Goal: Information Seeking & Learning: Learn about a topic

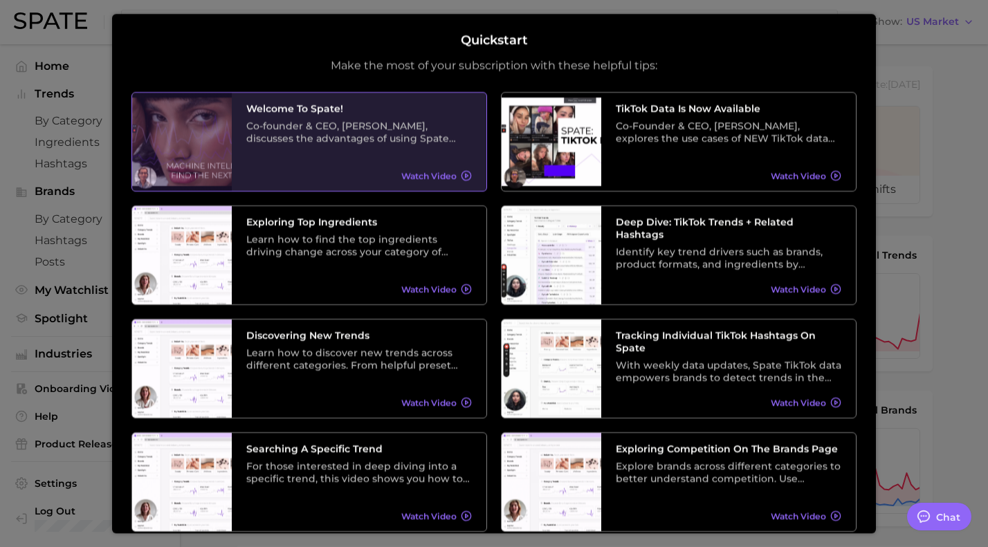
scroll to position [10, 0]
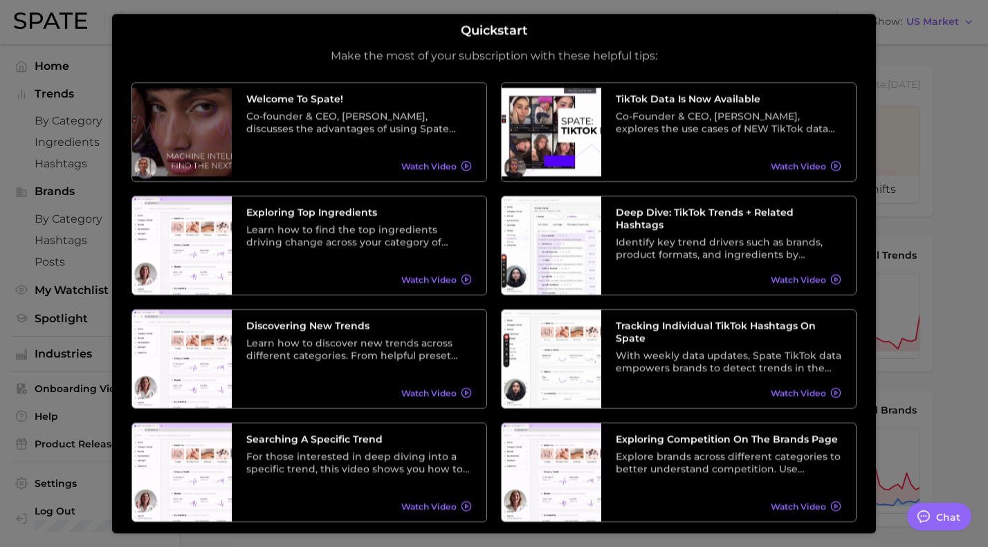
drag, startPoint x: 459, startPoint y: 394, endPoint x: 660, endPoint y: 0, distance: 441.9
click at [0, 0] on body "Search Show US Market Home Trends by Category Ingredients Hashtags Brands by Ca…" at bounding box center [494, 273] width 988 height 547
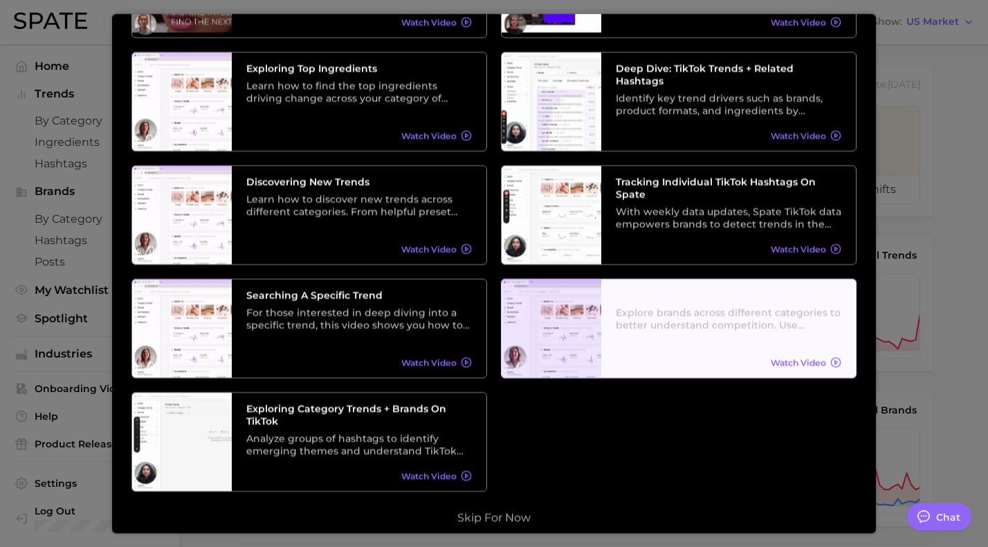
scroll to position [165, 0]
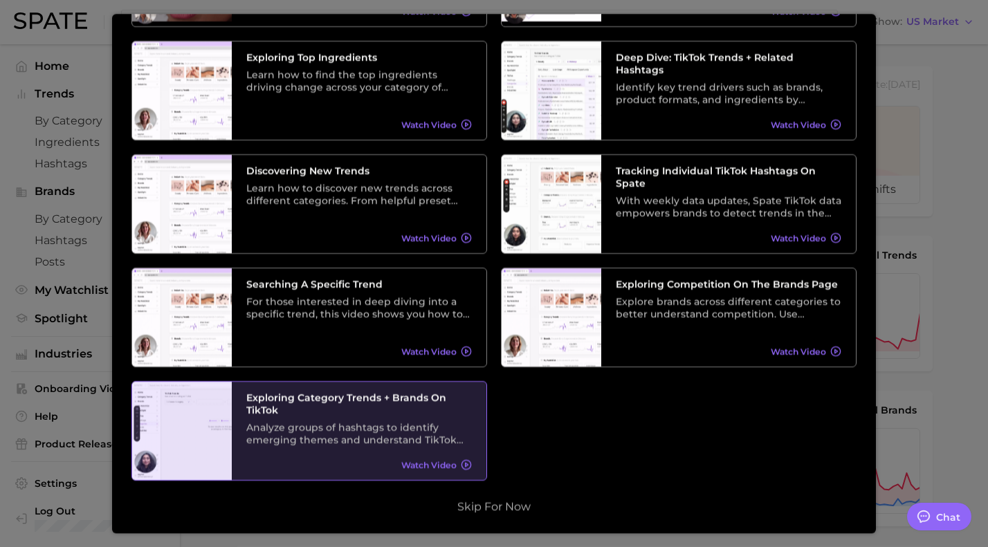
click at [325, 412] on h3 "Exploring Category Trends + Brands on TikTok" at bounding box center [359, 404] width 226 height 25
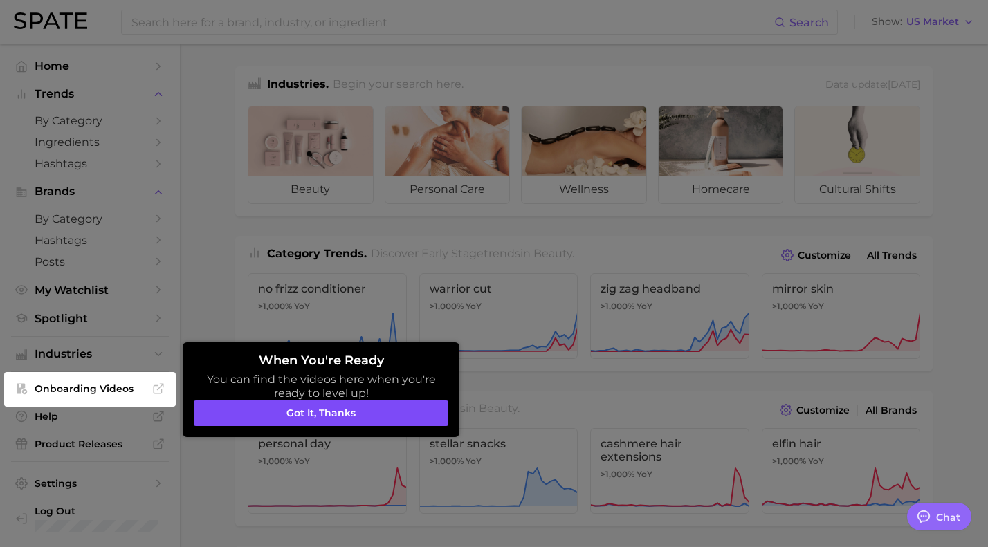
click at [328, 425] on button "Got it, thanks" at bounding box center [321, 414] width 255 height 26
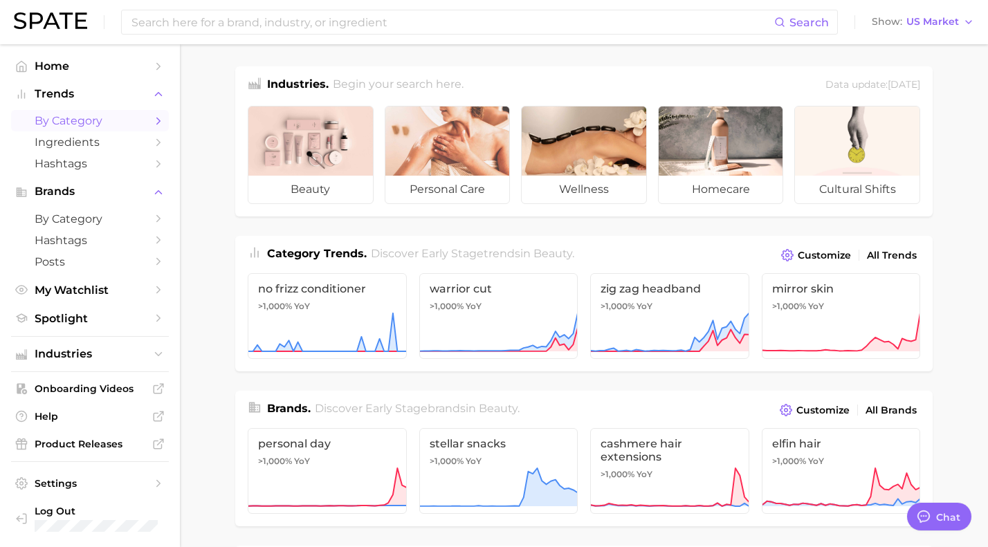
click at [154, 121] on icon "Sidebar" at bounding box center [158, 121] width 12 height 12
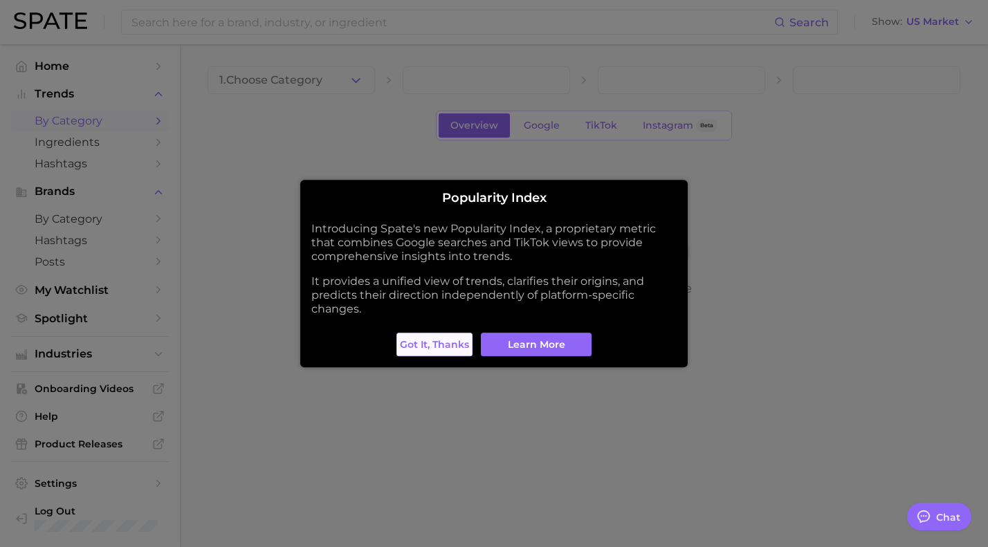
click at [460, 347] on span "Got it, thanks" at bounding box center [434, 345] width 69 height 12
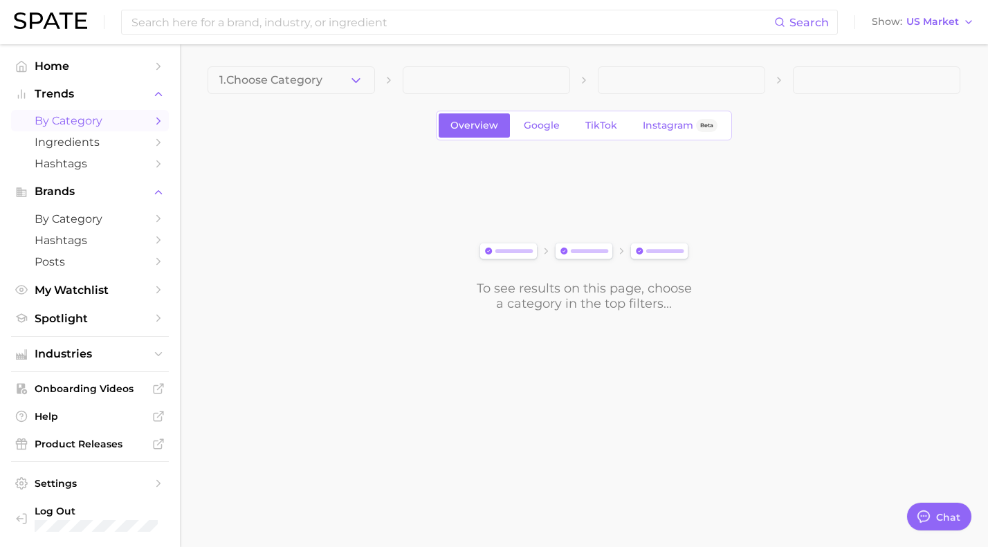
click at [147, 118] on link "by Category" at bounding box center [90, 120] width 158 height 21
click at [355, 77] on icon "button" at bounding box center [356, 80] width 15 height 15
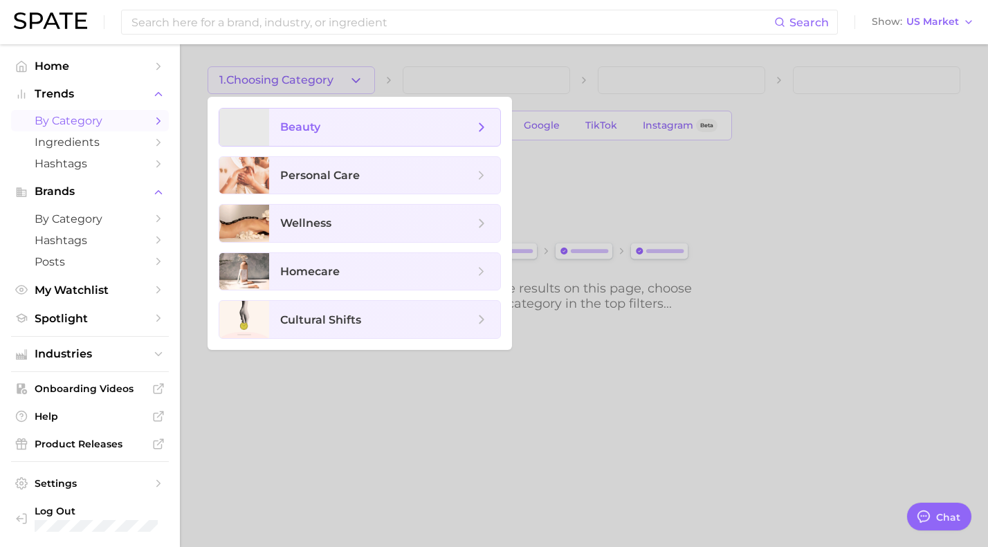
click at [479, 126] on icon at bounding box center [481, 127] width 15 height 15
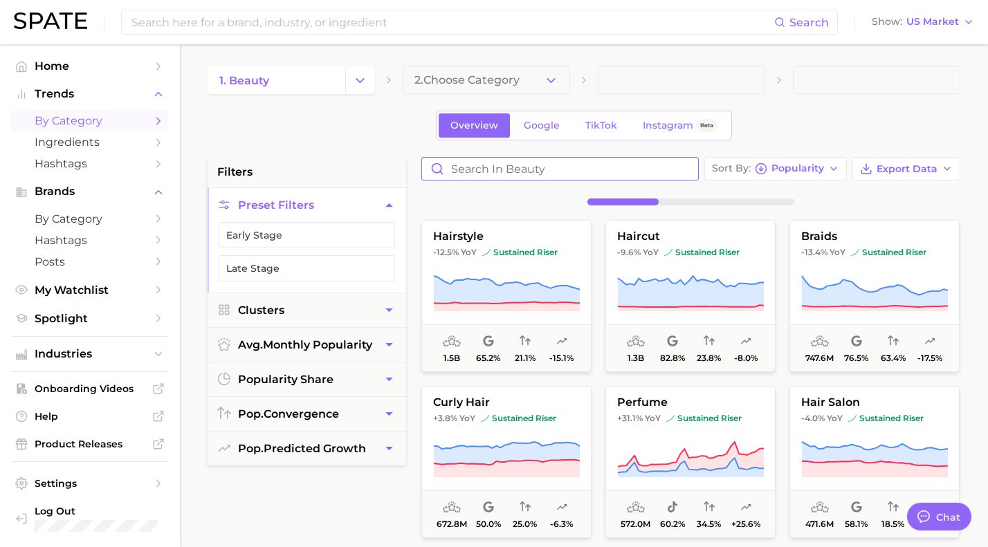
click at [506, 167] on input "Search in beauty" at bounding box center [560, 169] width 276 height 22
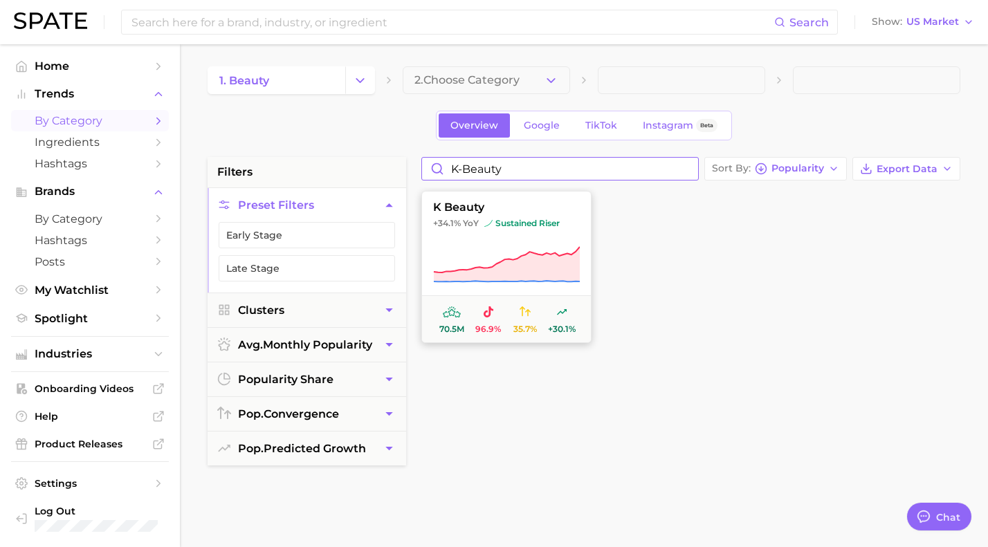
type input "k-beauty"
click at [521, 211] on span "k beauty" at bounding box center [506, 207] width 169 height 12
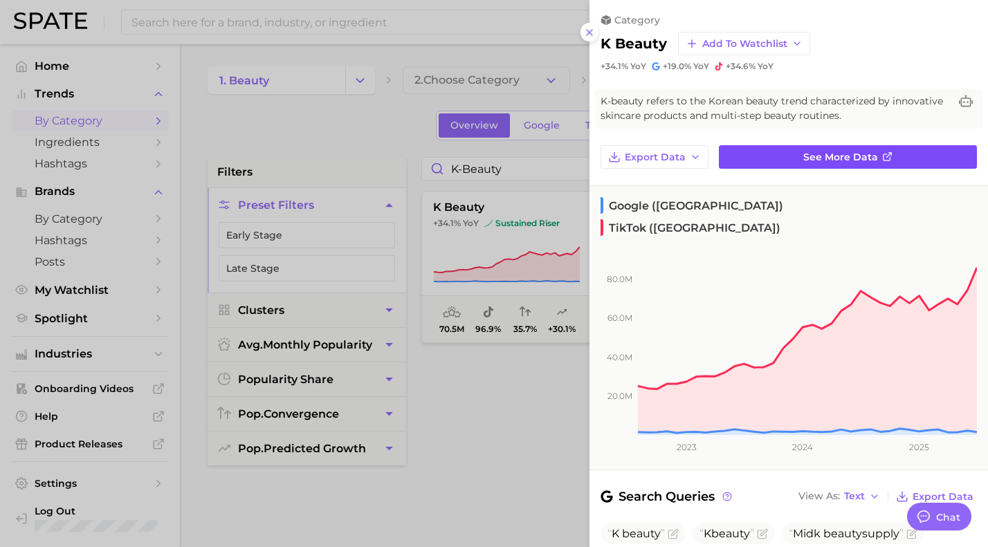
click at [801, 156] on link "See more data" at bounding box center [848, 157] width 258 height 24
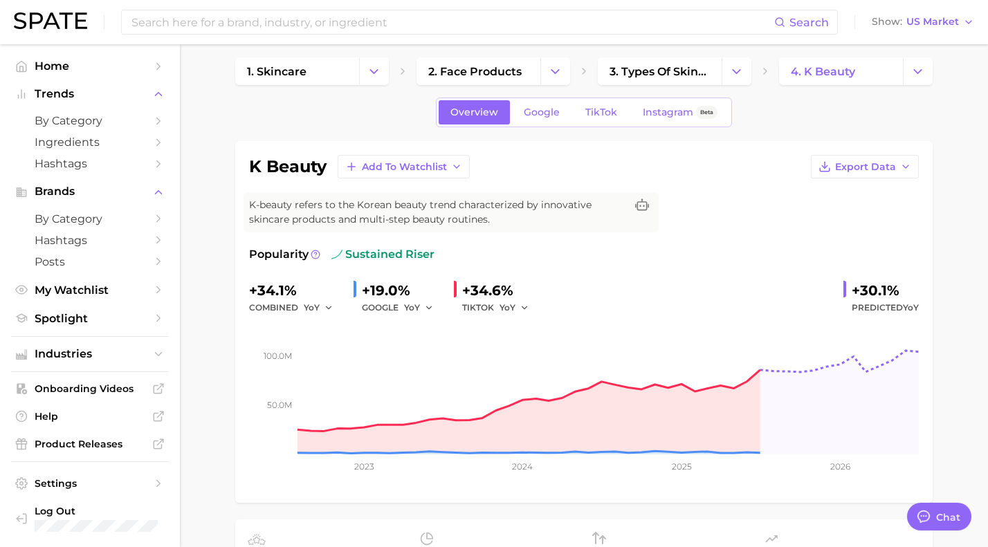
scroll to position [10, 0]
type textarea "x"
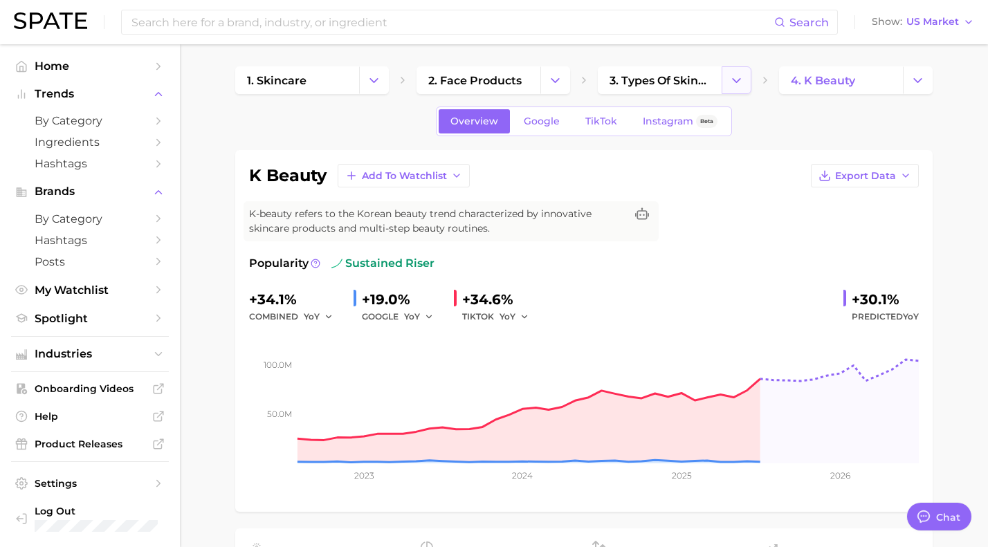
click at [737, 78] on icon "Change Category" at bounding box center [736, 80] width 15 height 15
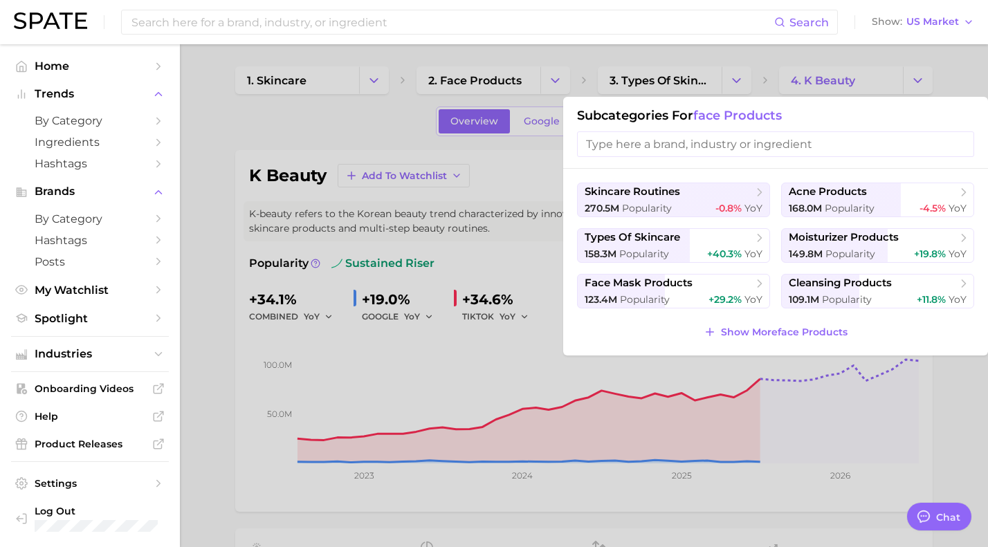
click at [737, 78] on div at bounding box center [494, 273] width 988 height 547
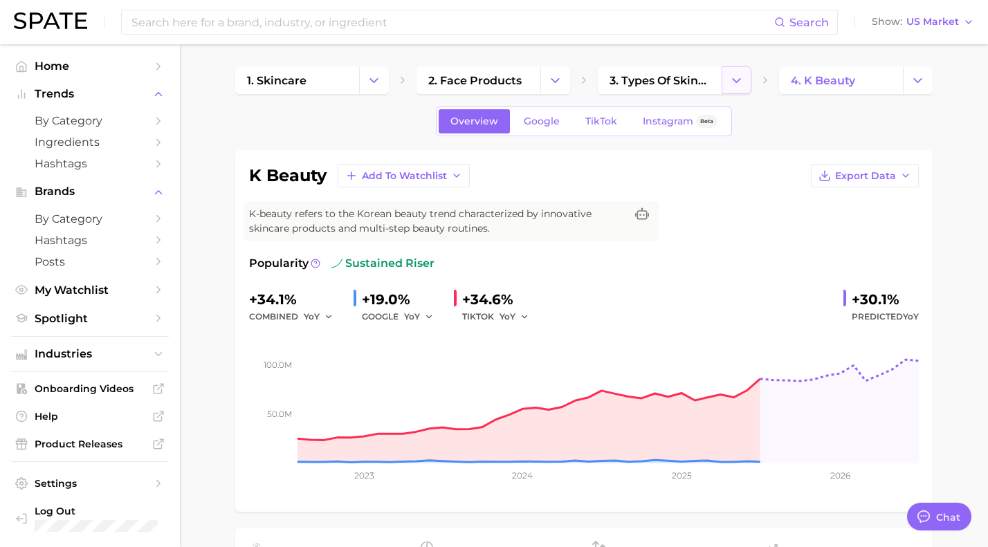
click at [737, 79] on icon "Change Category" at bounding box center [736, 80] width 15 height 15
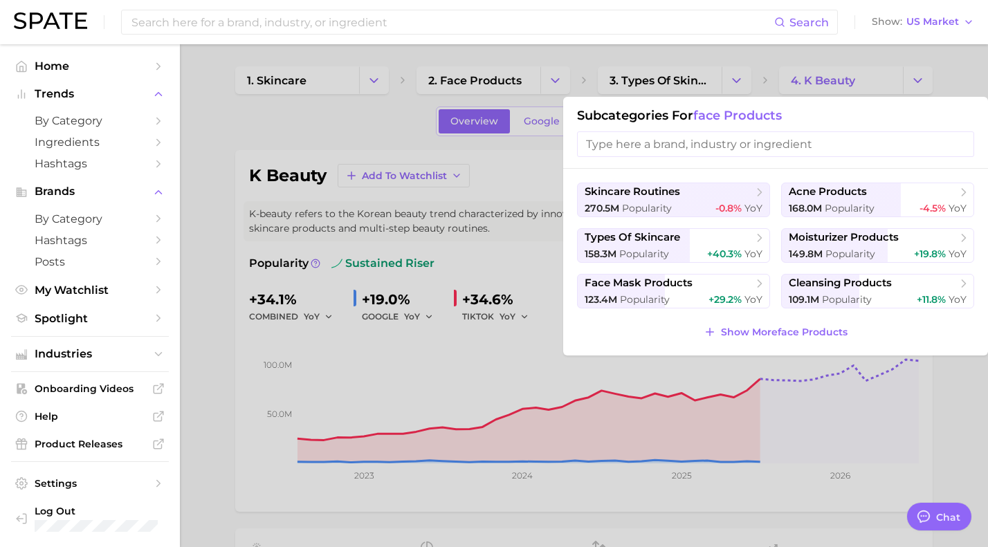
click at [774, 53] on div at bounding box center [494, 273] width 988 height 547
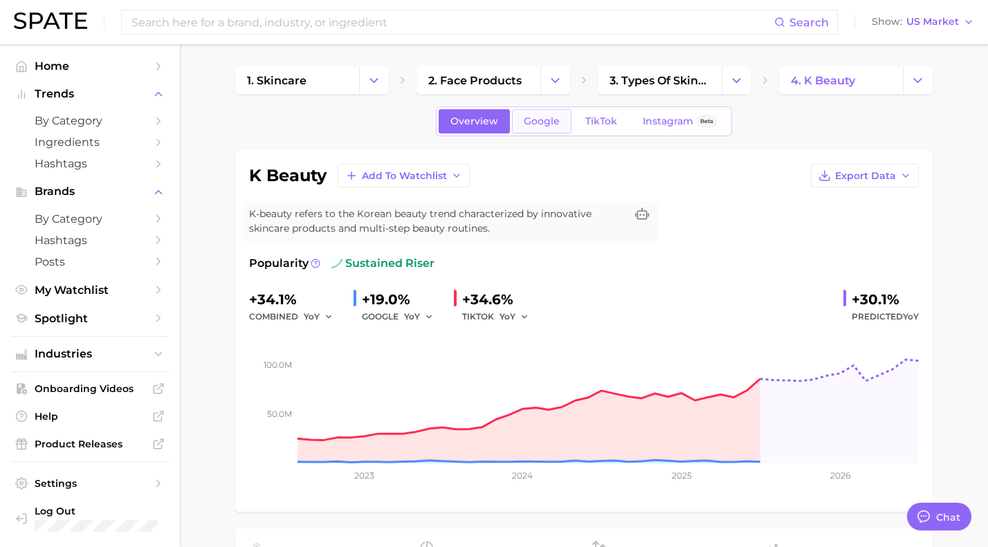
click at [540, 122] on span "Google" at bounding box center [542, 122] width 36 height 12
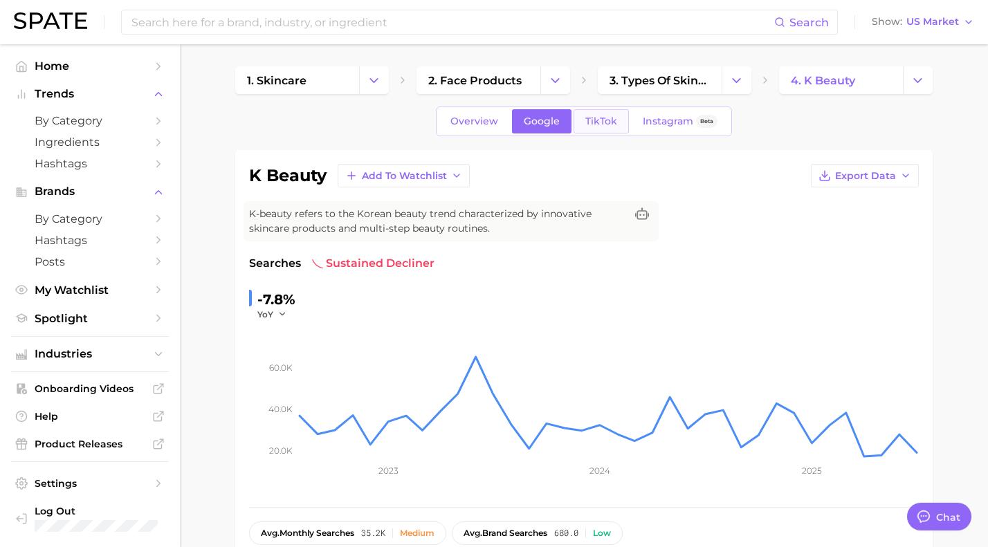
click at [583, 126] on link "TikTok" at bounding box center [601, 121] width 55 height 24
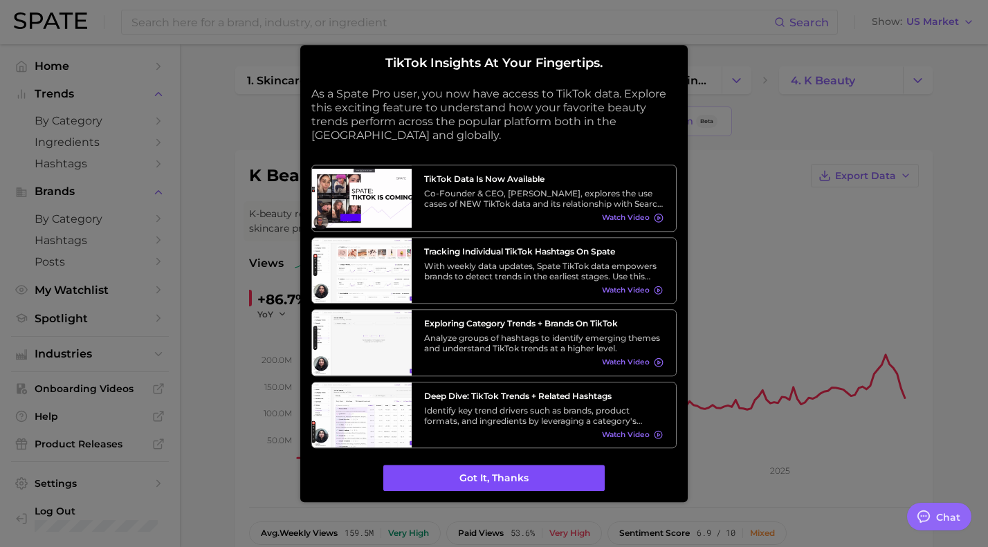
click at [464, 482] on button "Got it, thanks" at bounding box center [493, 479] width 221 height 26
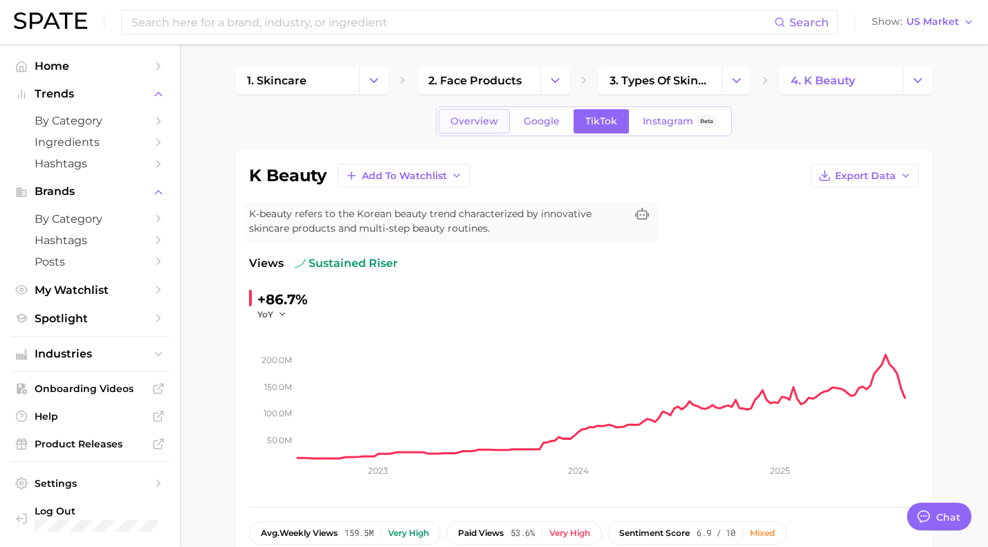
click at [491, 120] on span "Overview" at bounding box center [474, 122] width 48 height 12
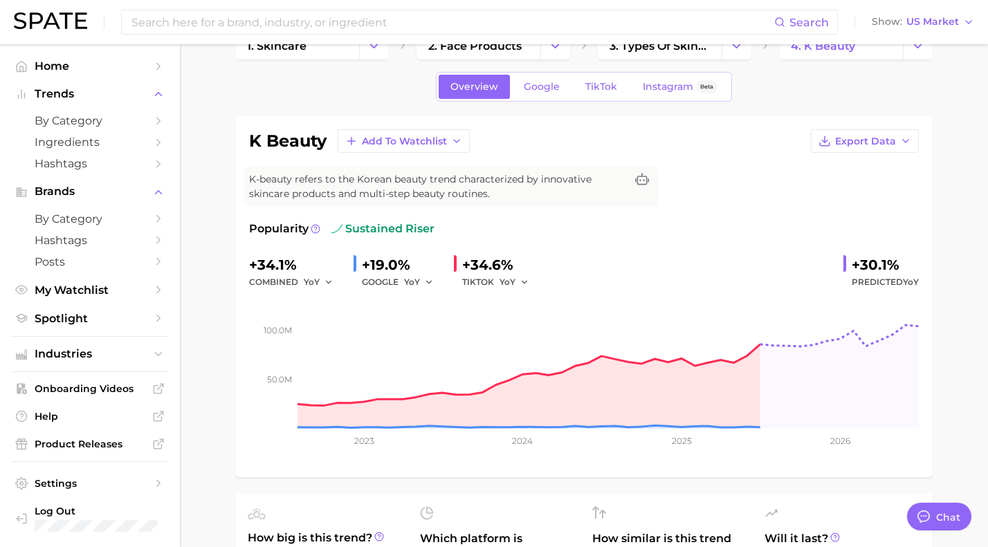
scroll to position [36, 0]
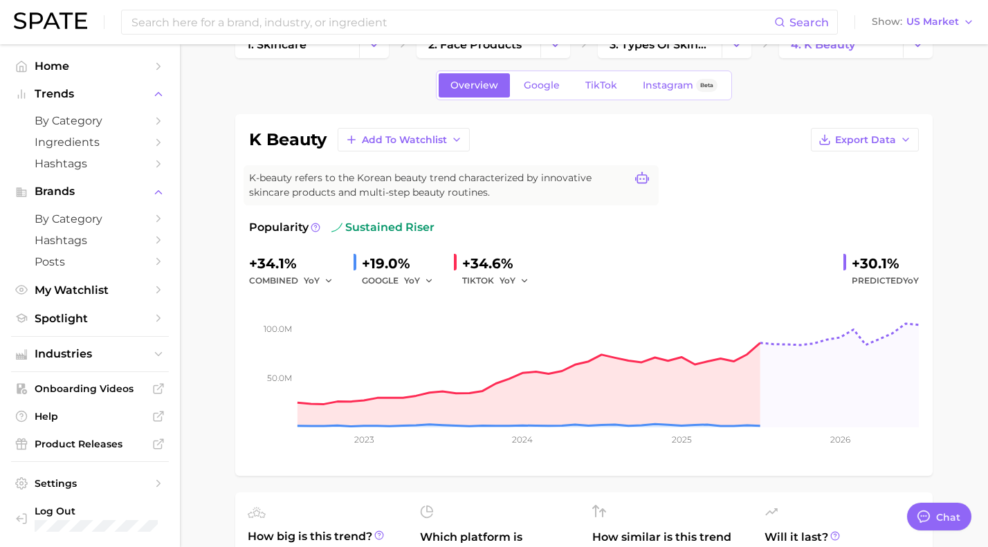
click at [642, 179] on icon at bounding box center [642, 179] width 14 height 14
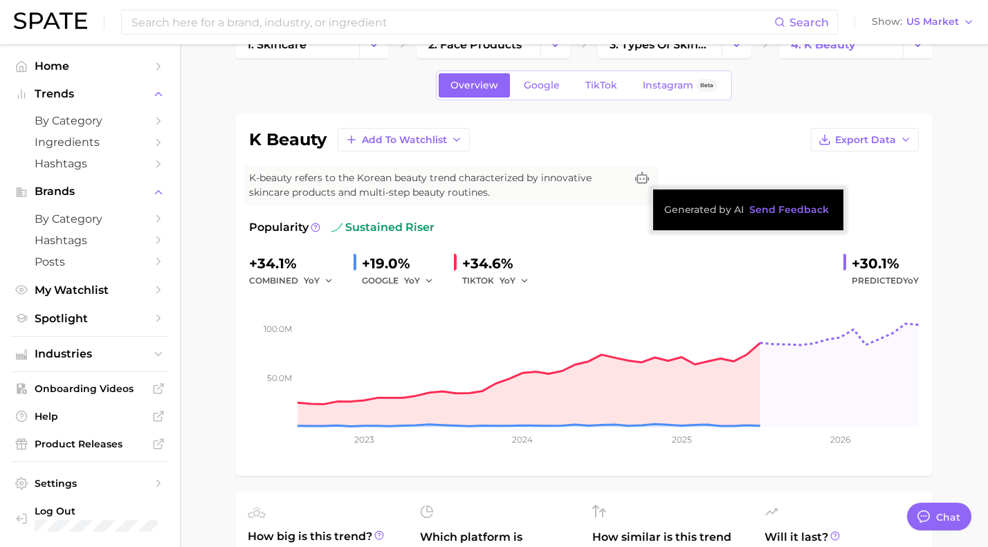
click at [464, 191] on span "K-beauty refers to the Korean beauty trend characterized by innovative skincare…" at bounding box center [437, 185] width 376 height 29
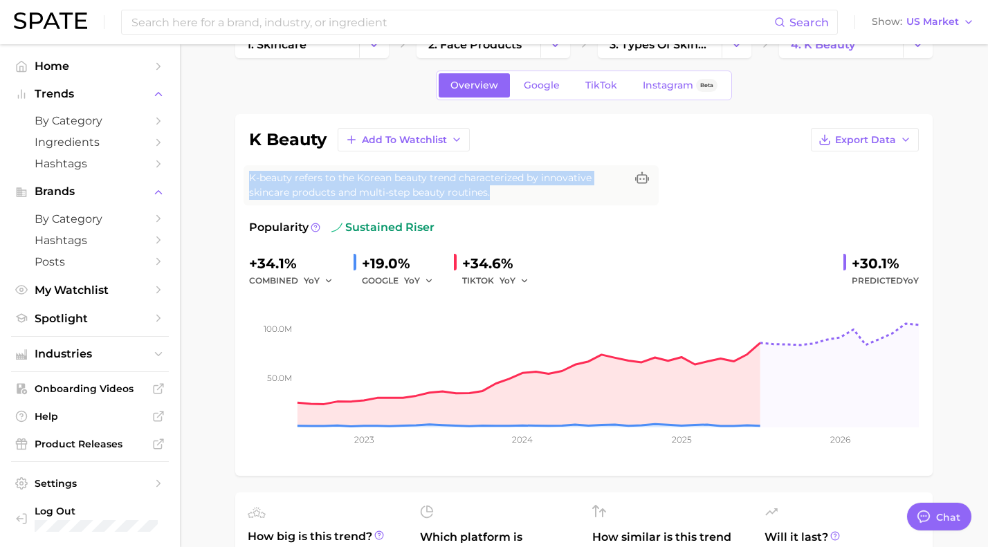
drag, startPoint x: 495, startPoint y: 196, endPoint x: 251, endPoint y: 182, distance: 243.9
click at [251, 182] on span "K-beauty refers to the Korean beauty trend characterized by innovative skincare…" at bounding box center [437, 185] width 376 height 29
copy span "K-beauty refers to the Korean beauty trend characterized by innovative skincare…"
click at [323, 190] on span "K-beauty refers to the Korean beauty trend characterized by innovative skincare…" at bounding box center [437, 185] width 376 height 29
drag, startPoint x: 492, startPoint y: 191, endPoint x: 237, endPoint y: 185, distance: 254.7
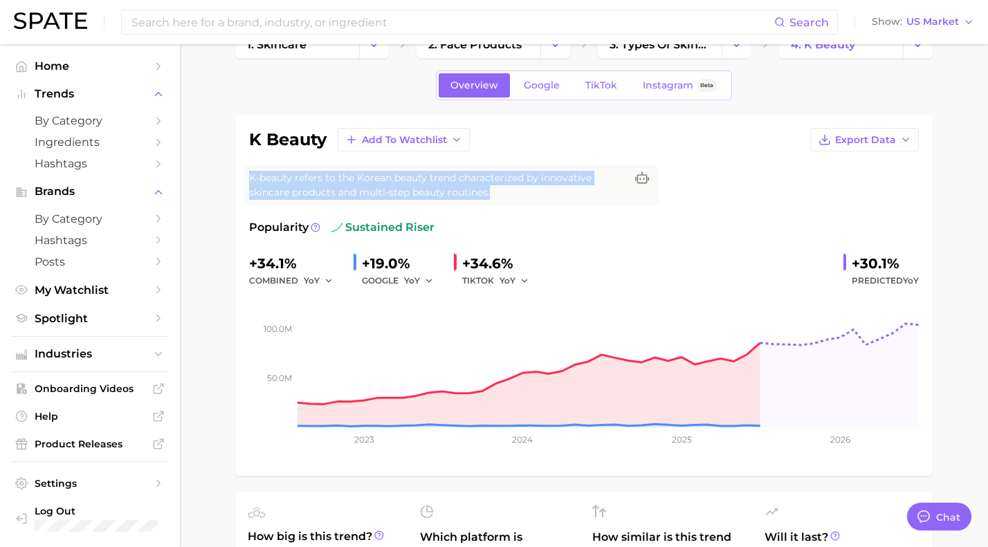
click at [237, 185] on div "k beauty Add to Watchlist Export Data K-beauty refers to the Korean beauty tren…" at bounding box center [583, 295] width 697 height 362
copy span "K-beauty refers to the Korean beauty trend characterized by innovative skincare…"
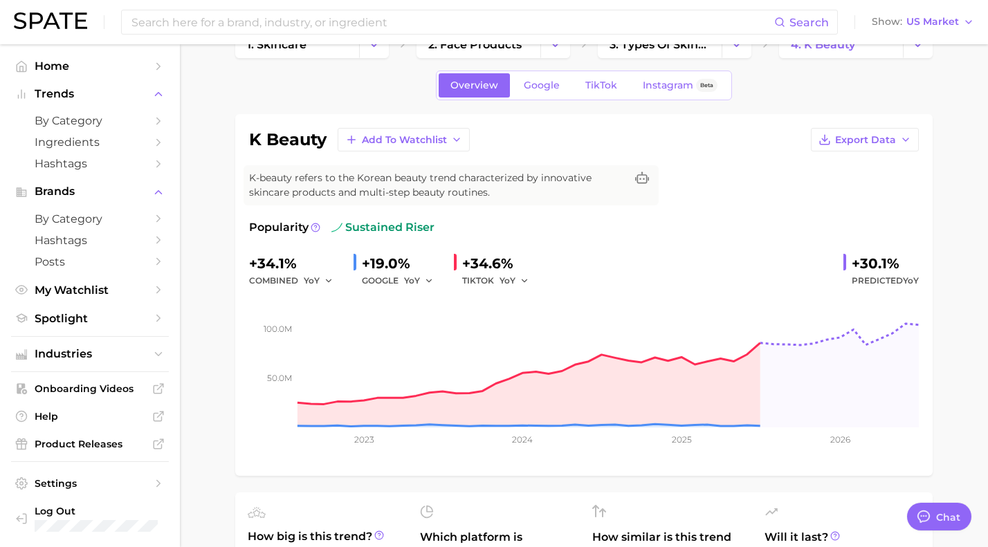
click at [668, 143] on div "k beauty Add to Watchlist Export Data" at bounding box center [584, 140] width 670 height 24
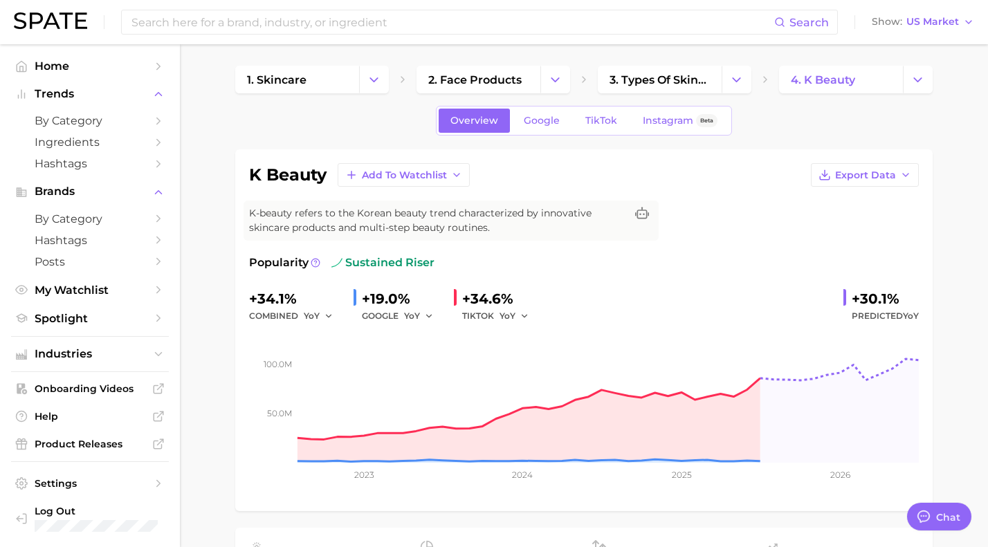
scroll to position [0, 0]
click at [544, 123] on span "Google" at bounding box center [542, 122] width 36 height 12
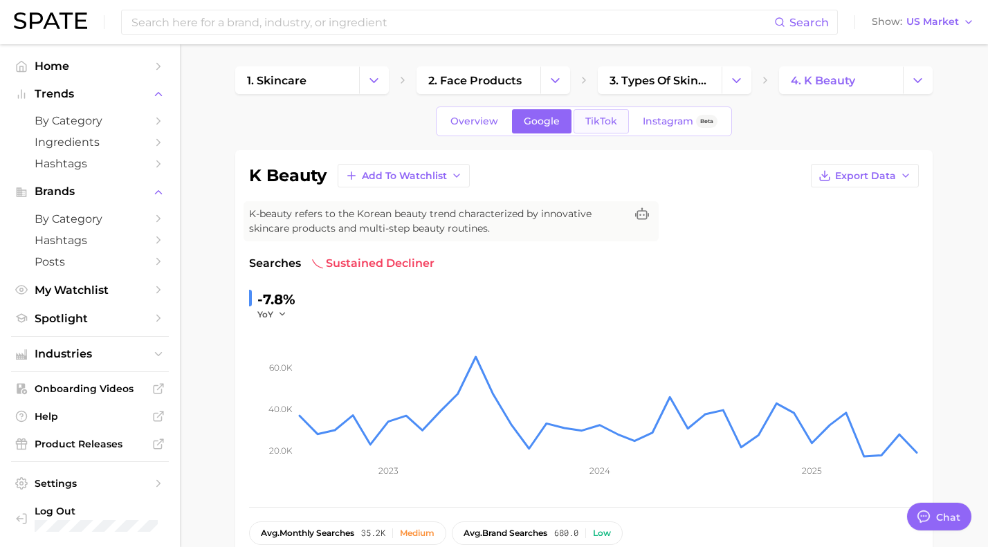
click at [593, 127] on span "TikTok" at bounding box center [601, 122] width 32 height 12
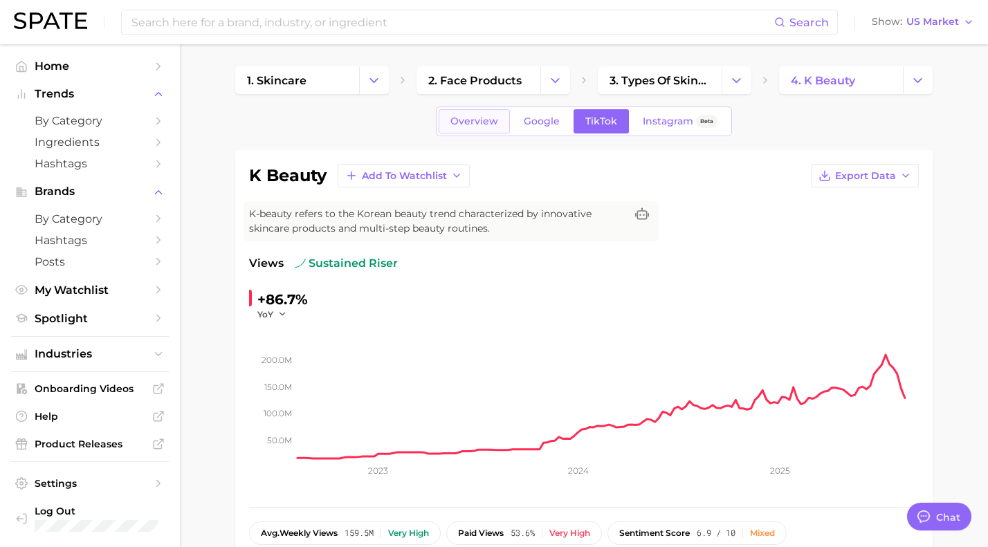
click at [473, 126] on span "Overview" at bounding box center [474, 122] width 48 height 12
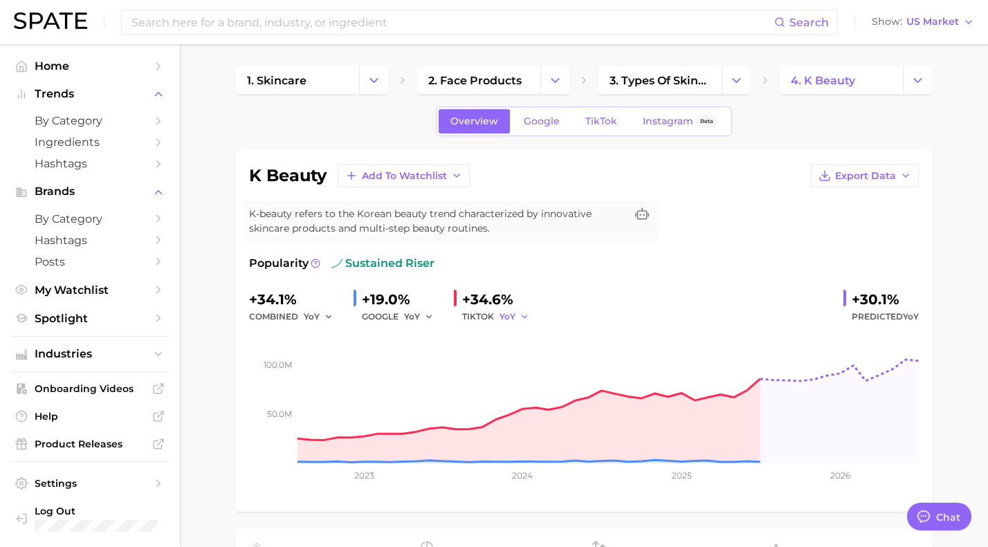
click at [525, 317] on icon "button" at bounding box center [525, 317] width 10 height 10
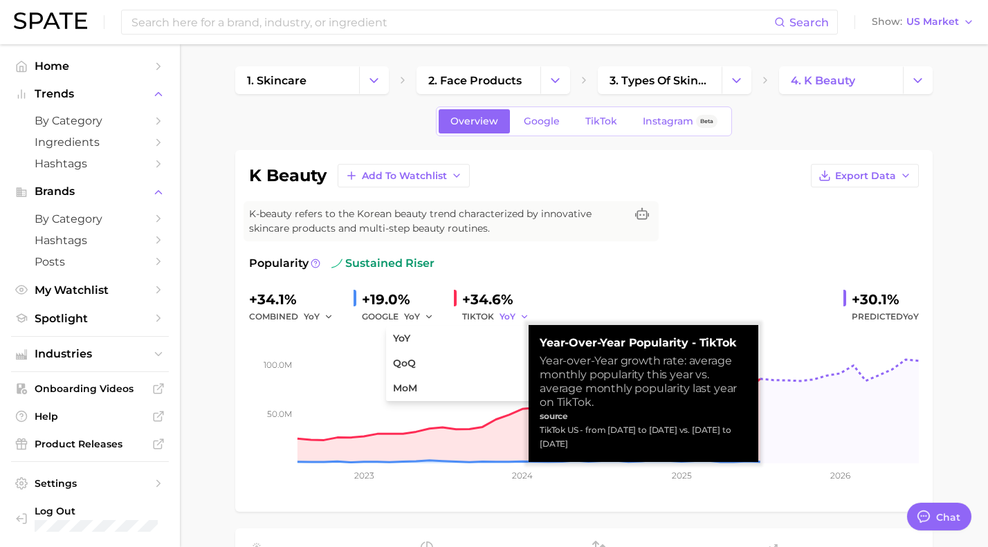
click at [524, 317] on polyline "button" at bounding box center [524, 317] width 5 height 2
click at [603, 273] on div "Popularity sustained riser +34.1% combined YoY +19.0% GOOGLE YoY +34.6% TIKTOK …" at bounding box center [584, 376] width 670 height 243
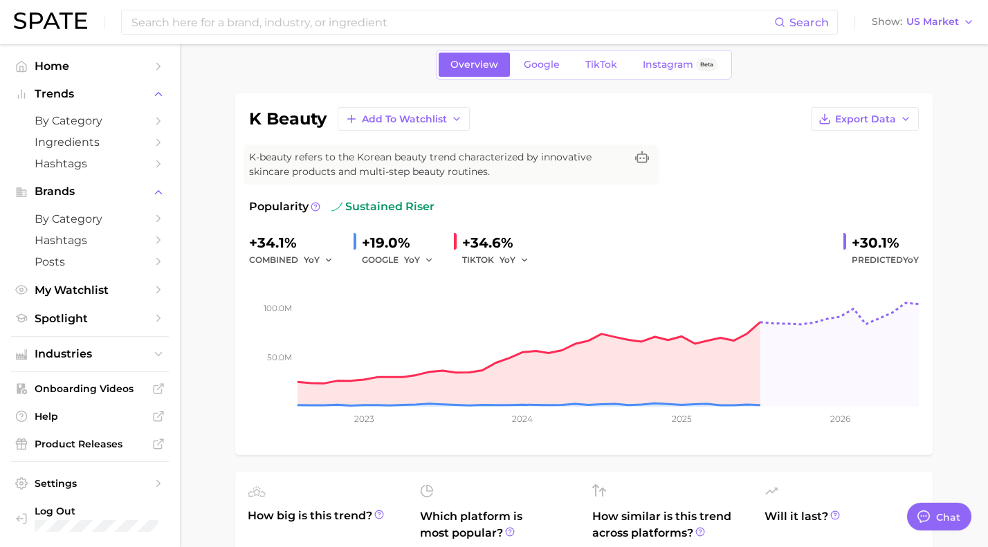
scroll to position [60, 0]
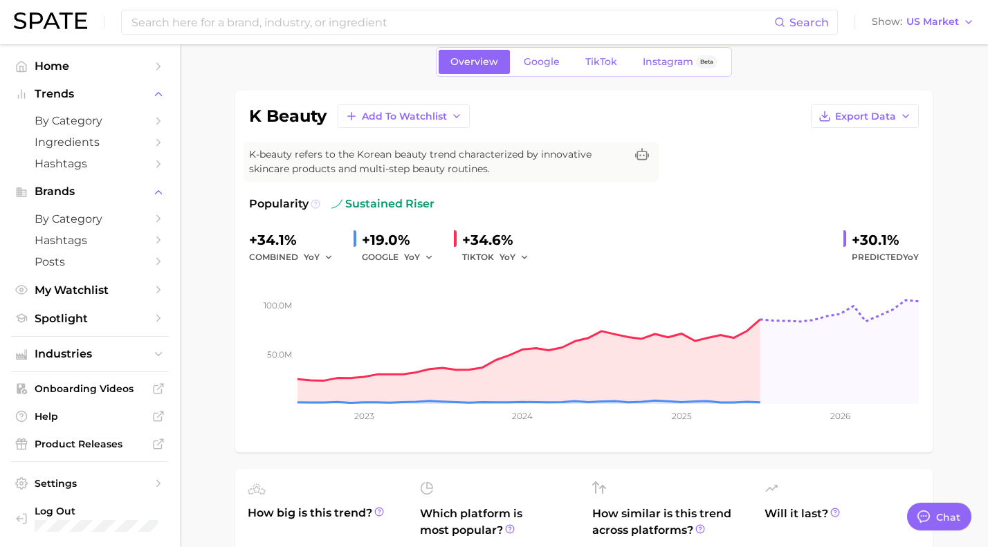
click at [314, 205] on icon at bounding box center [316, 204] width 10 height 10
click at [695, 156] on div "k beauty Add to Watchlist Export Data K-beauty refers to the Korean beauty tren…" at bounding box center [584, 271] width 670 height 334
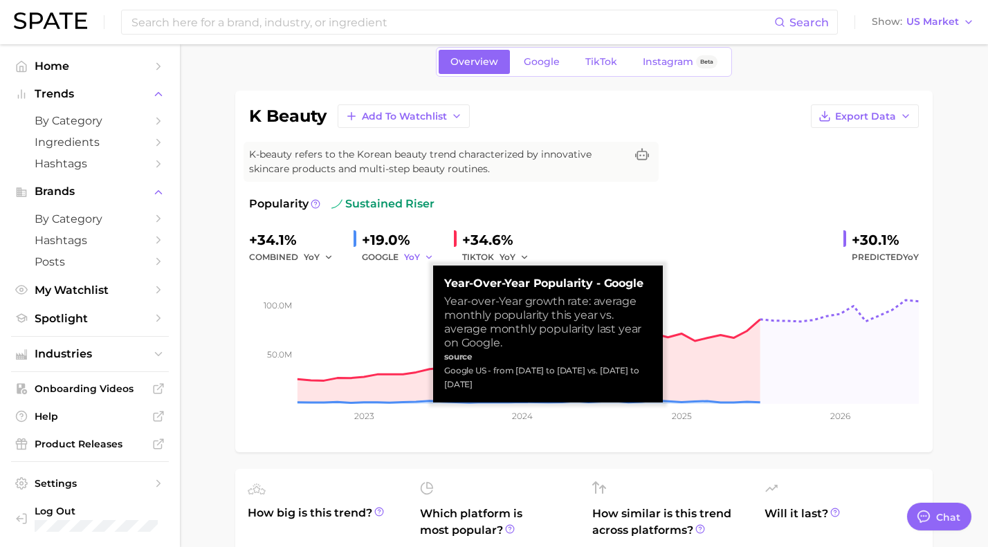
click at [427, 257] on polyline "button" at bounding box center [428, 257] width 5 height 2
click at [427, 256] on polyline "button" at bounding box center [428, 257] width 5 height 2
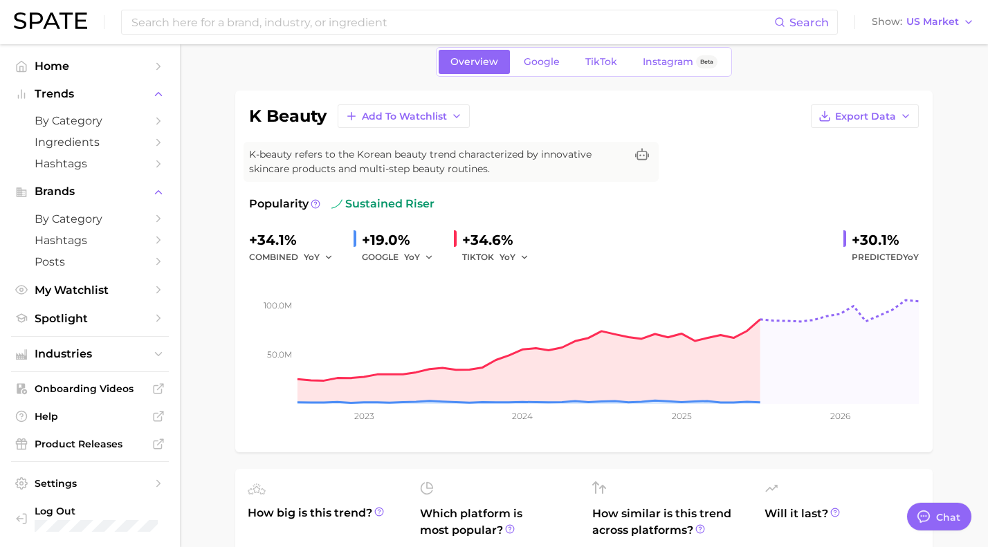
click at [608, 190] on div "k beauty Add to Watchlist Export Data K-beauty refers to the Korean beauty tren…" at bounding box center [584, 271] width 670 height 334
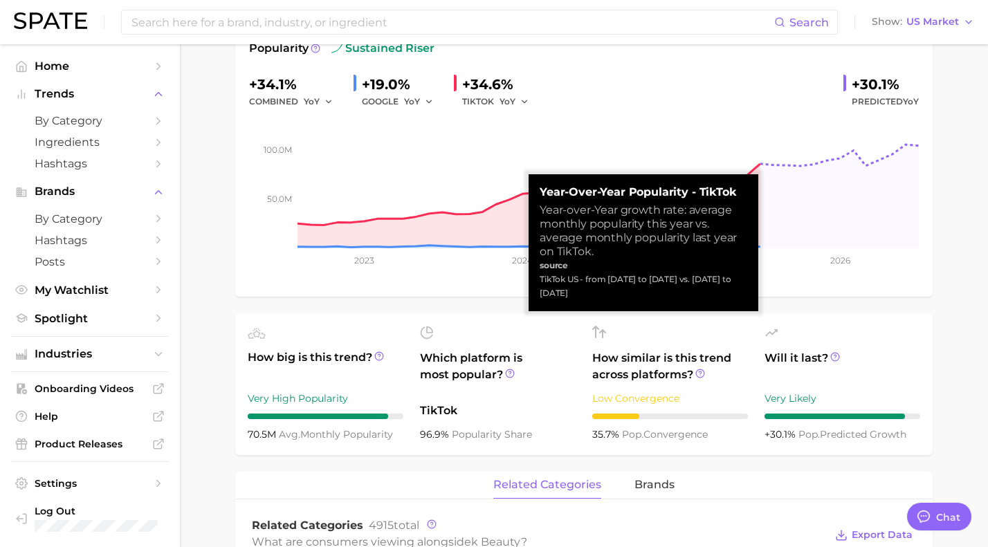
scroll to position [214, 0]
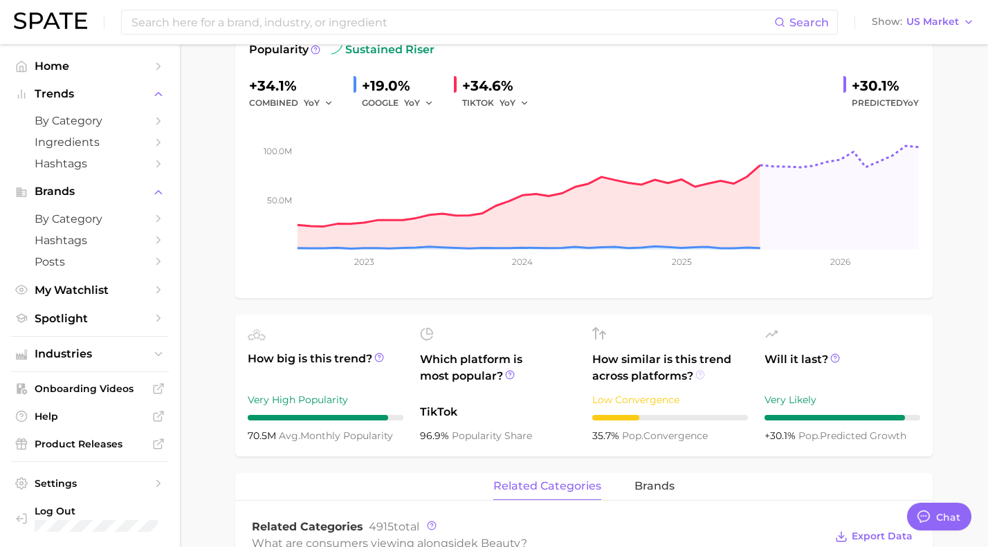
click at [700, 376] on icon at bounding box center [700, 375] width 10 height 10
click at [834, 356] on icon at bounding box center [835, 357] width 2 height 3
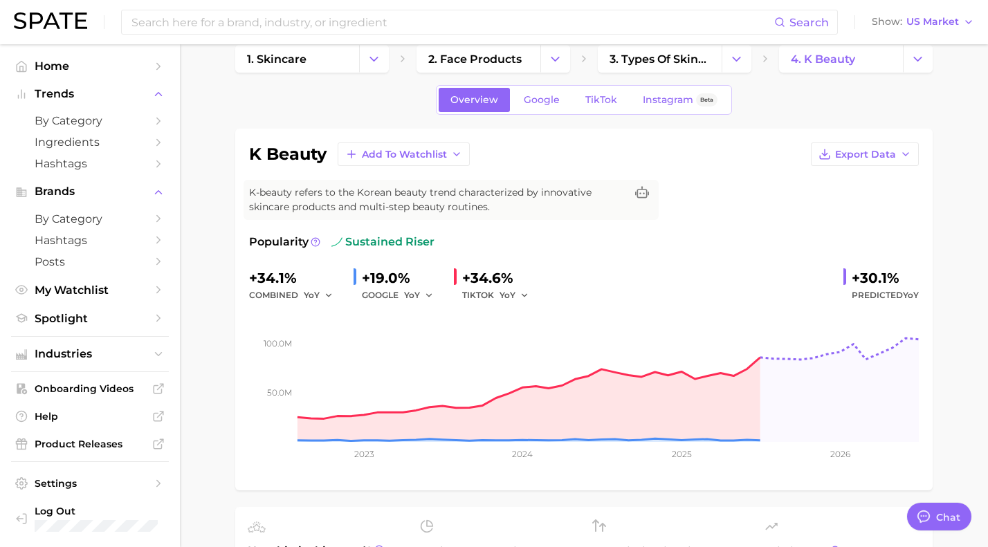
scroll to position [23, 0]
click at [650, 104] on link "Instagram Beta" at bounding box center [680, 98] width 98 height 24
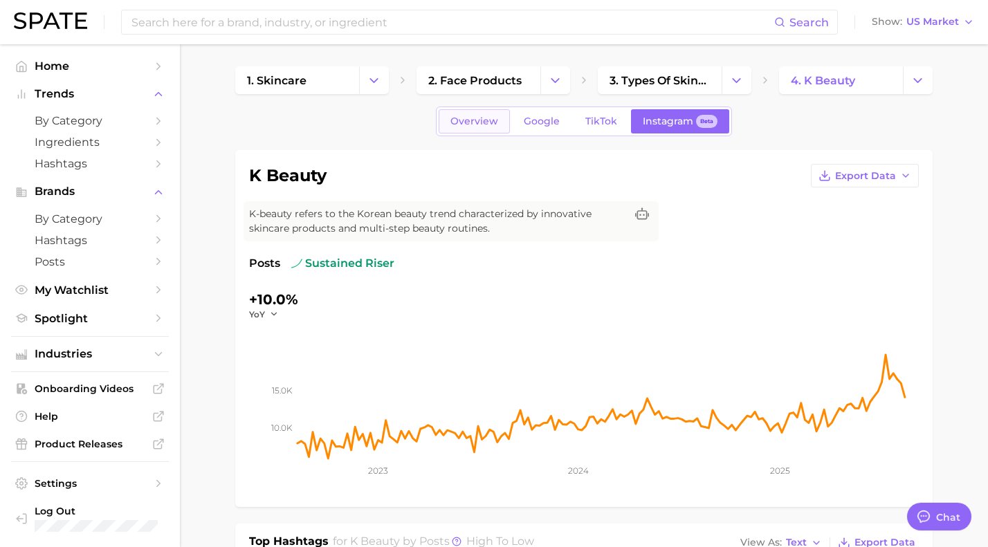
click at [495, 121] on span "Overview" at bounding box center [474, 122] width 48 height 12
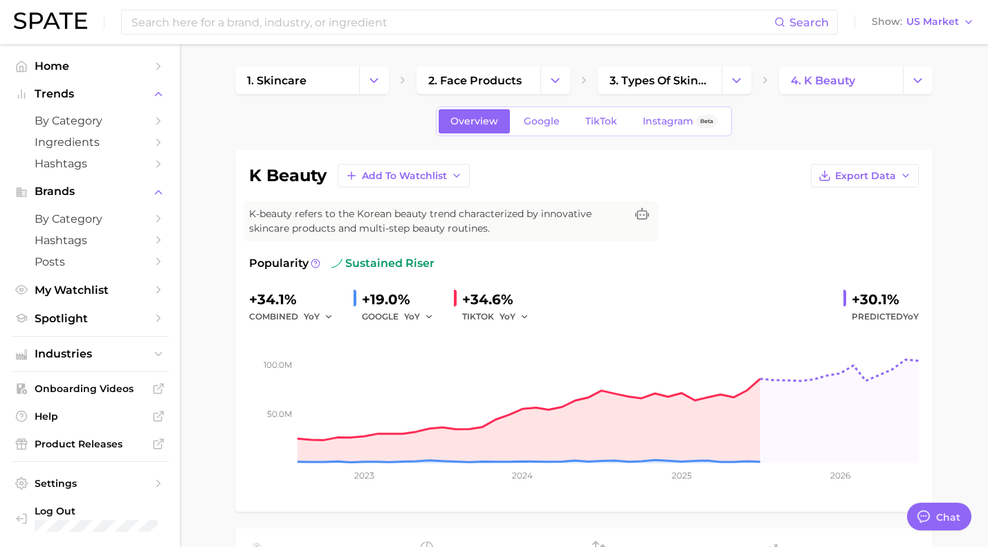
click at [583, 259] on div "Popularity sustained riser" at bounding box center [584, 263] width 670 height 17
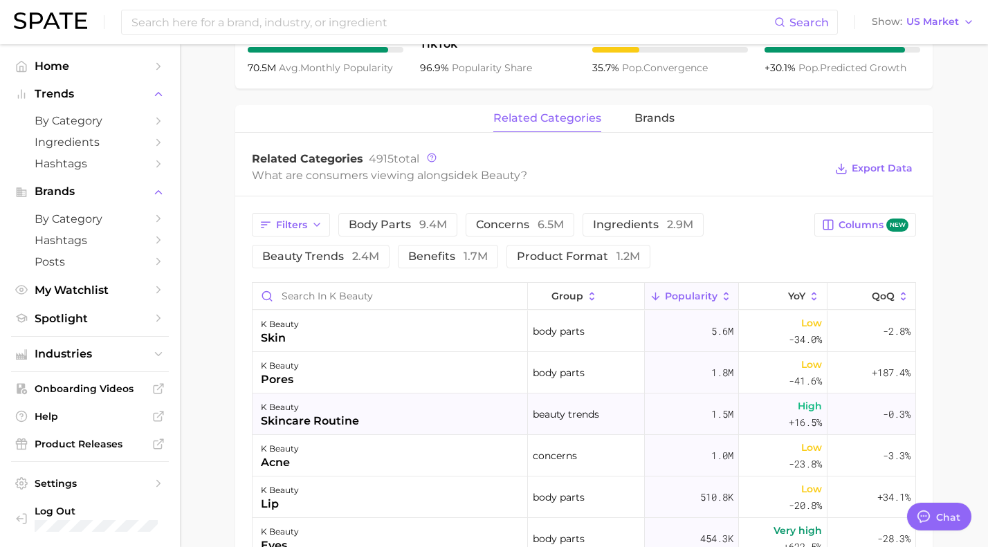
scroll to position [581, 0]
click at [641, 122] on span "brands" at bounding box center [654, 119] width 40 height 12
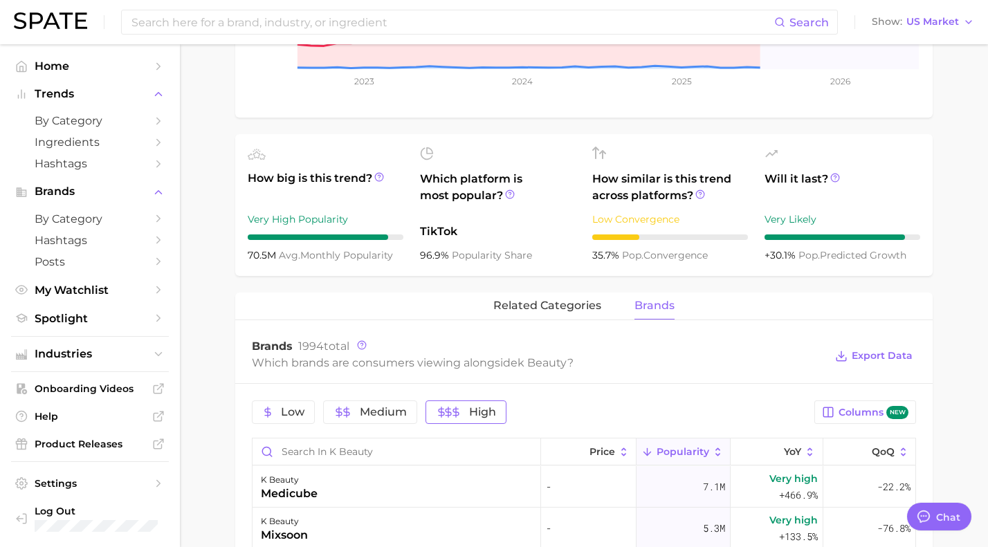
scroll to position [398, 0]
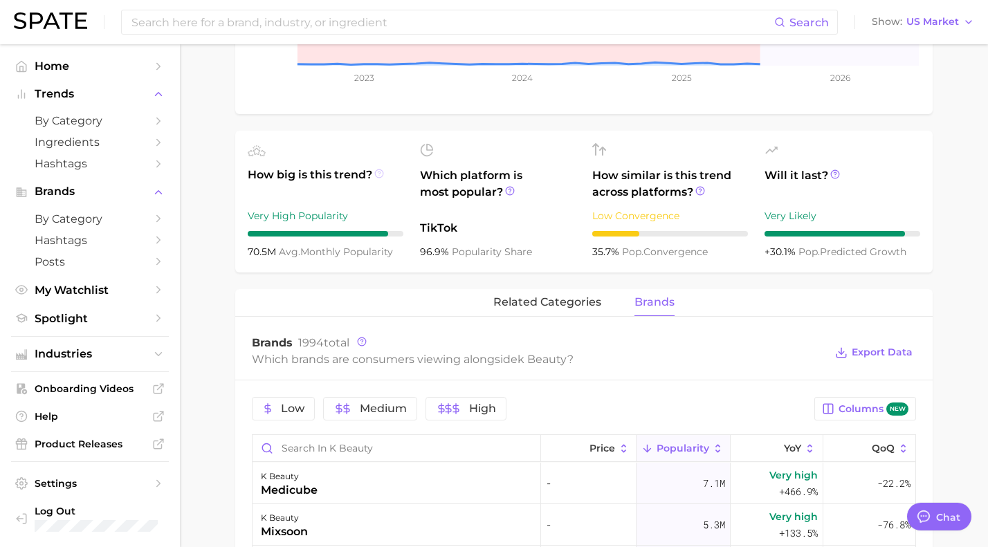
click at [376, 169] on icon at bounding box center [379, 174] width 10 height 10
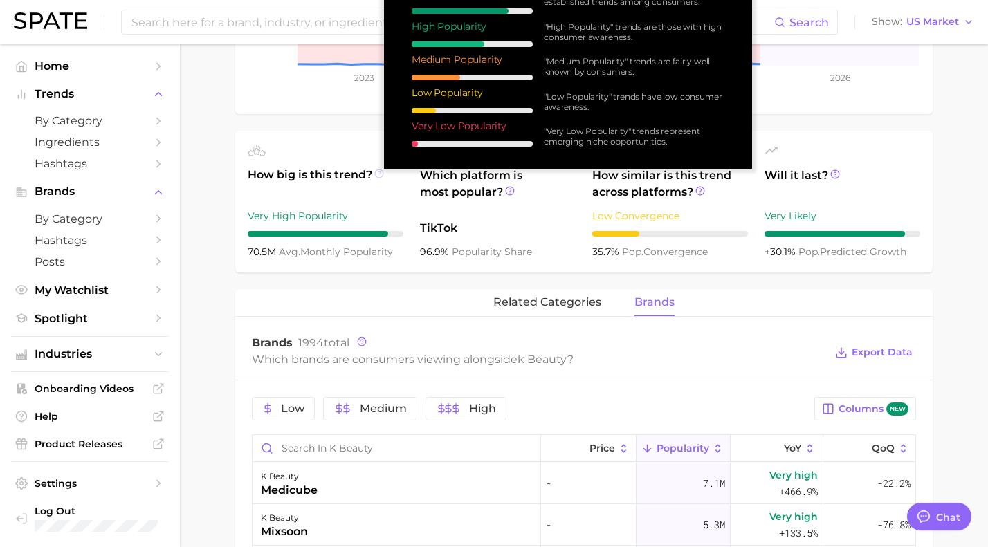
click at [376, 170] on circle at bounding box center [379, 174] width 8 height 8
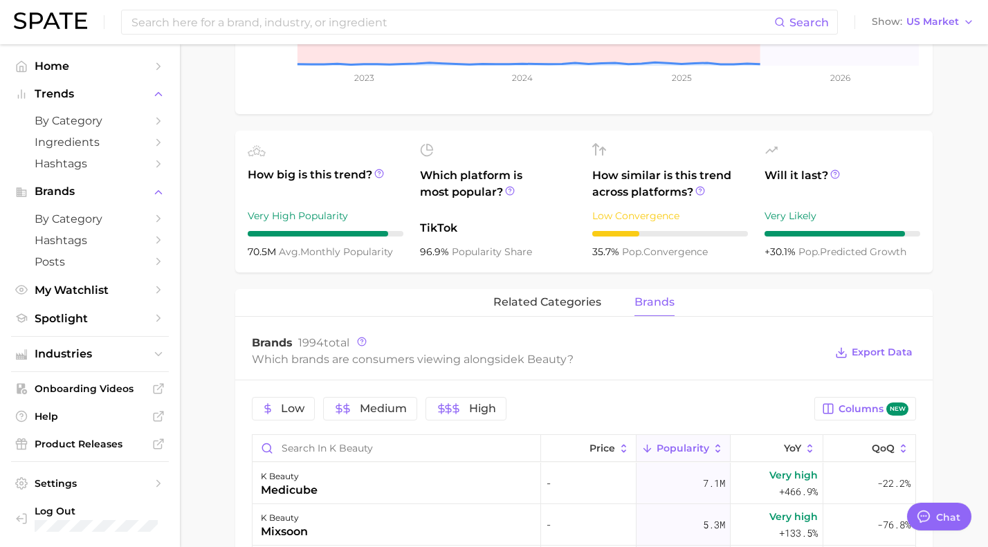
click at [555, 205] on span "Which platform is most popular?" at bounding box center [498, 190] width 156 height 46
click at [956, 152] on main "1. skincare 2. face products 3. types of skincare 4. k beauty Overview Google T…" at bounding box center [584, 356] width 808 height 1421
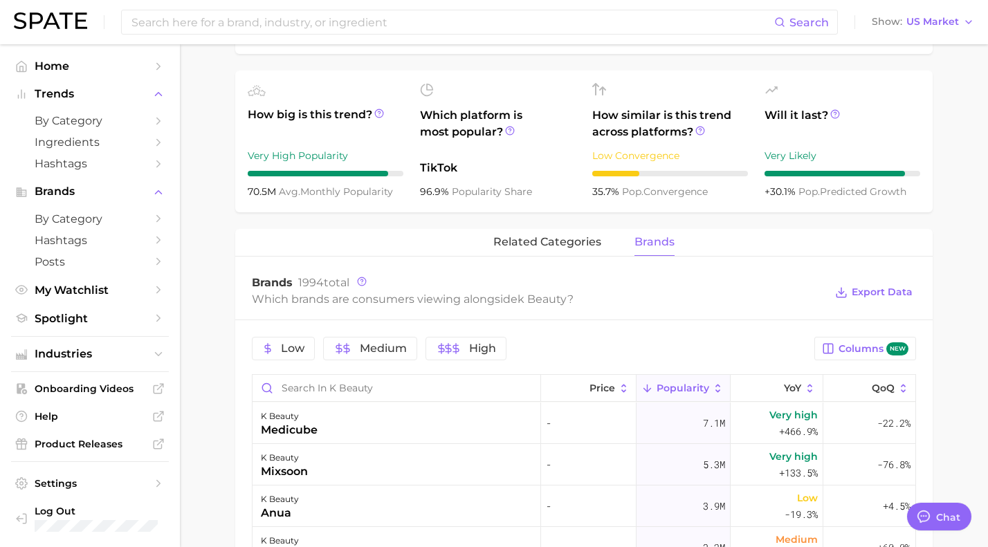
scroll to position [481, 0]
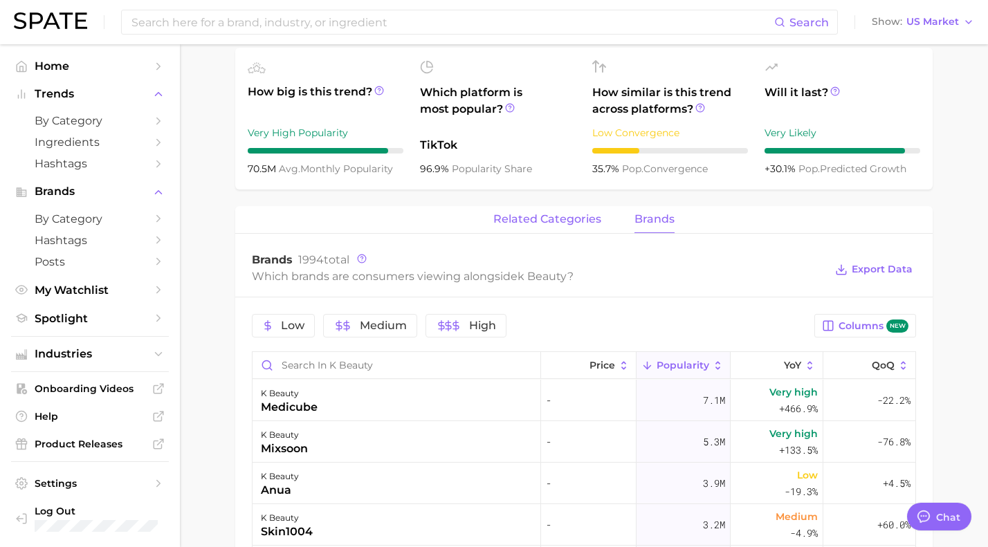
click at [587, 220] on span "related categories" at bounding box center [547, 219] width 108 height 12
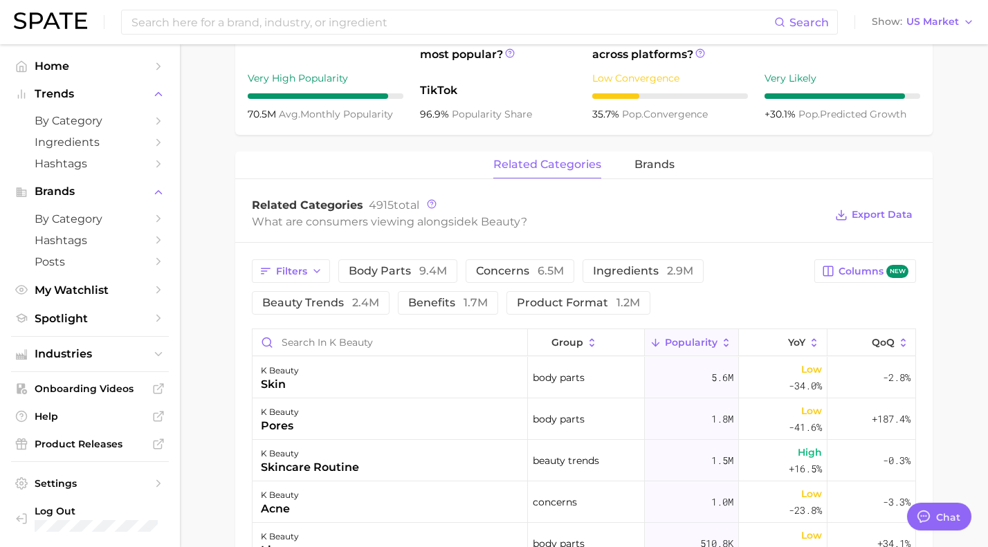
scroll to position [537, 0]
click at [315, 266] on icon "button" at bounding box center [316, 269] width 11 height 11
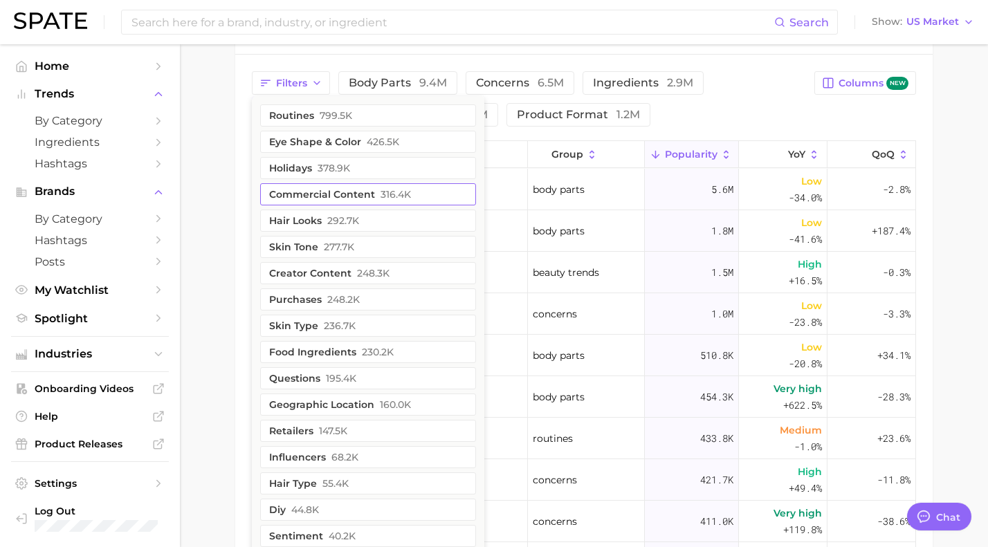
scroll to position [719, 0]
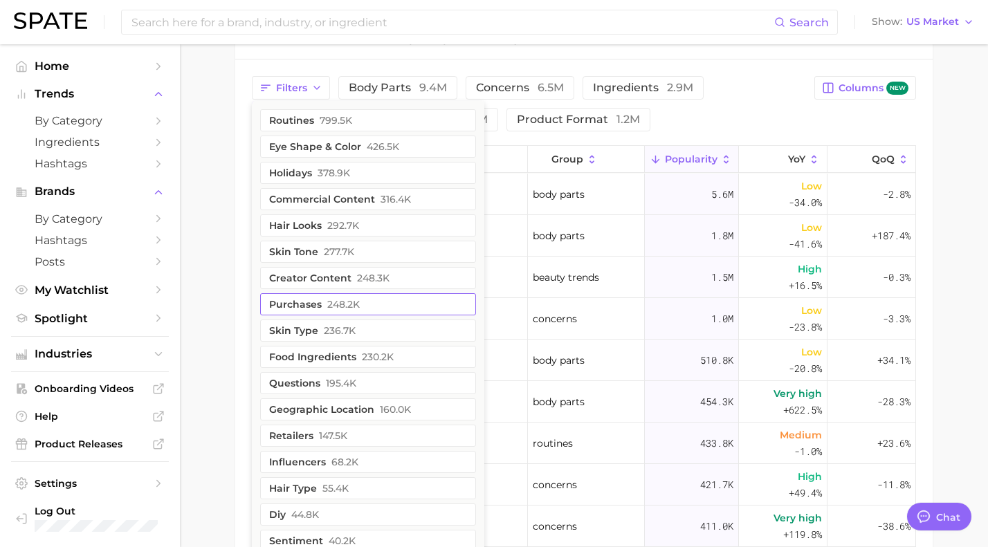
click at [299, 293] on button "purchases 248.2k" at bounding box center [368, 304] width 216 height 22
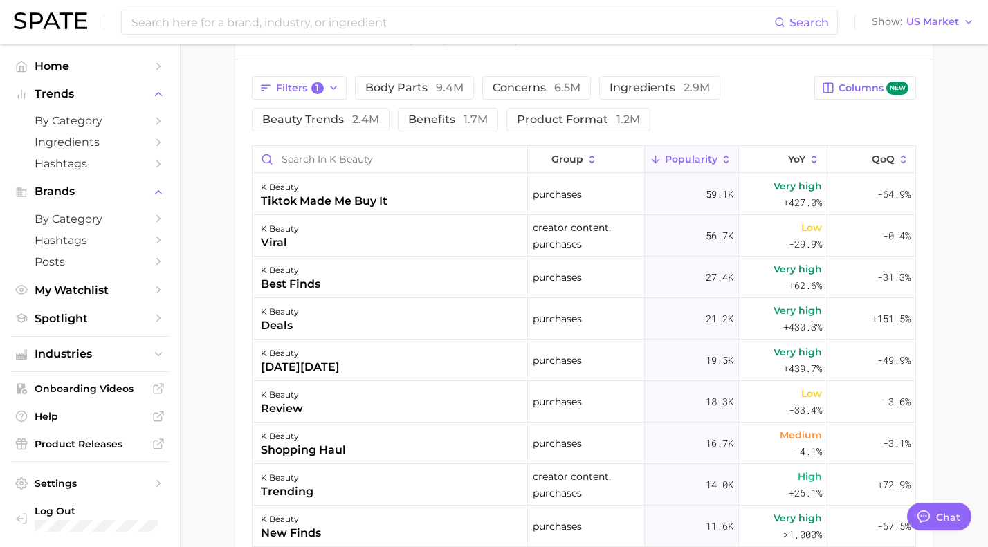
click at [338, 69] on div "Filters 1 body parts 9.4m concerns 6.5m ingredients 2.9m beauty trends 2.4m ben…" at bounding box center [583, 385] width 697 height 650
click at [332, 85] on icon "button" at bounding box center [333, 87] width 11 height 11
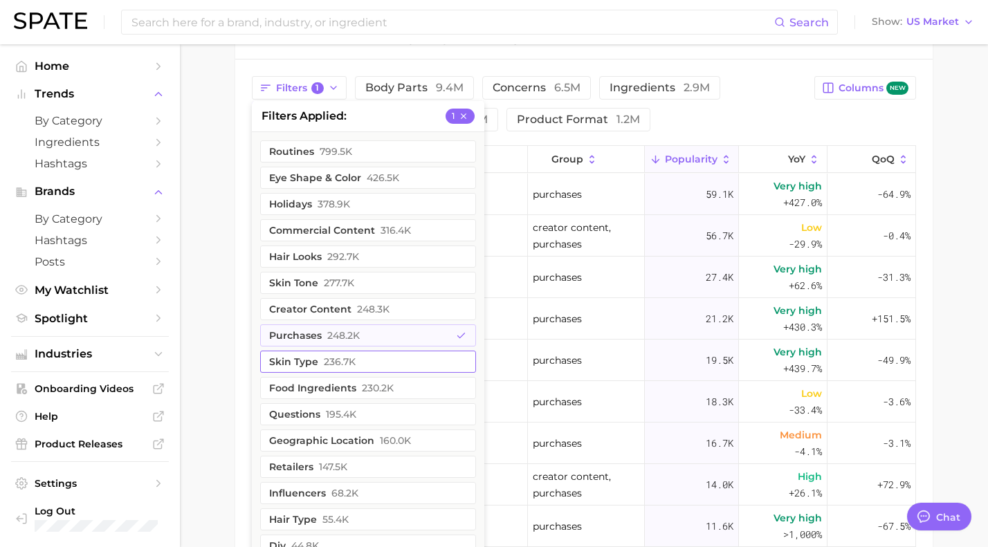
click at [453, 356] on button "skin type 236.7k" at bounding box center [368, 362] width 216 height 22
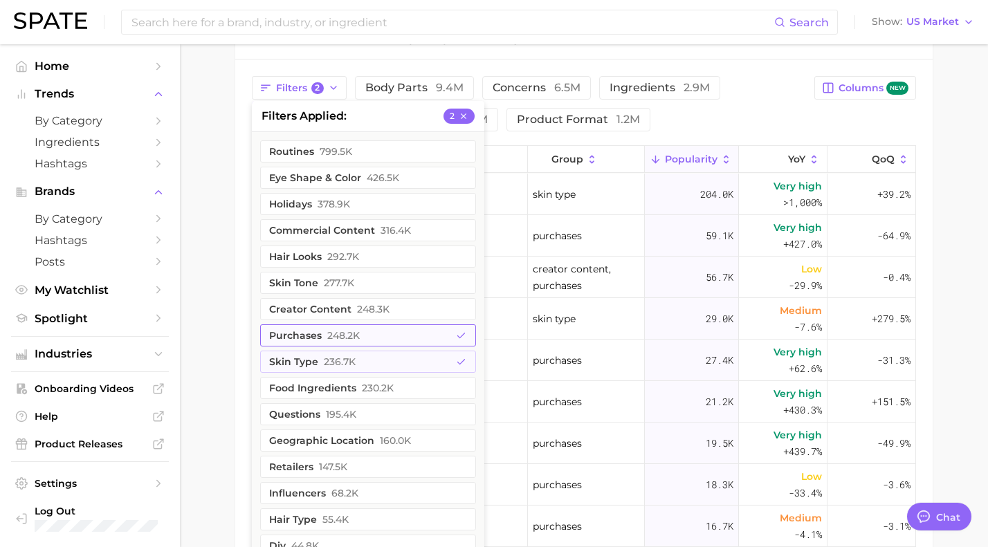
click at [464, 334] on polyline "button" at bounding box center [462, 335] width 8 height 5
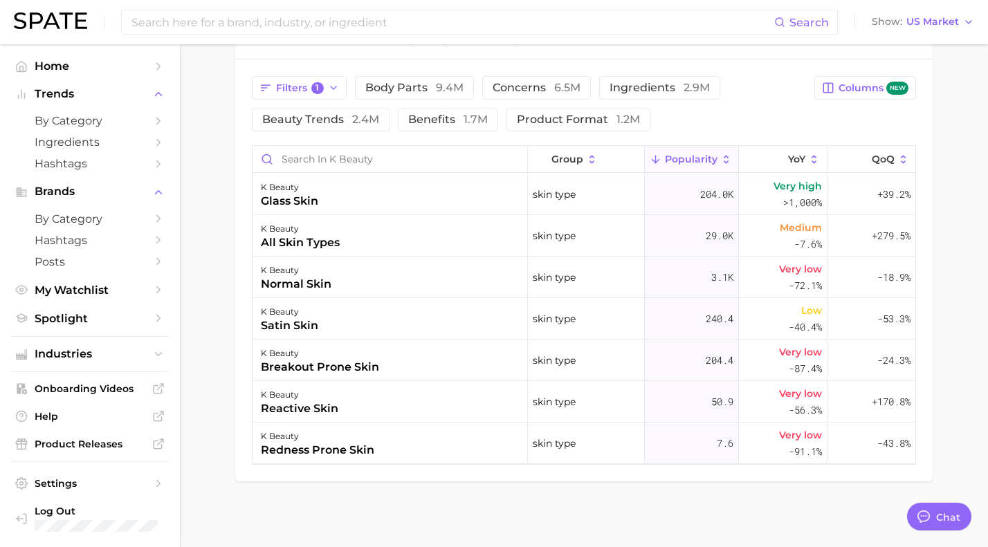
click at [730, 110] on div "Filters 1 body parts 9.4m concerns 6.5m ingredients 2.9m beauty trends 2.4m ben…" at bounding box center [529, 103] width 554 height 55
click at [333, 89] on polyline "button" at bounding box center [334, 87] width 6 height 3
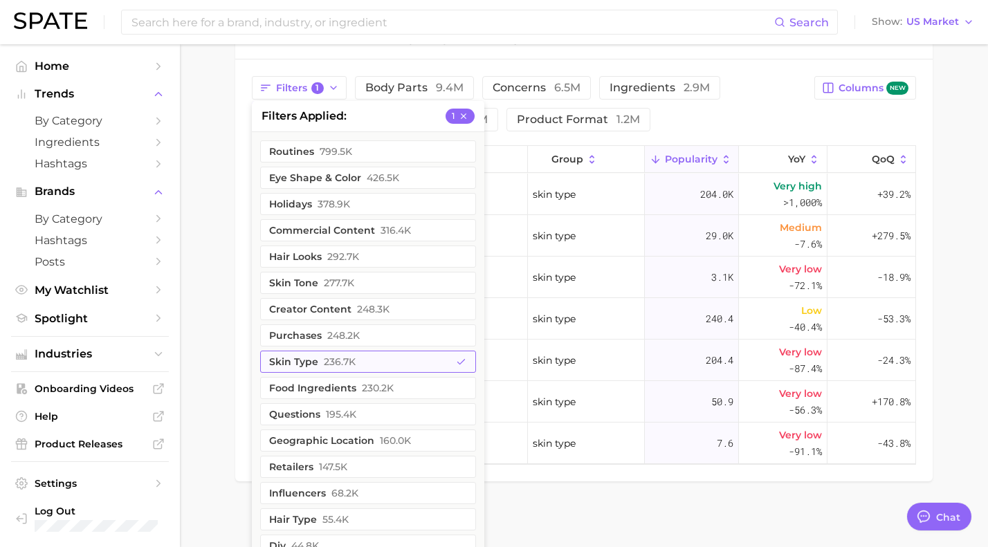
click at [461, 360] on icon "button" at bounding box center [461, 362] width 11 height 11
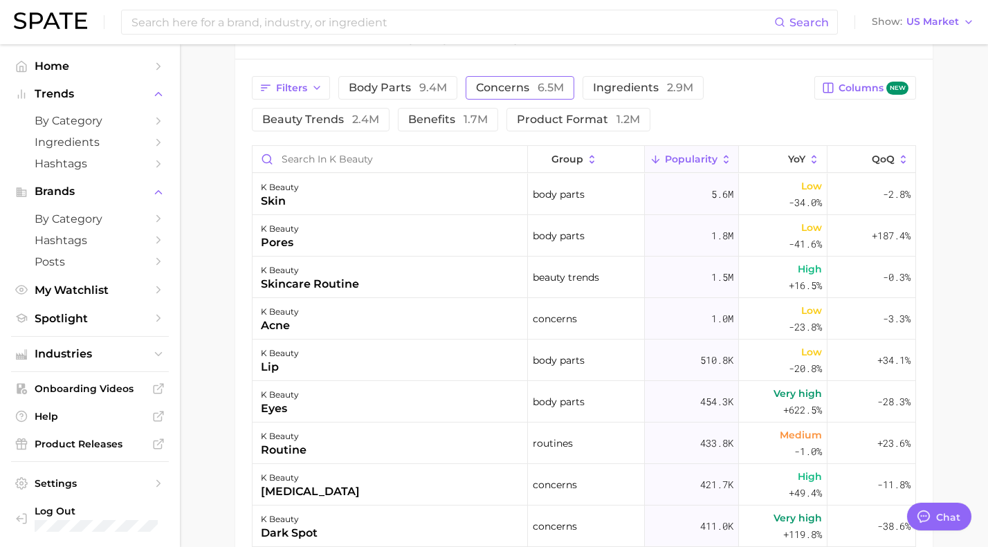
click at [487, 83] on span "concerns 6.5m" at bounding box center [520, 87] width 88 height 11
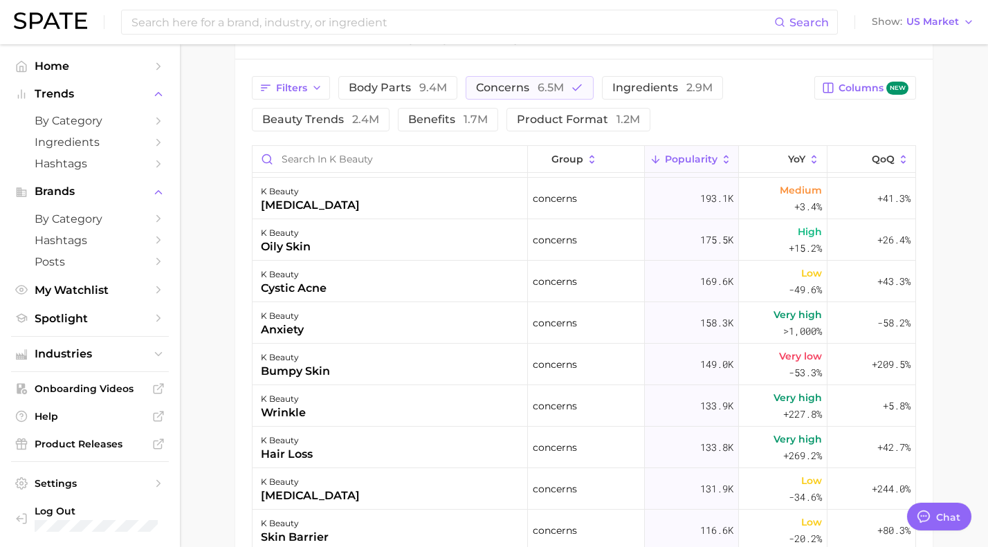
scroll to position [331, 0]
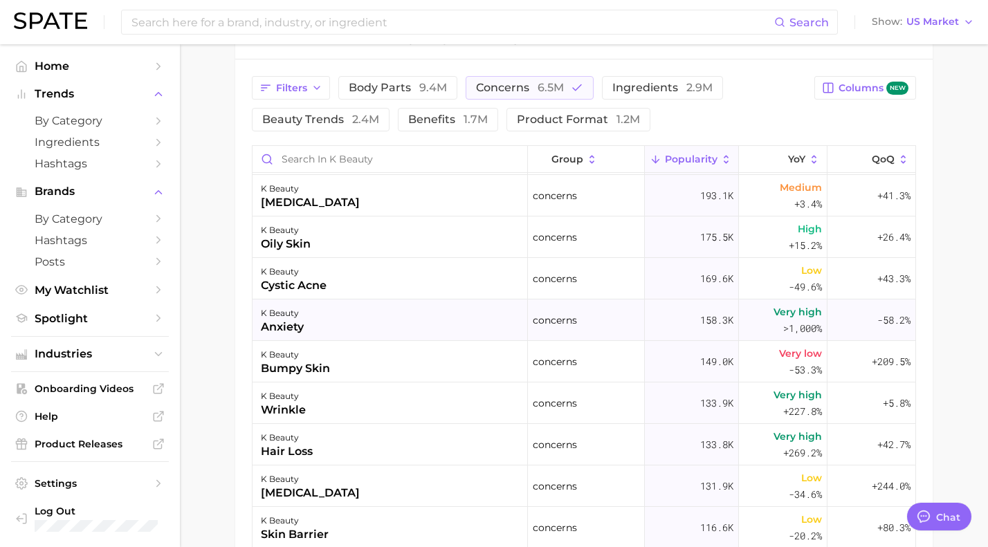
click at [268, 322] on div "anxiety" at bounding box center [282, 327] width 43 height 17
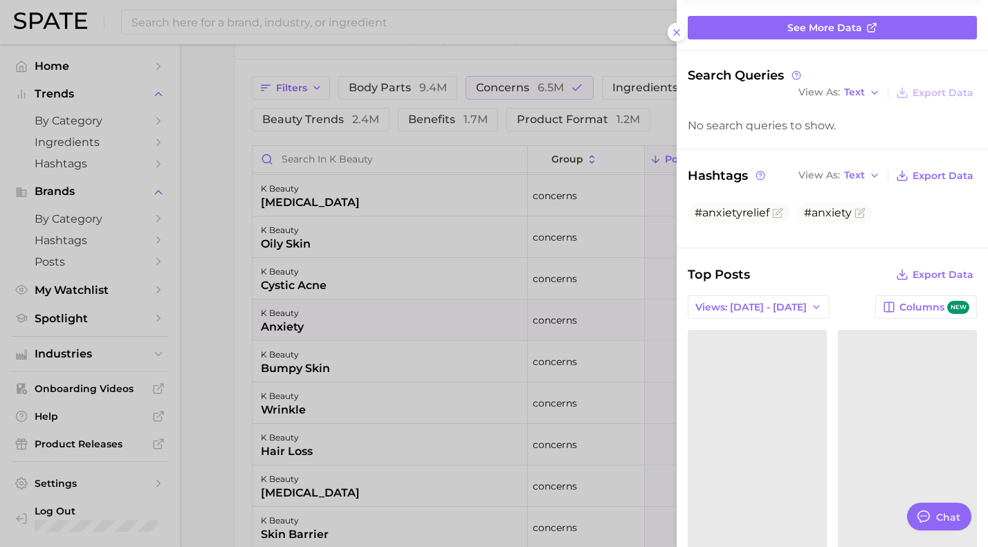
scroll to position [142, 0]
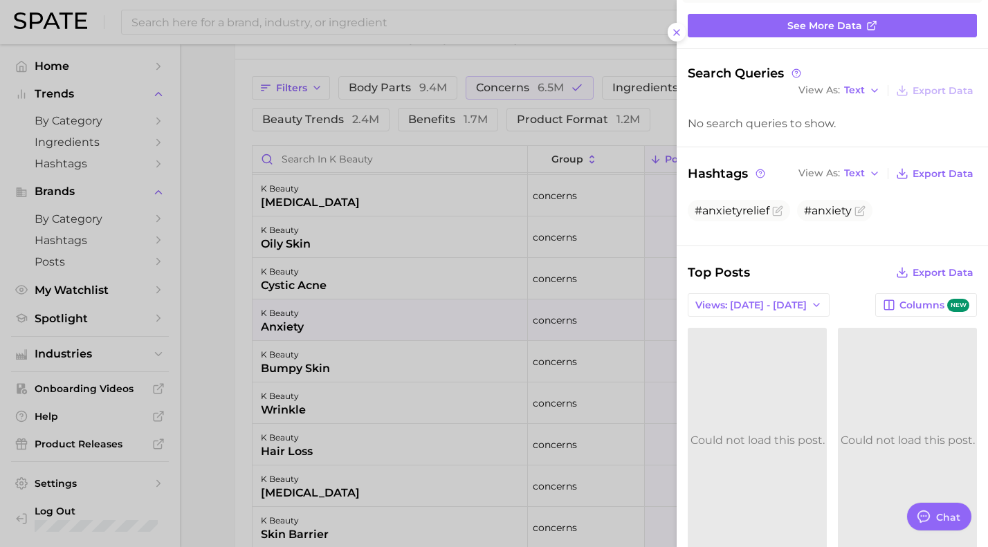
click at [801, 48] on div "category anxiety Add to Watchlist in k beauty >1,000% YoY - YoY >1,000% YoY Anx…" at bounding box center [832, 516] width 311 height 1317
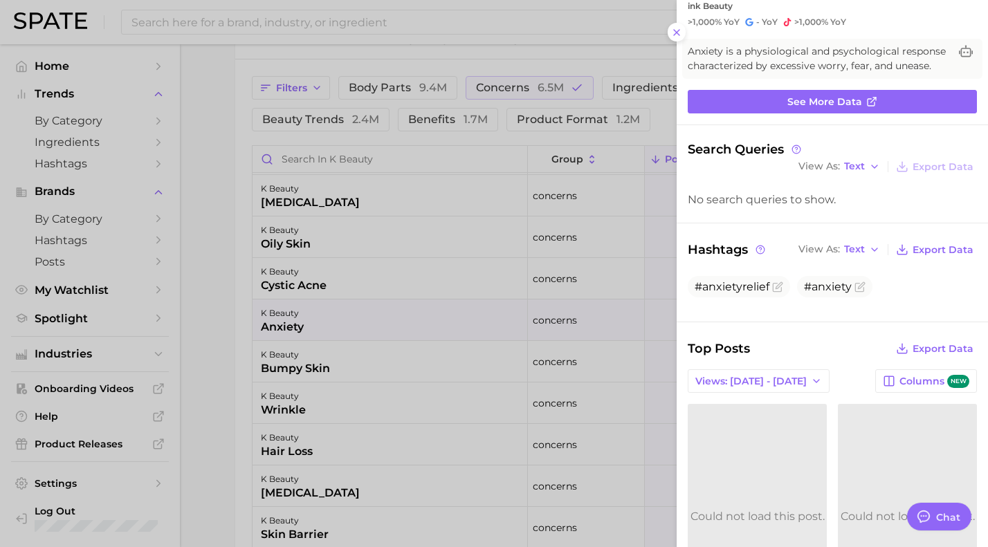
scroll to position [0, 0]
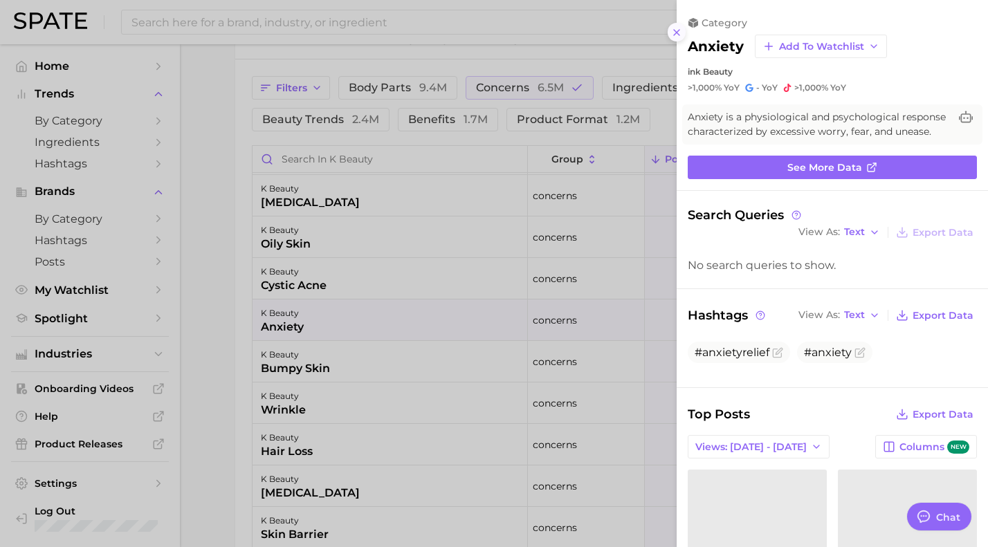
click at [679, 32] on icon at bounding box center [676, 32] width 11 height 11
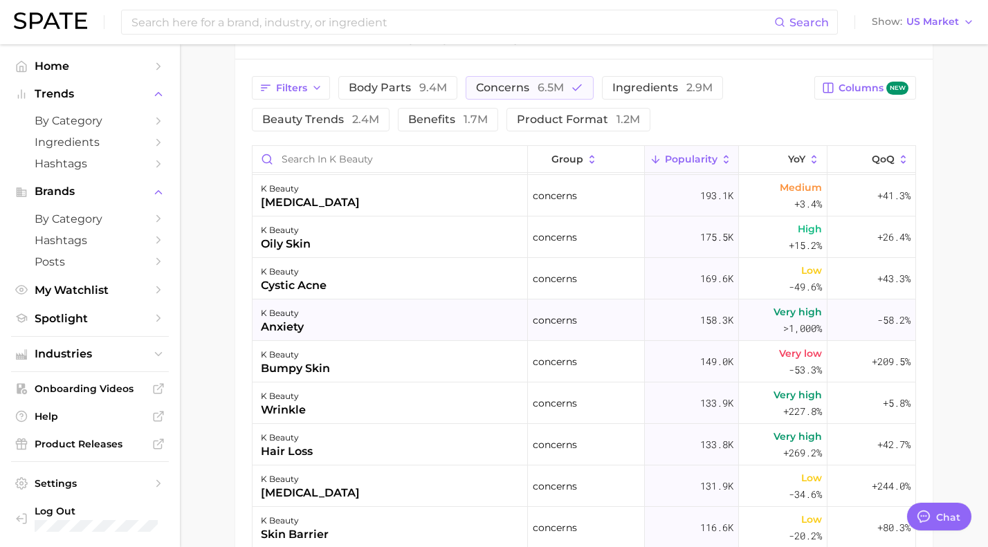
click at [298, 316] on div "k beauty" at bounding box center [282, 313] width 43 height 17
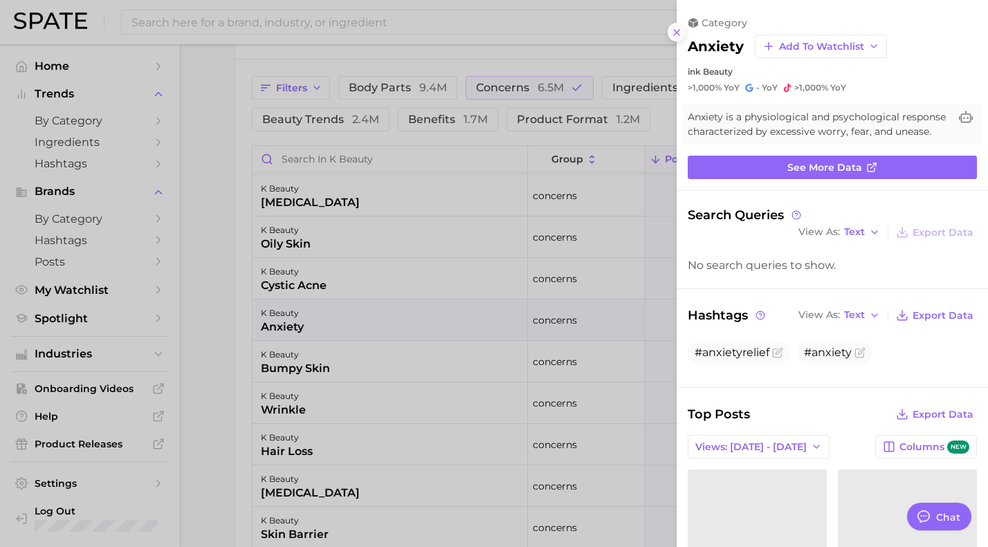
click at [677, 35] on icon at bounding box center [676, 32] width 11 height 11
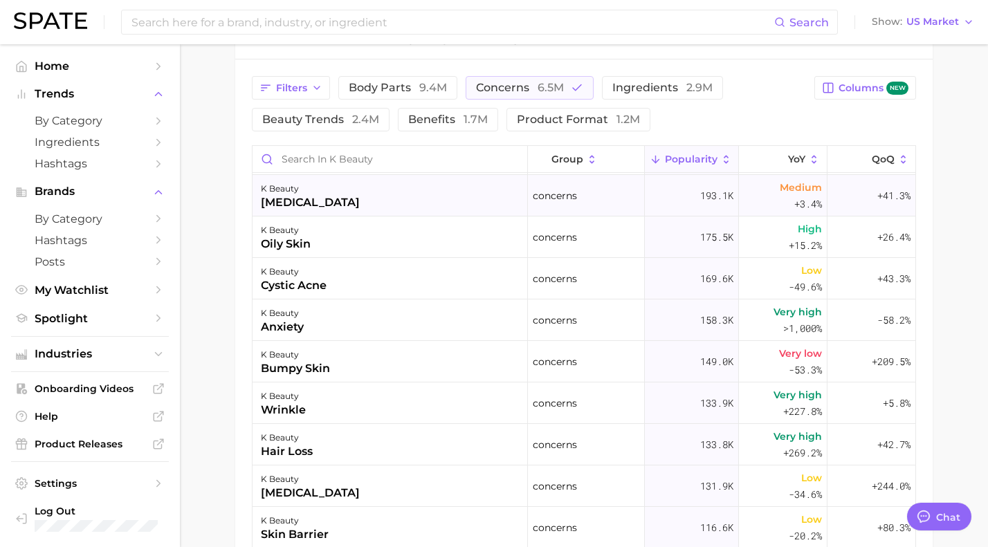
click at [457, 192] on div "k beauty [MEDICAL_DATA]" at bounding box center [390, 196] width 275 height 42
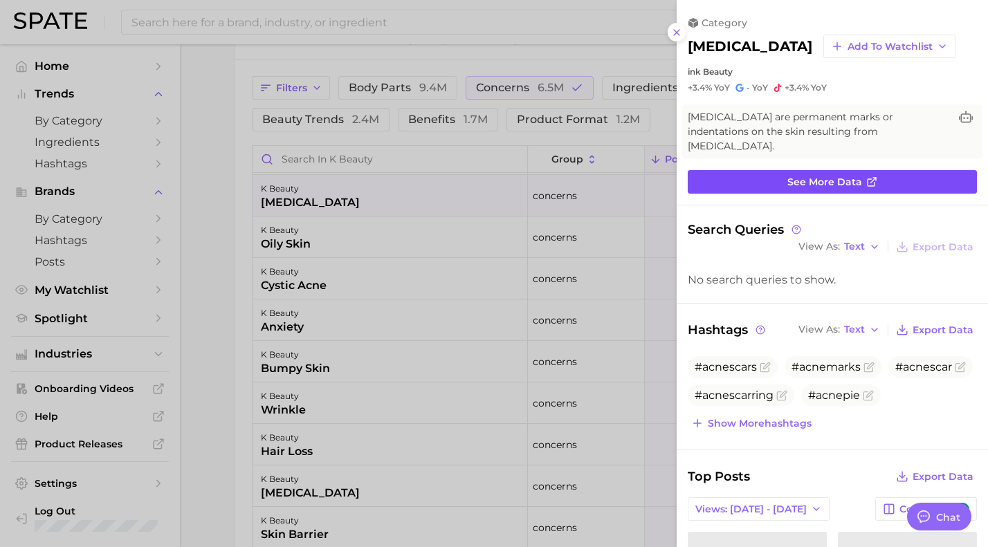
click at [843, 176] on span "See more data" at bounding box center [824, 182] width 75 height 12
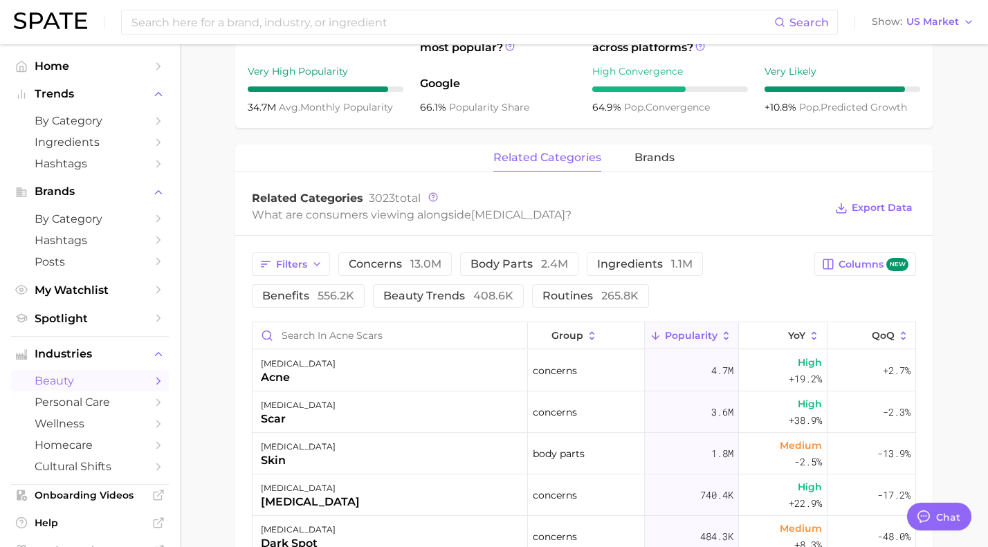
scroll to position [544, 0]
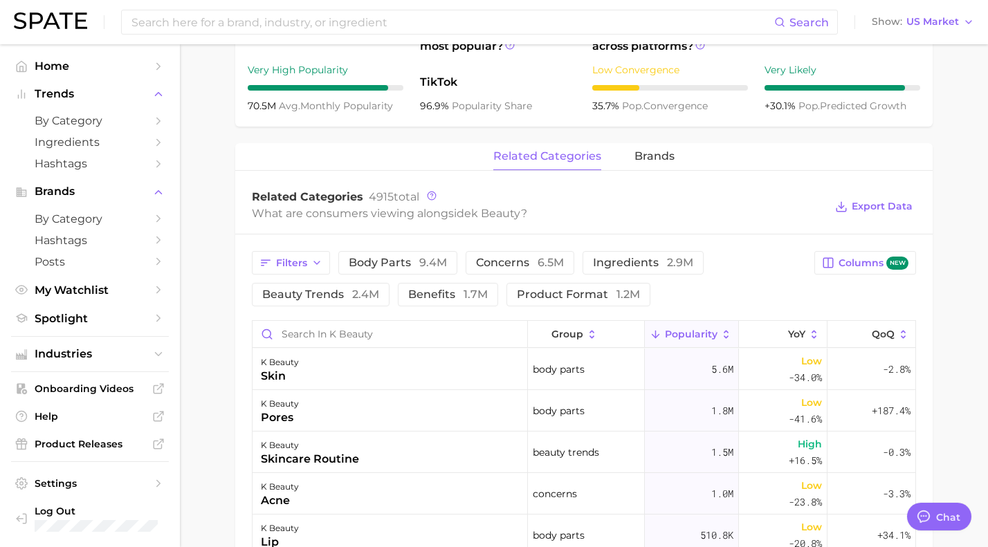
scroll to position [719, 0]
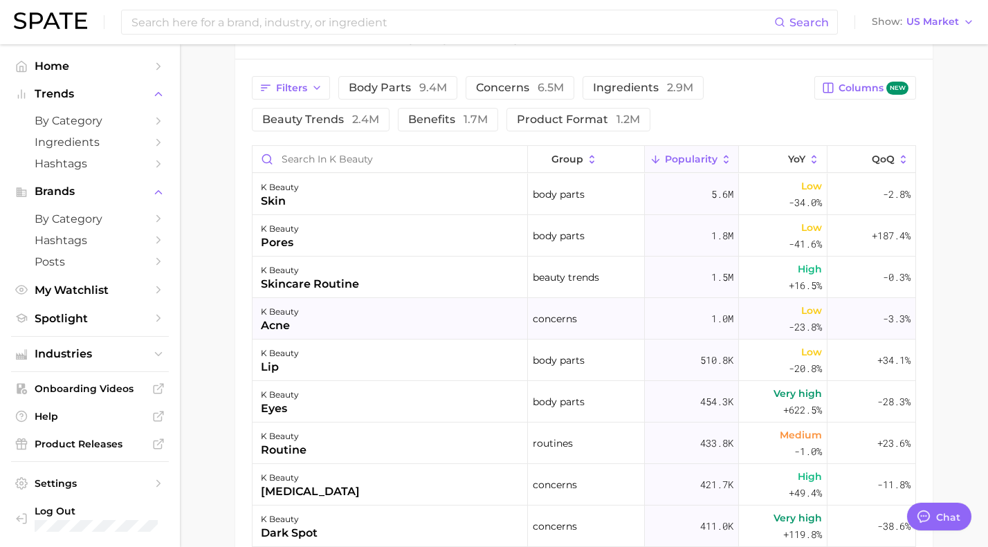
click at [271, 307] on div "k beauty" at bounding box center [280, 312] width 38 height 17
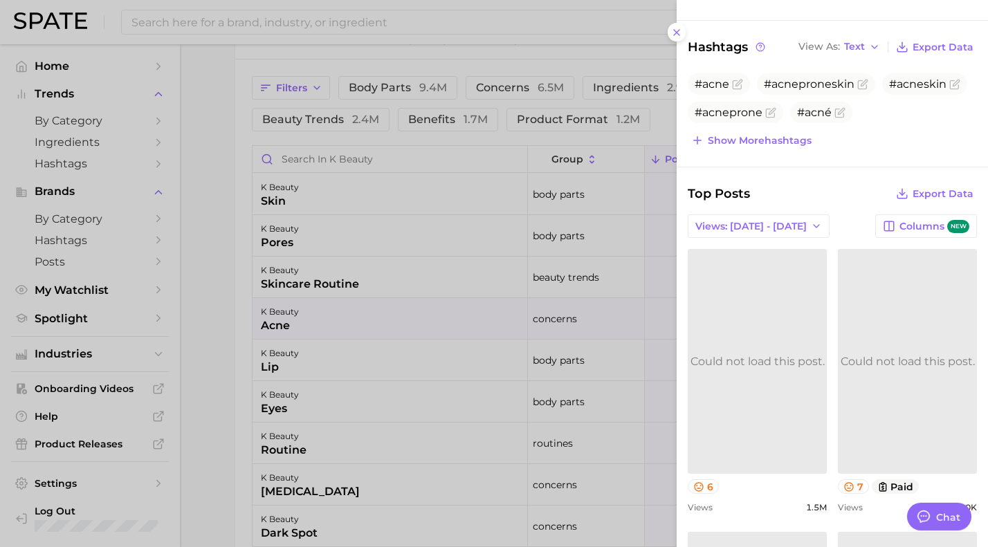
scroll to position [392, 0]
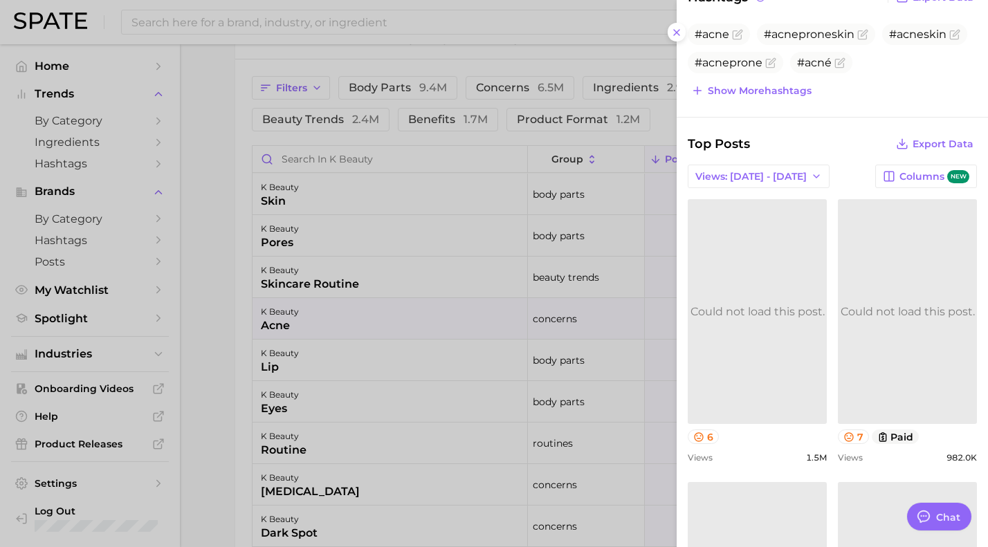
click at [768, 318] on link "Could not load this post." at bounding box center [757, 311] width 139 height 225
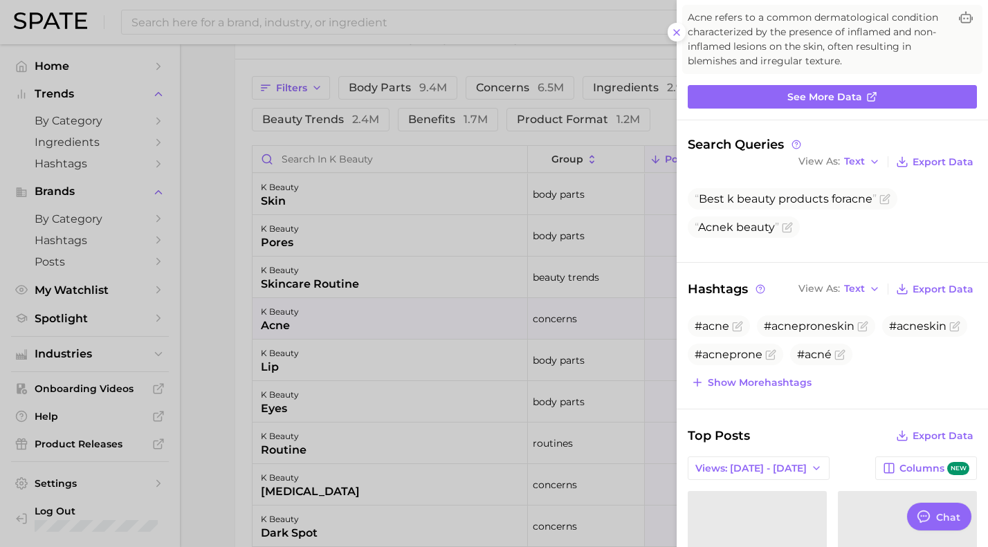
scroll to position [0, 0]
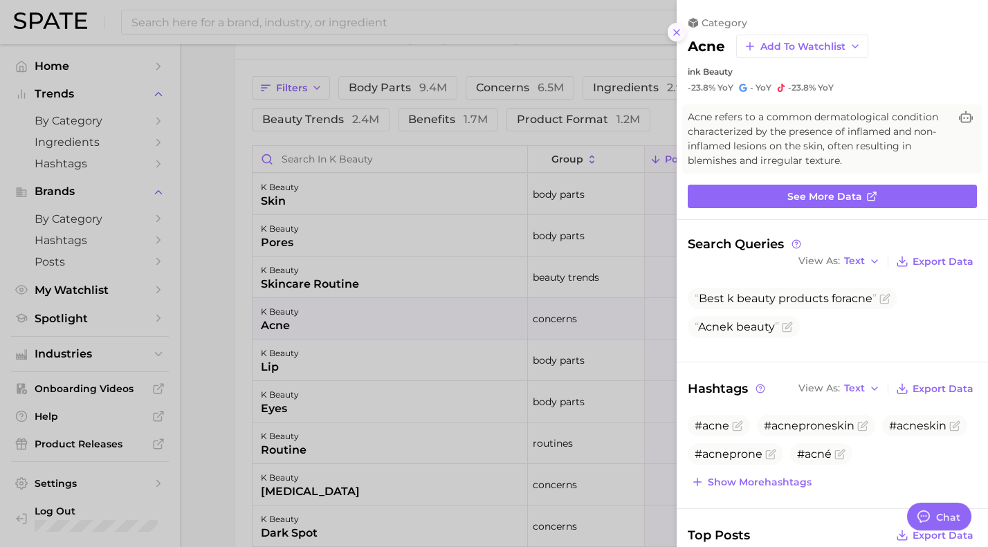
click at [675, 30] on line at bounding box center [677, 33] width 6 height 6
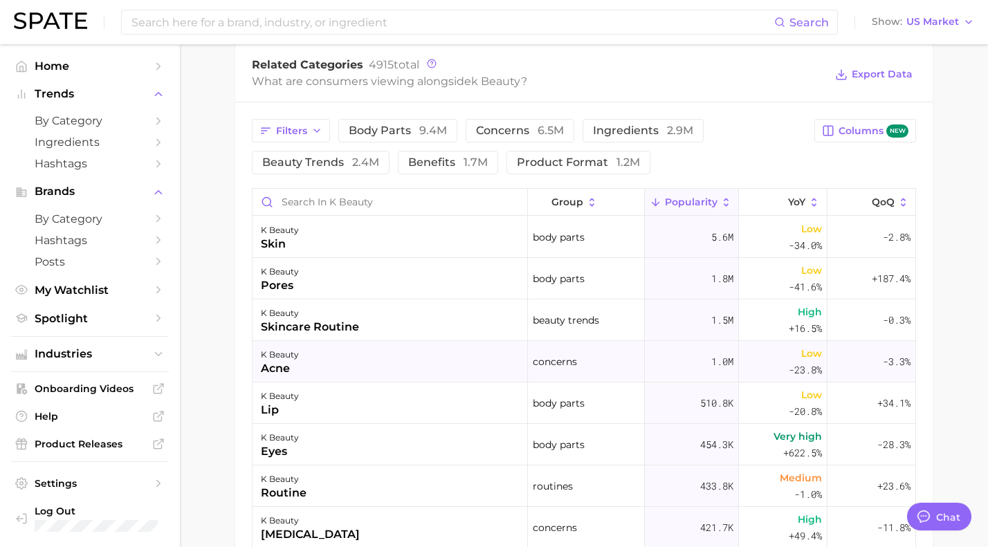
scroll to position [672, 0]
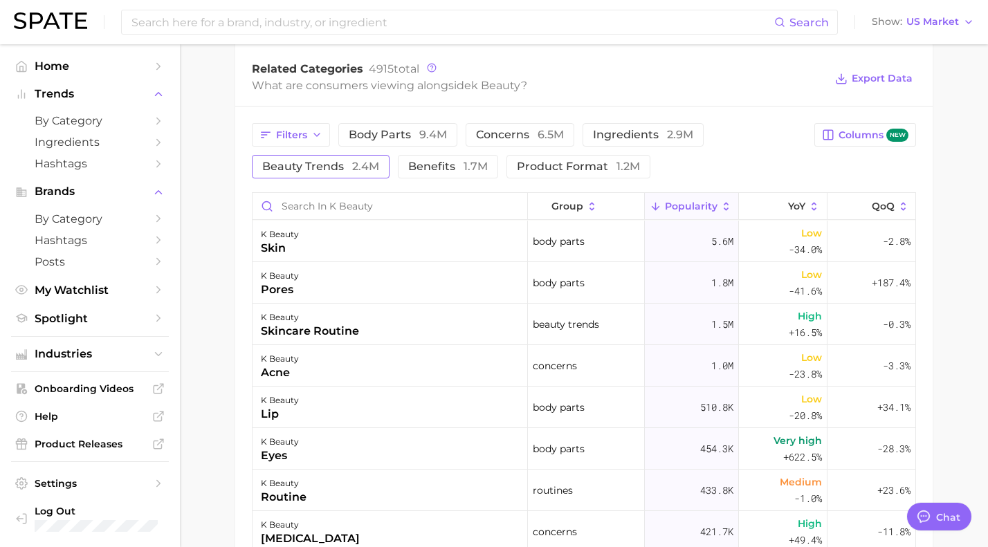
click at [333, 165] on span "beauty trends 2.4m" at bounding box center [320, 166] width 117 height 11
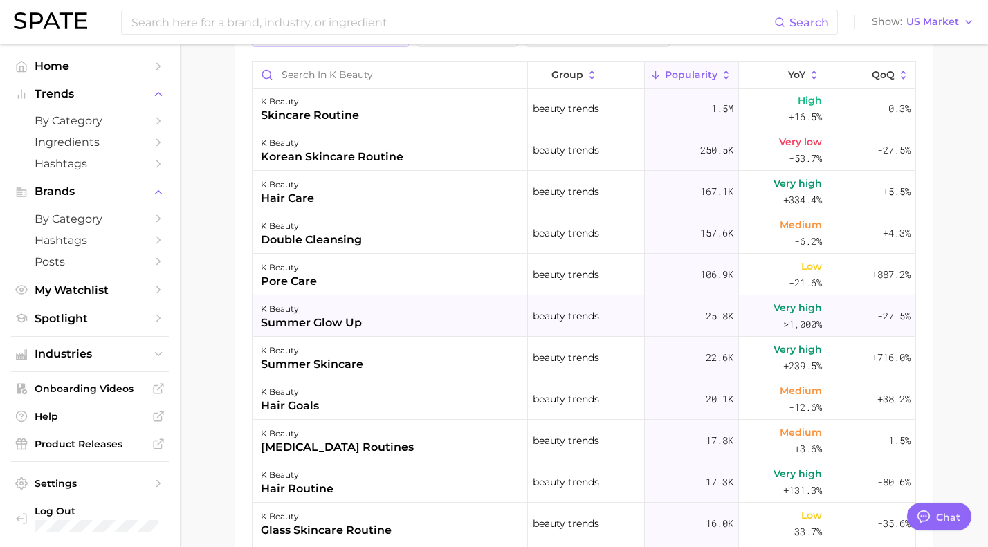
scroll to position [0, 0]
click at [814, 66] on button "YoY" at bounding box center [783, 75] width 88 height 27
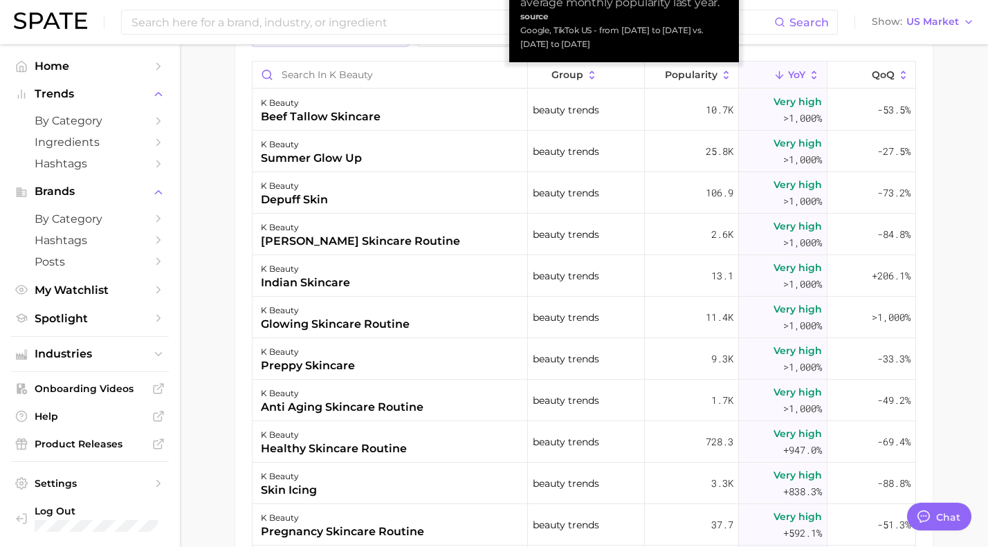
click at [815, 79] on icon at bounding box center [814, 75] width 12 height 12
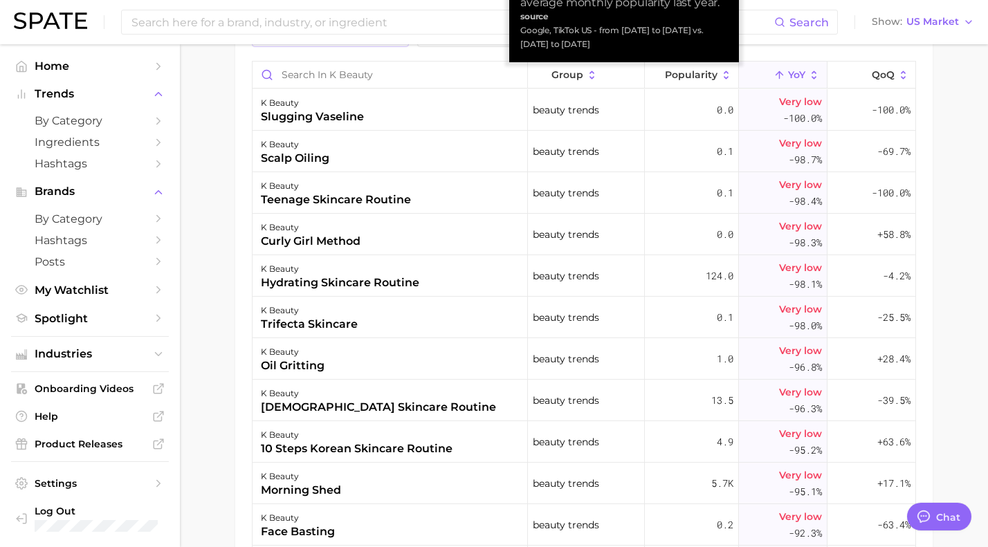
click at [812, 69] on icon at bounding box center [814, 75] width 12 height 12
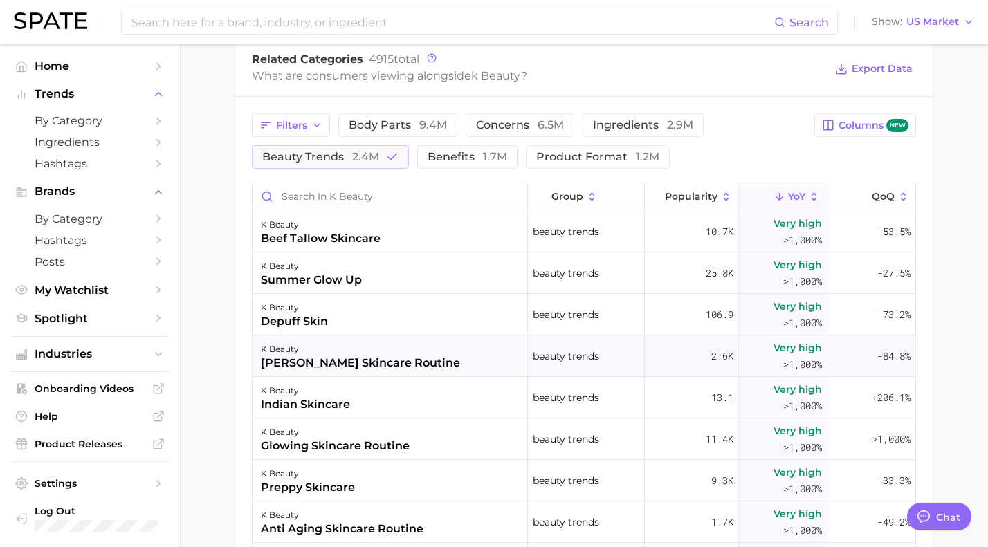
scroll to position [680, 0]
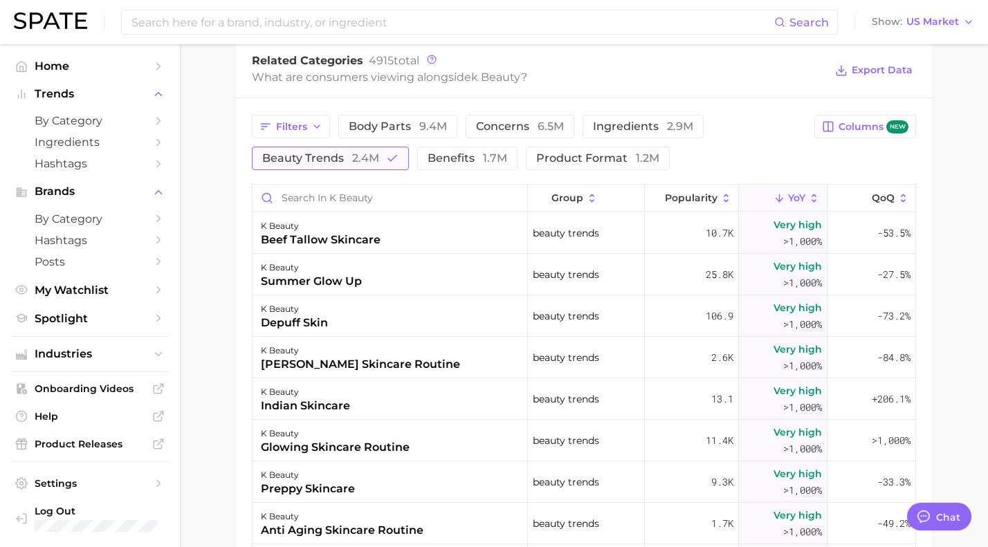
click at [392, 152] on icon "button" at bounding box center [392, 158] width 12 height 12
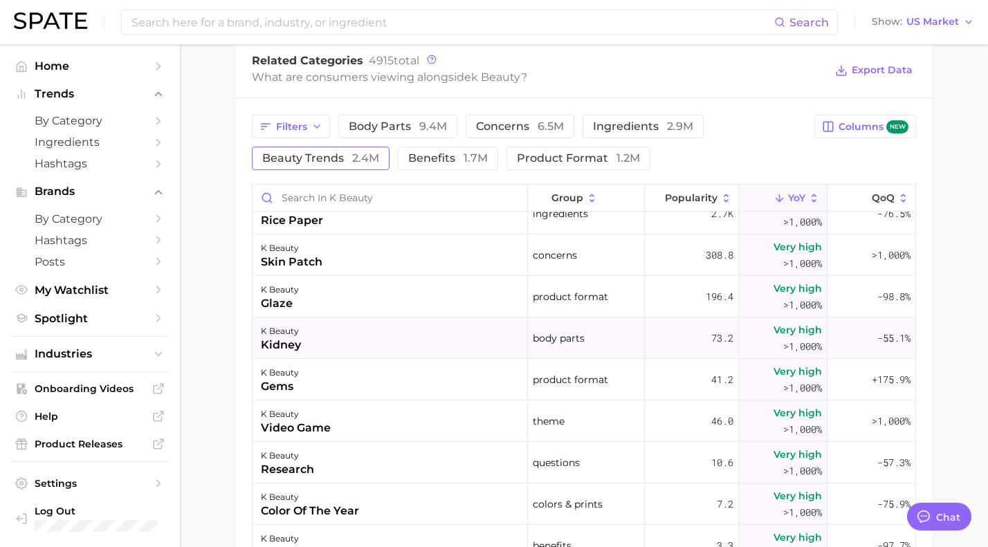
scroll to position [24, 0]
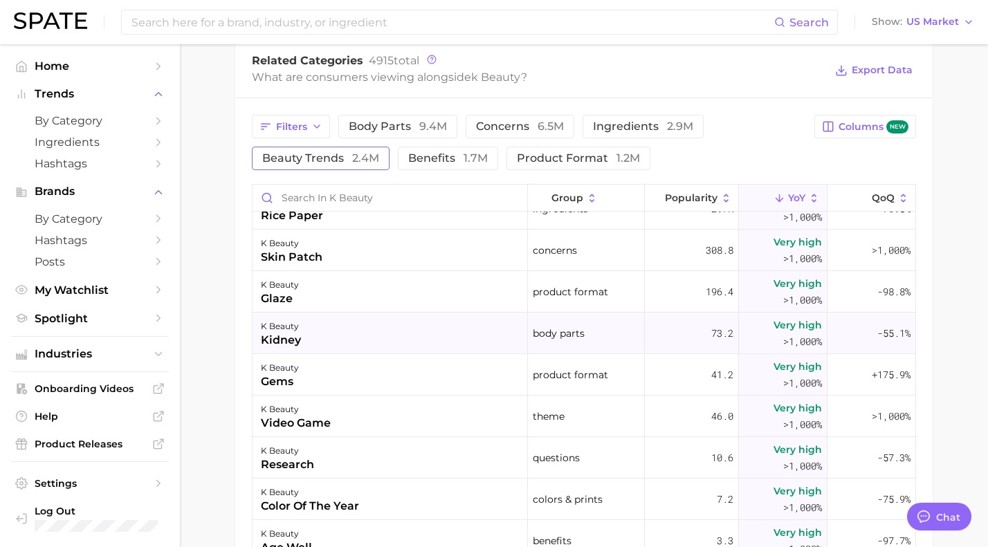
click at [283, 327] on div "k beauty" at bounding box center [281, 326] width 40 height 17
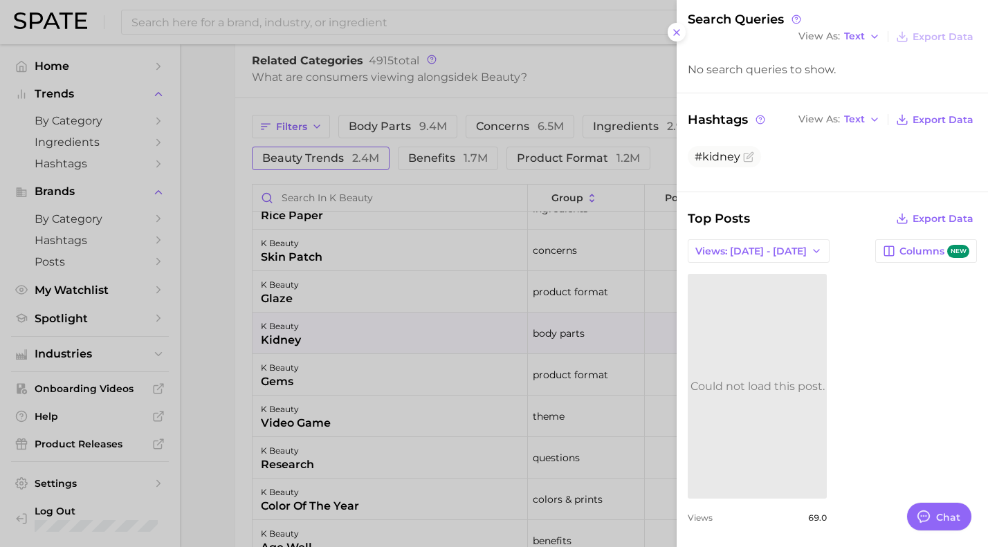
scroll to position [213, 0]
click at [675, 29] on icon at bounding box center [676, 32] width 11 height 11
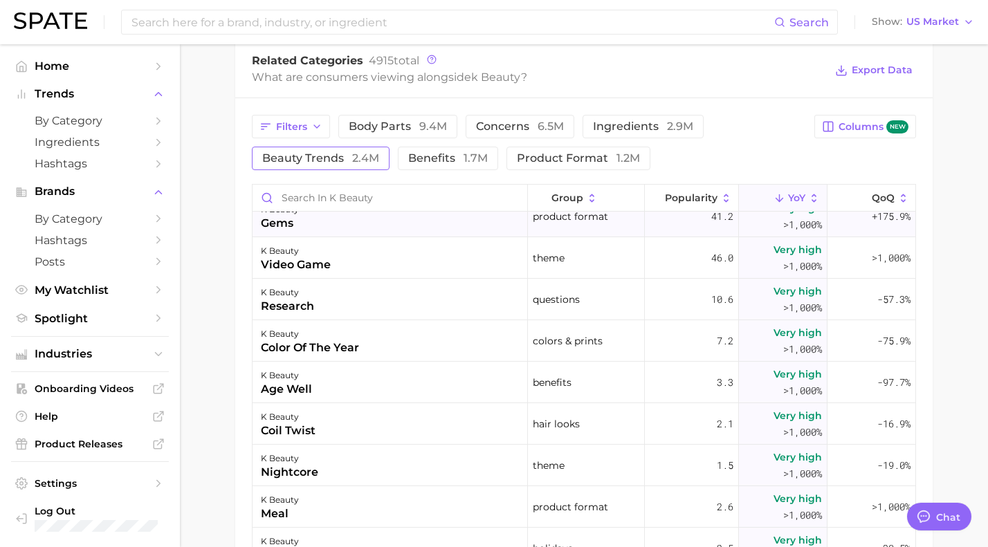
scroll to position [0, 0]
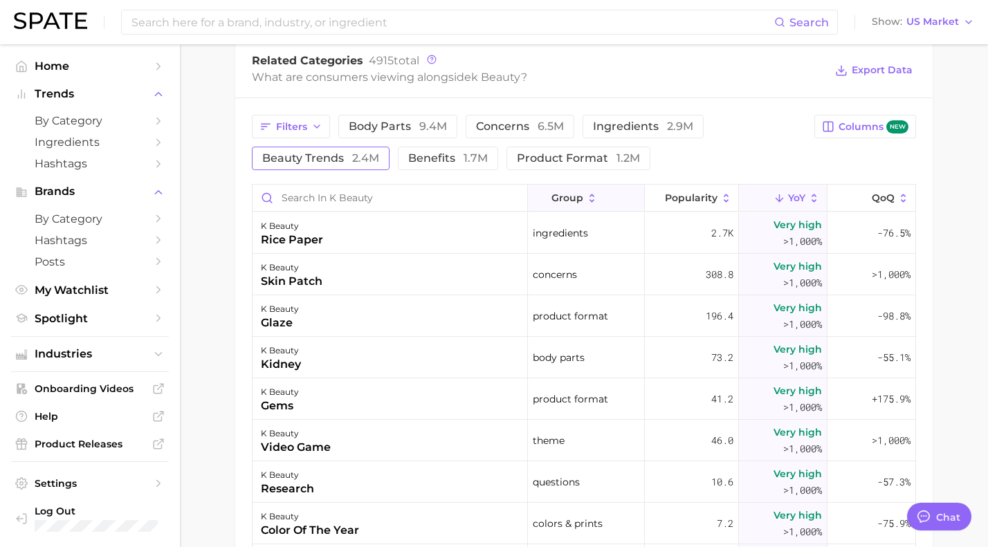
click at [589, 197] on icon at bounding box center [592, 198] width 12 height 12
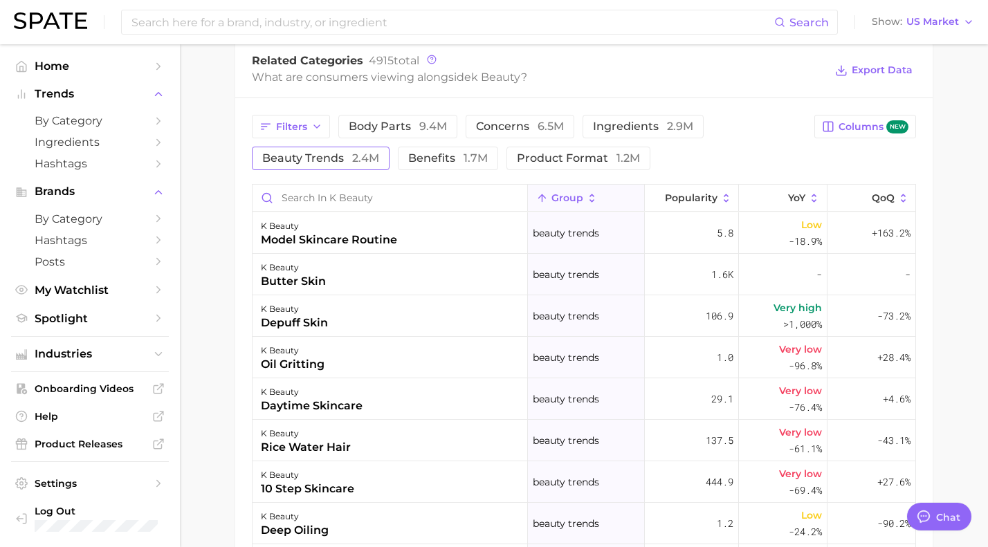
click at [590, 201] on icon at bounding box center [592, 198] width 5 height 8
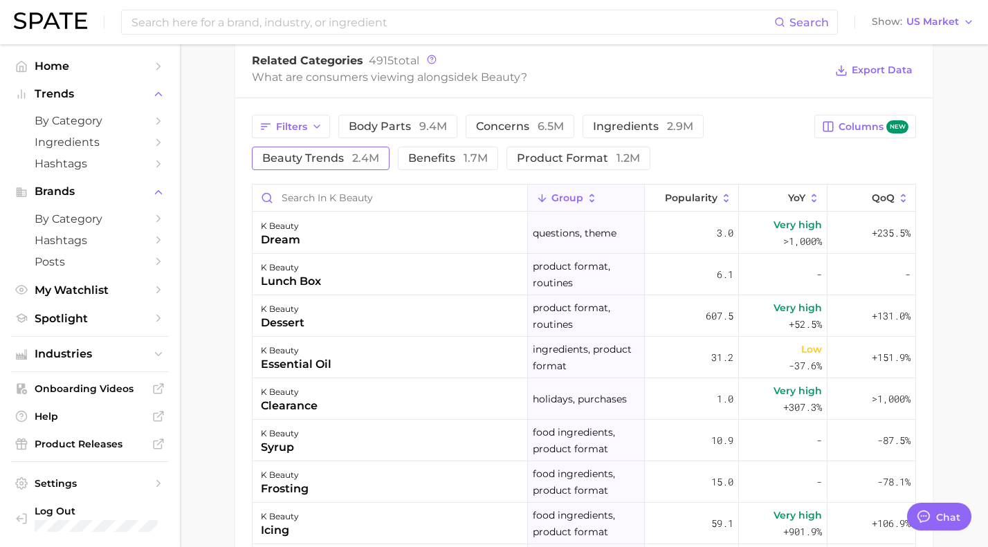
click at [592, 199] on icon at bounding box center [592, 198] width 5 height 8
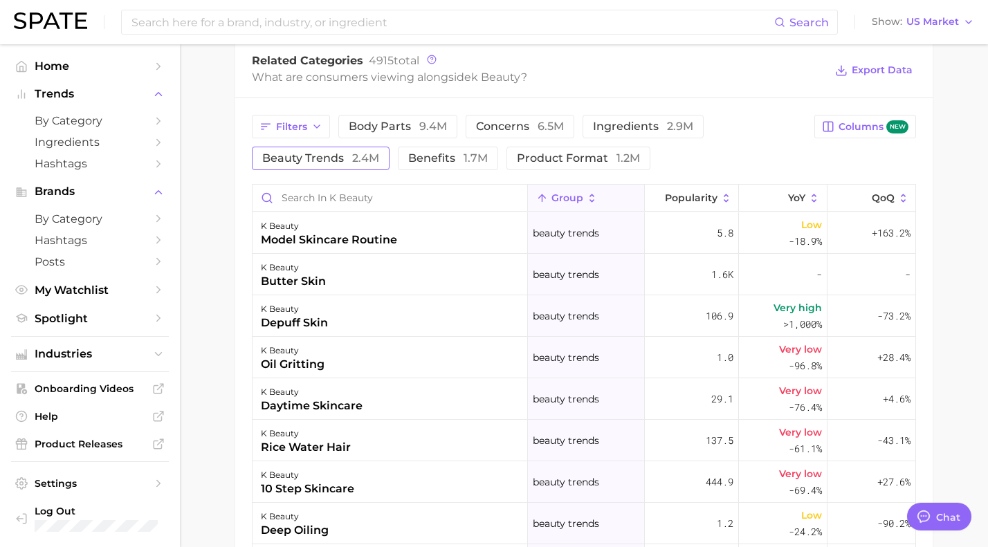
click at [592, 199] on icon at bounding box center [592, 198] width 5 height 8
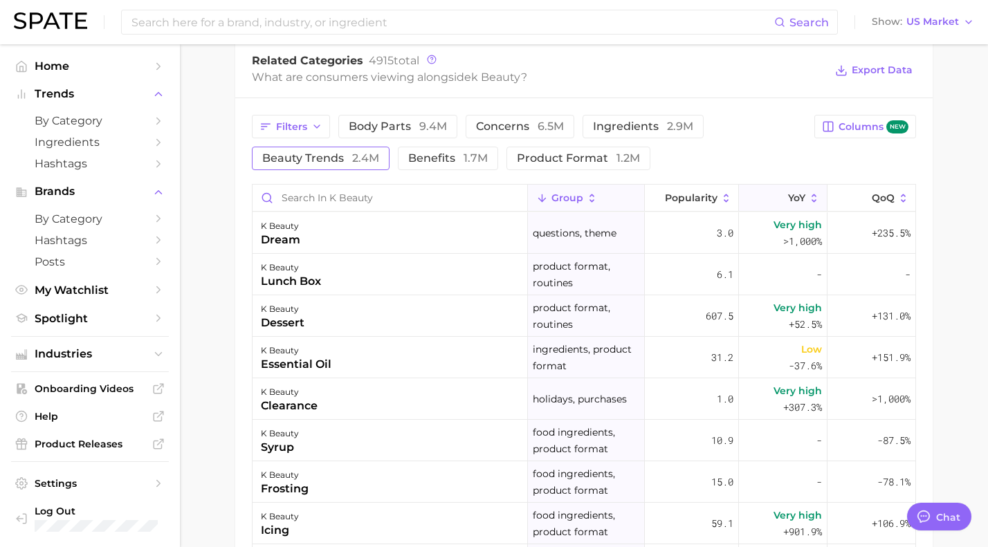
click at [812, 202] on icon at bounding box center [814, 198] width 12 height 12
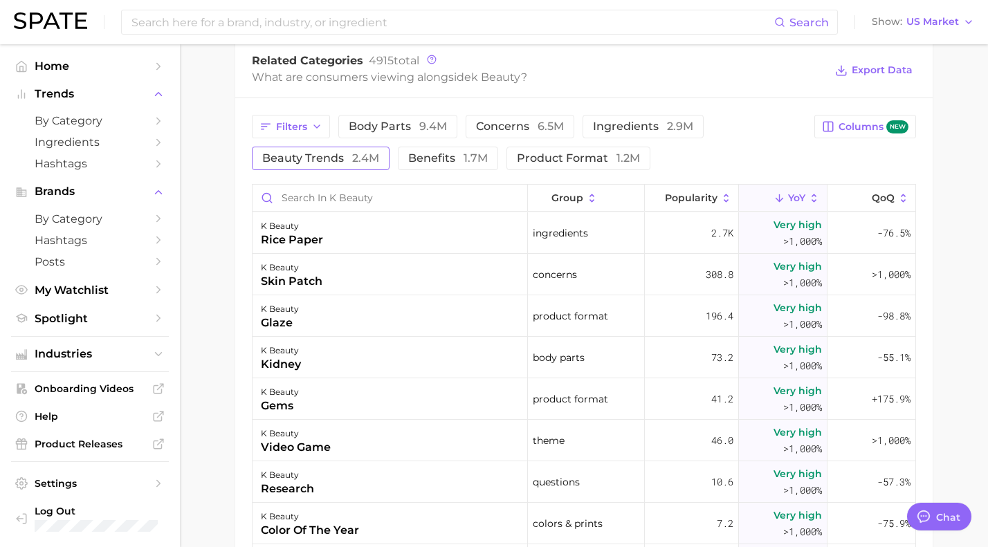
click at [373, 158] on span "2.4m" at bounding box center [365, 158] width 27 height 13
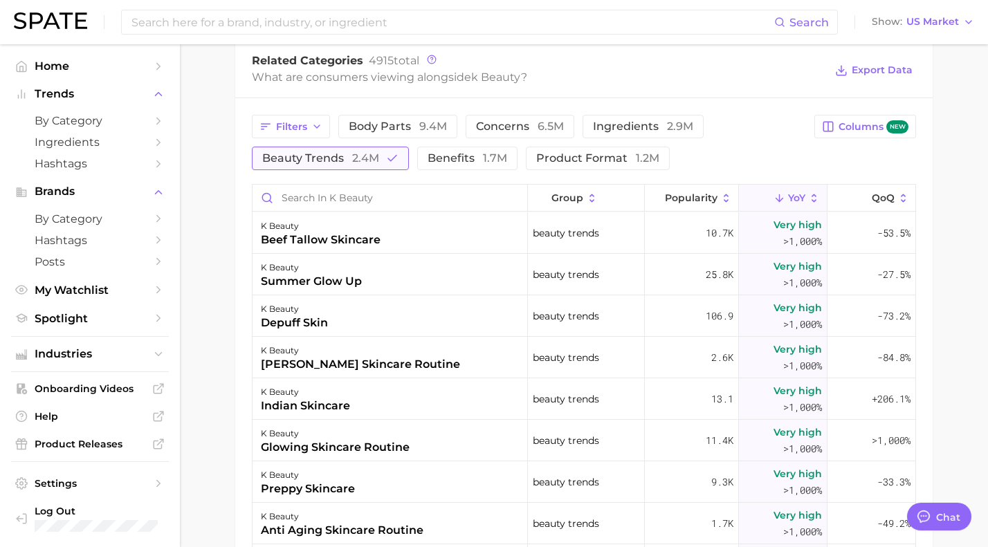
click at [373, 158] on span "2.4m" at bounding box center [365, 158] width 27 height 13
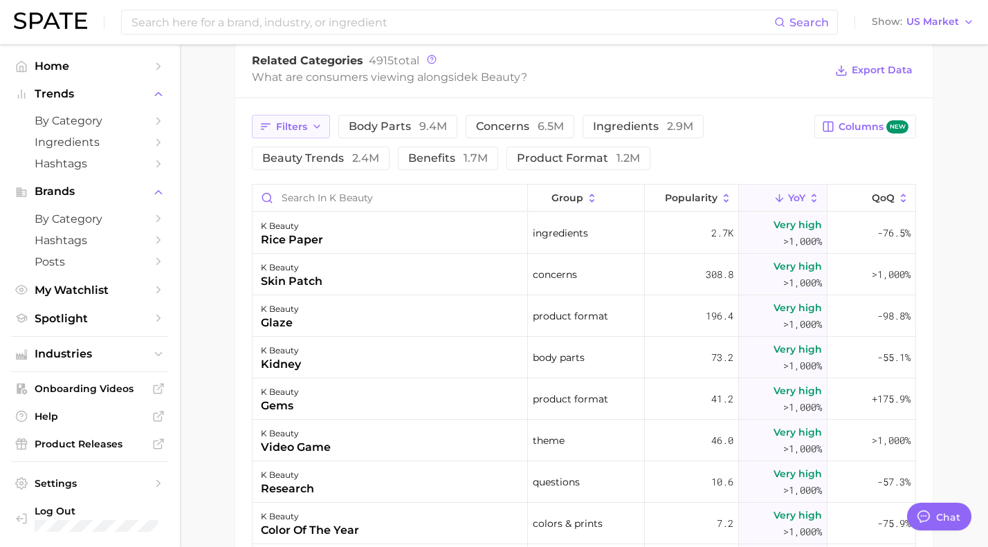
click at [303, 126] on span "Filters" at bounding box center [291, 127] width 31 height 12
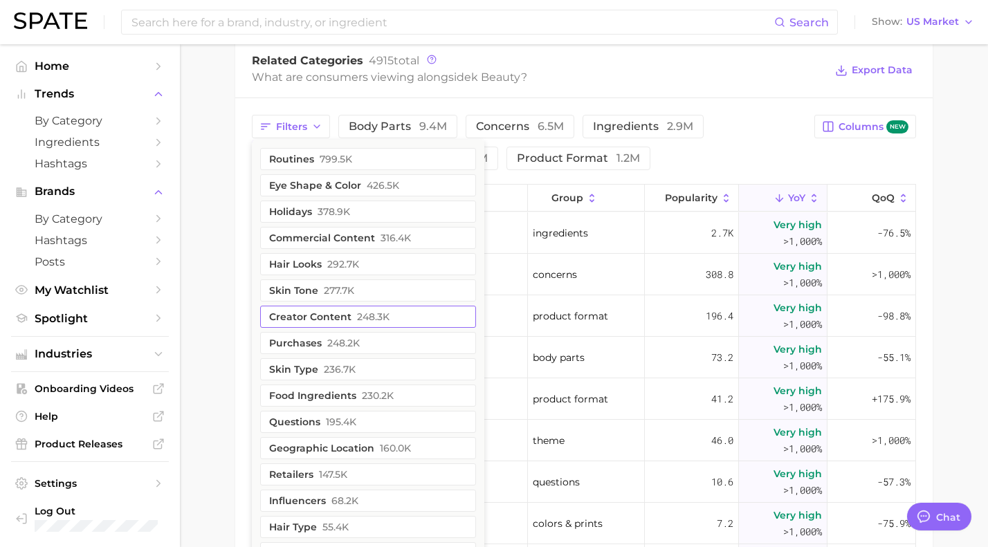
click at [300, 312] on button "creator content 248.3k" at bounding box center [368, 317] width 216 height 22
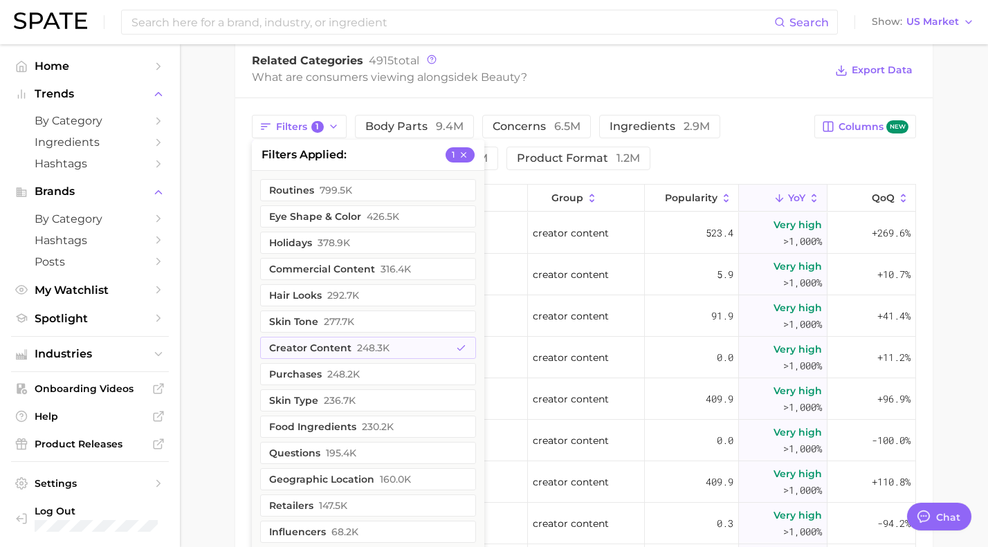
click at [641, 84] on div "What are consumers viewing alongside k beauty ?" at bounding box center [538, 77] width 573 height 19
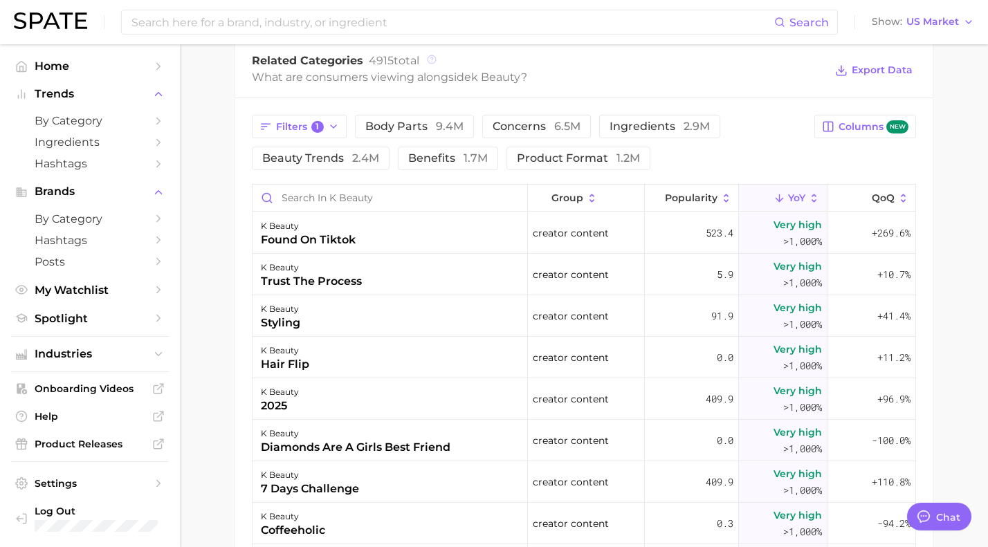
click at [435, 61] on icon at bounding box center [432, 60] width 10 height 10
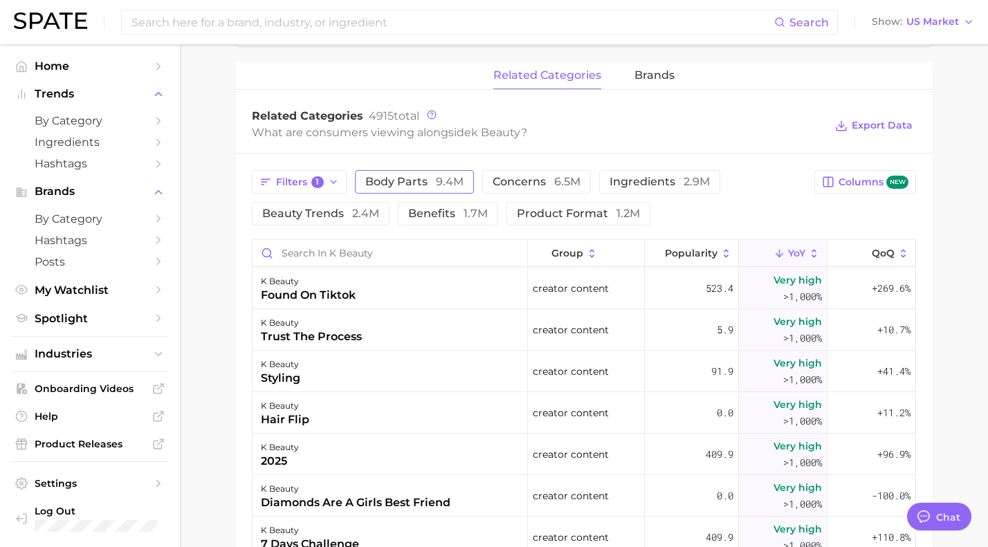
scroll to position [623, 0]
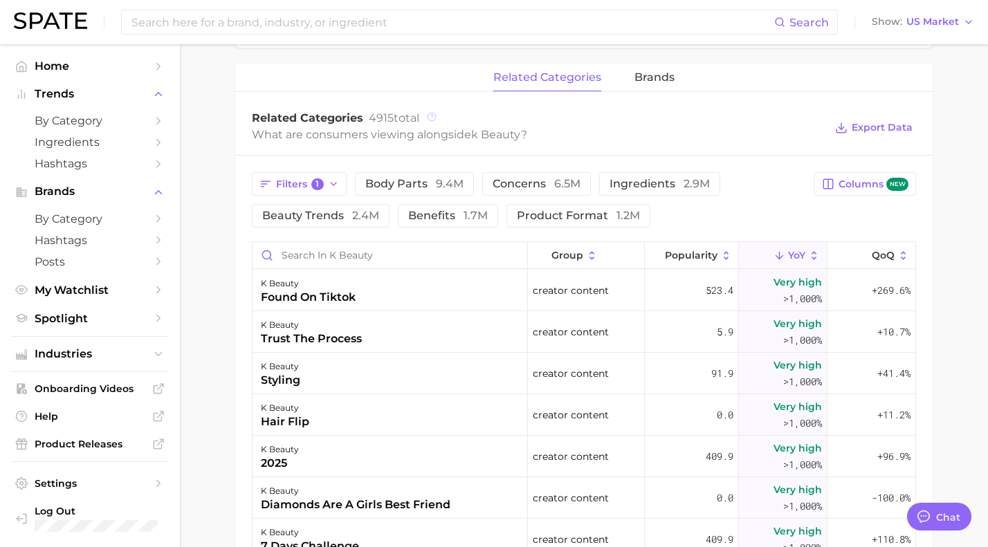
click at [430, 116] on icon at bounding box center [432, 117] width 10 height 10
click at [652, 149] on div "Related Categories 4915 total What are consumers viewing alongside k beauty ? E…" at bounding box center [583, 127] width 697 height 55
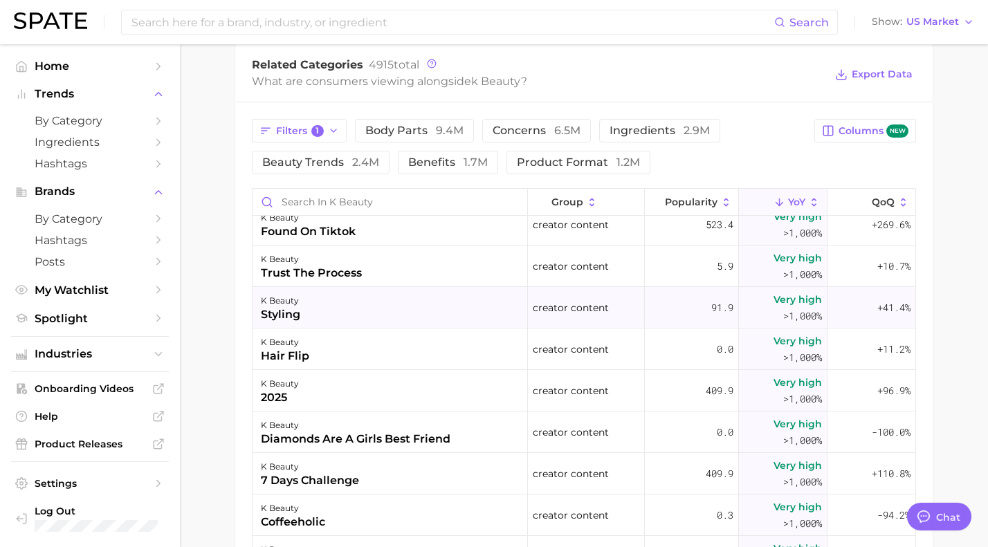
scroll to position [0, 0]
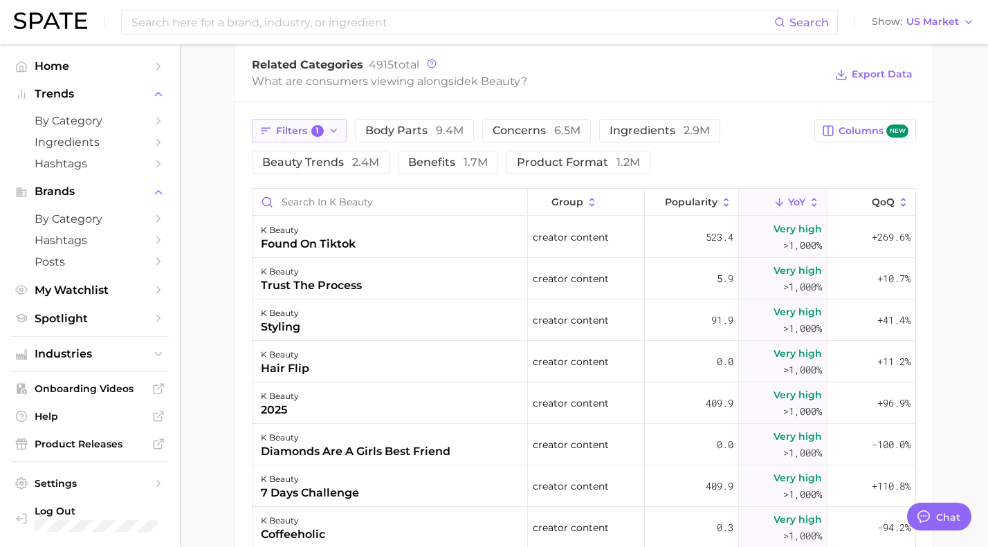
click at [326, 136] on button "Filters 1" at bounding box center [299, 131] width 95 height 24
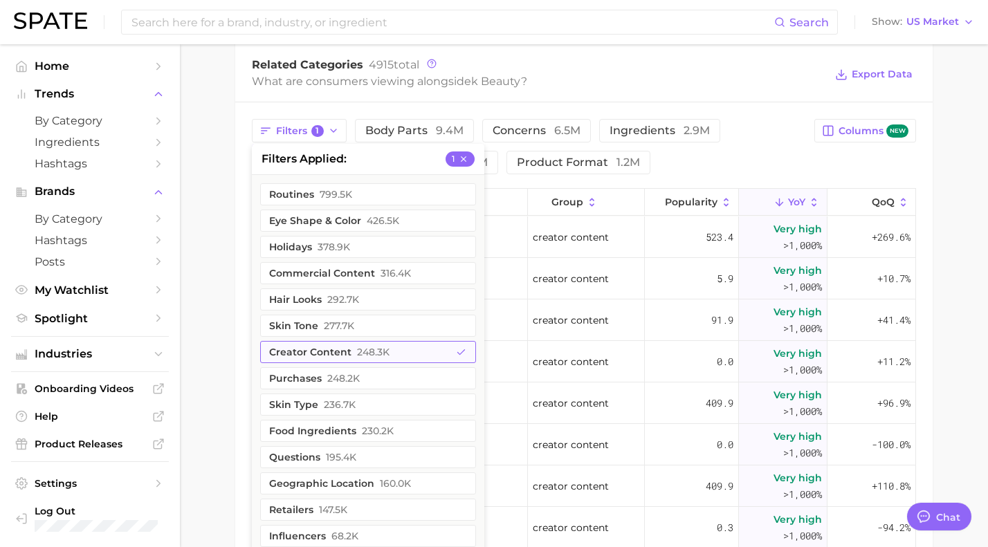
click at [446, 353] on button "creator content 248.3k" at bounding box center [368, 352] width 216 height 22
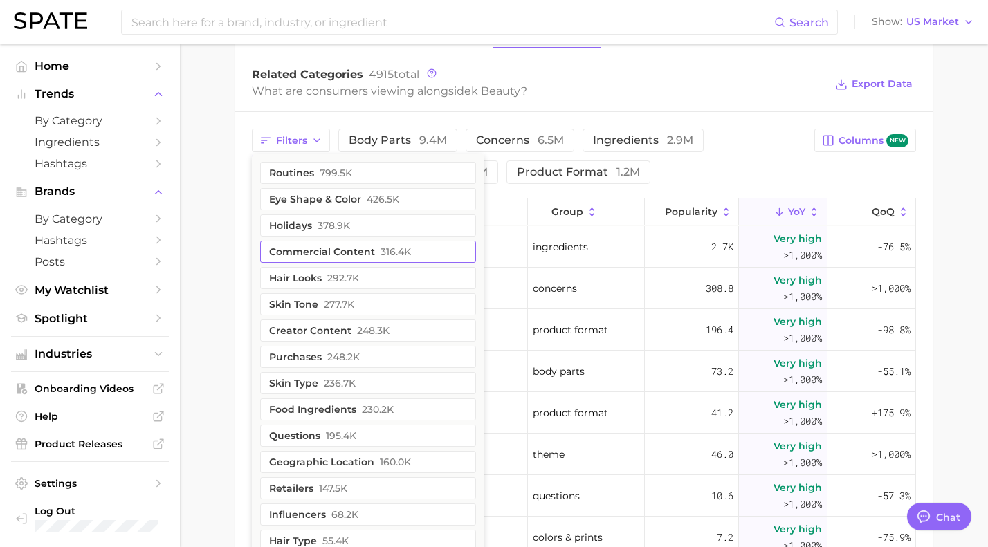
scroll to position [667, 0]
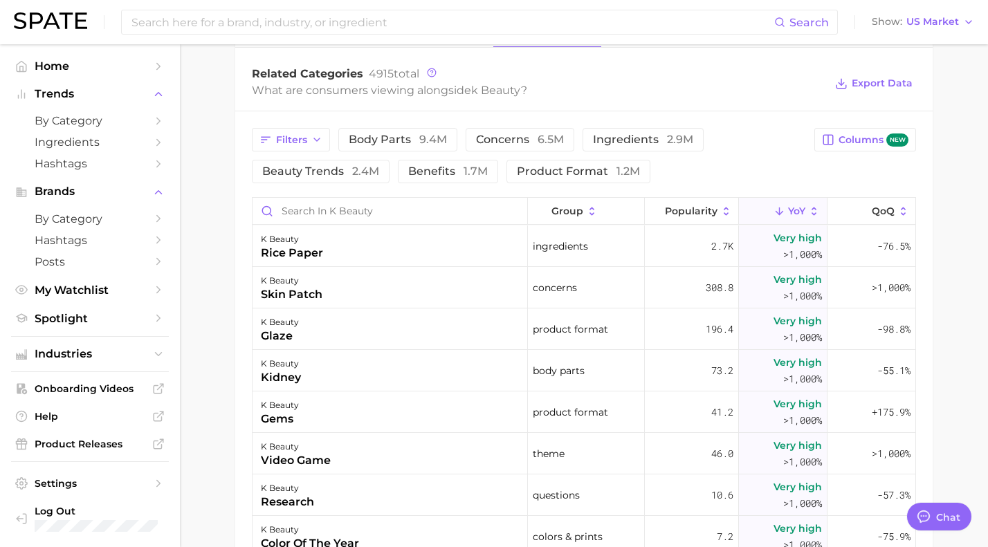
click at [536, 113] on div "Filters body parts 9.4m concerns 6.5m ingredients 2.9m beauty trends 2.4m benef…" at bounding box center [583, 436] width 697 height 650
click at [531, 170] on span "product format 1.2m" at bounding box center [578, 171] width 123 height 11
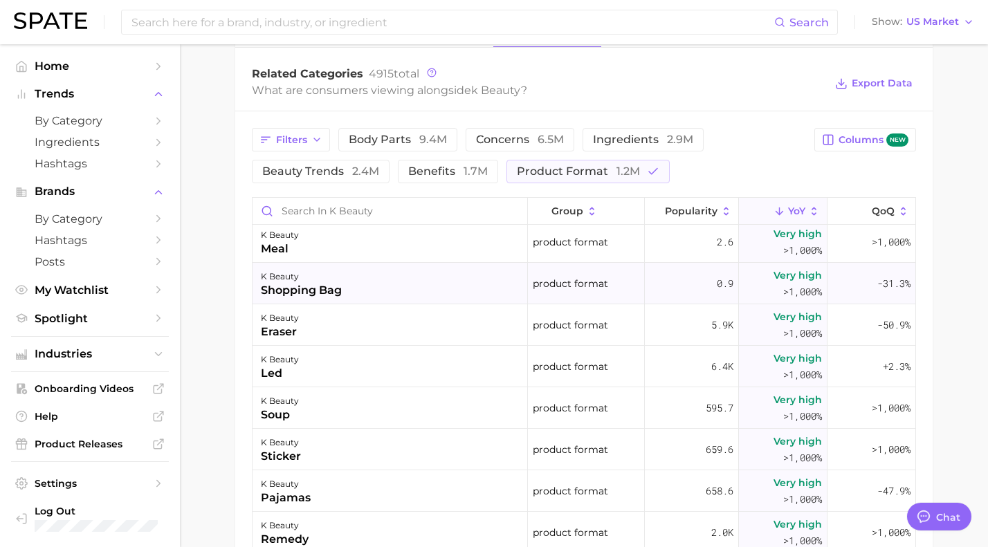
scroll to position [86, 0]
click at [649, 171] on icon "button" at bounding box center [653, 171] width 12 height 12
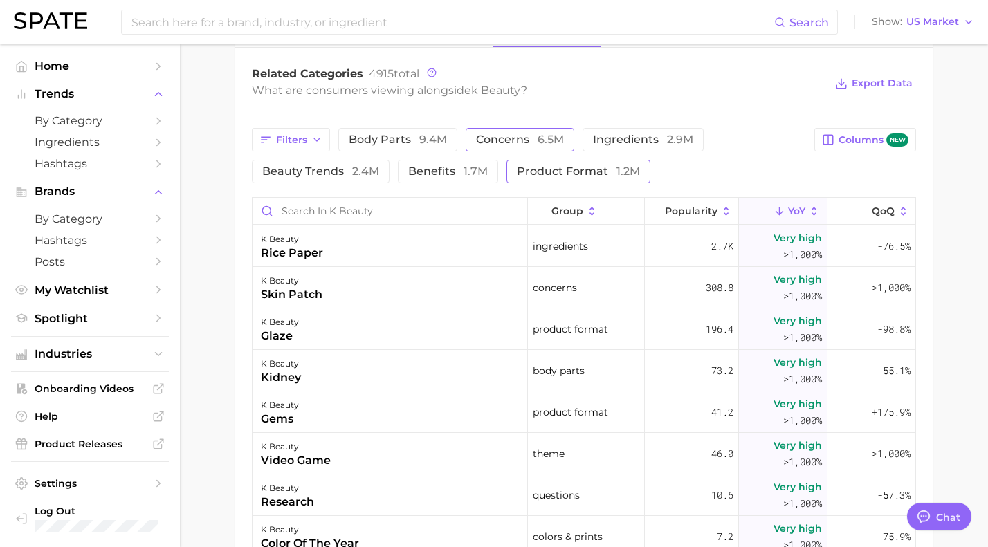
click at [543, 139] on span "6.5m" at bounding box center [551, 139] width 26 height 13
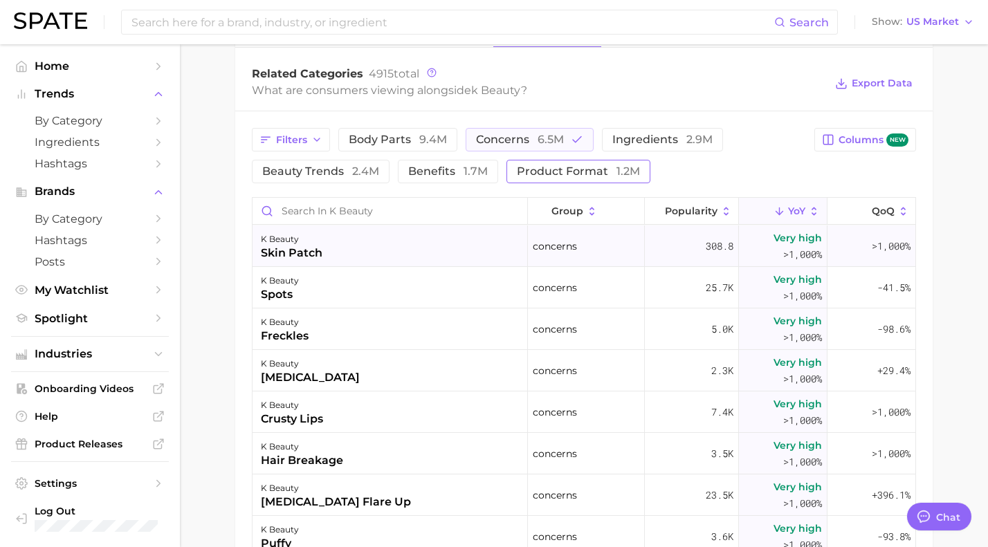
click at [293, 252] on div "skin patch" at bounding box center [292, 253] width 62 height 17
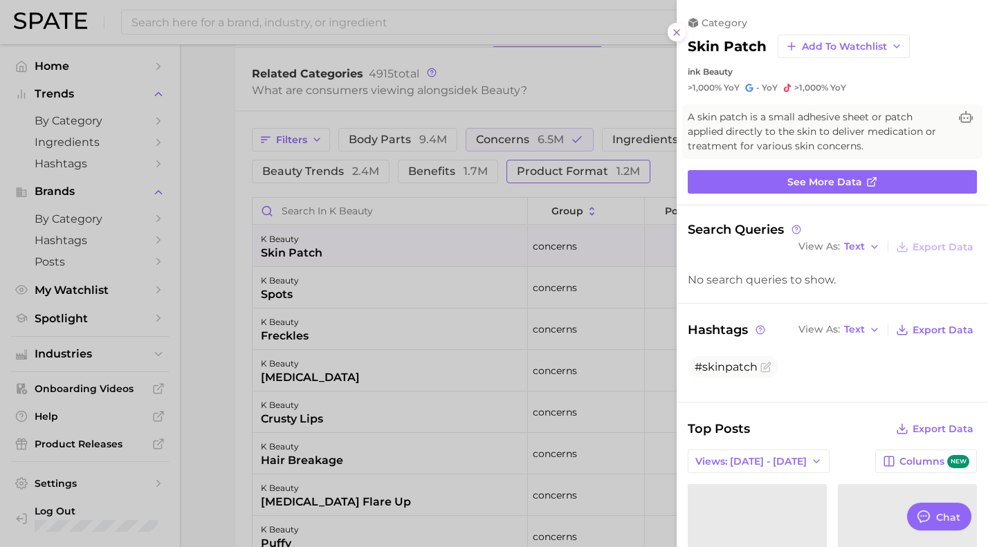
click at [646, 74] on div at bounding box center [494, 273] width 988 height 547
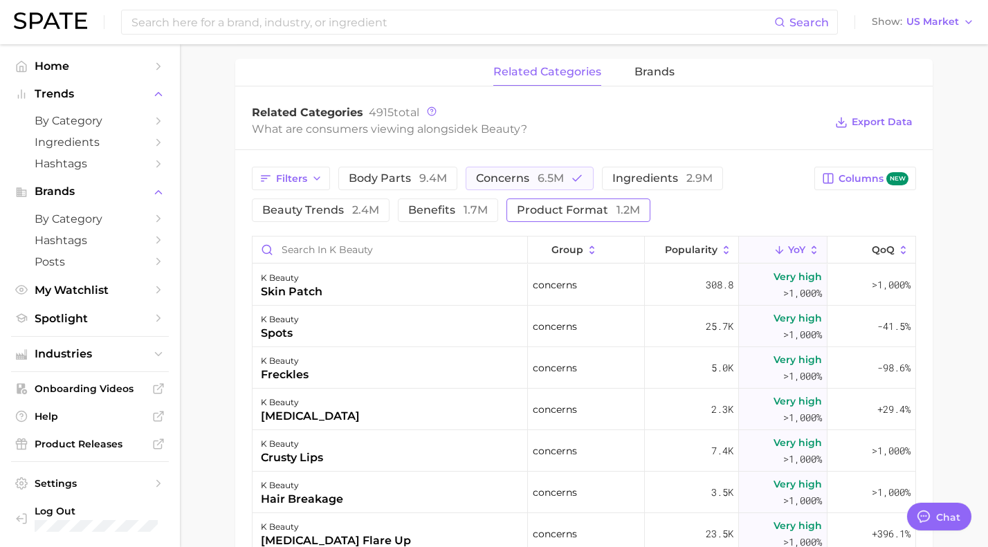
scroll to position [632, 0]
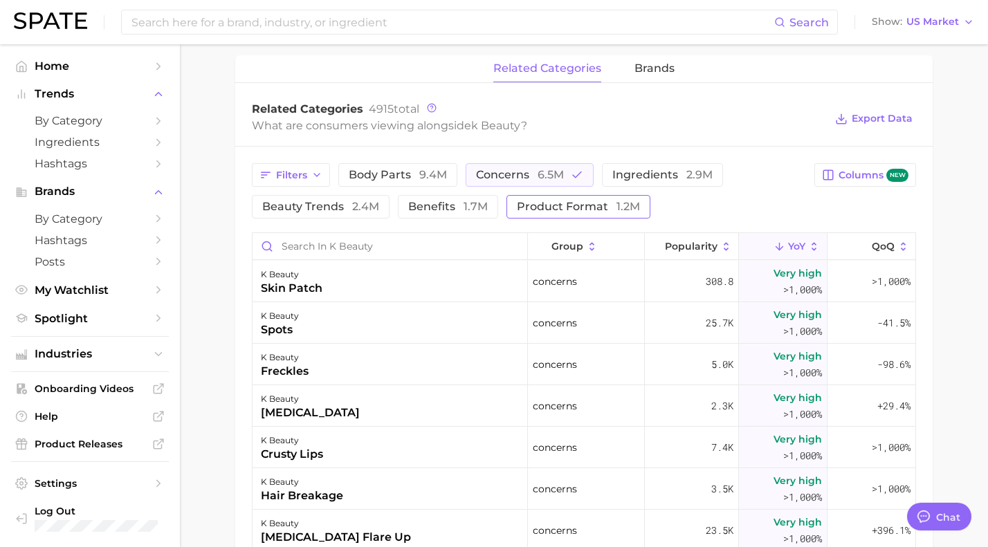
click at [937, 192] on main "1. skincare 2. face products 3. types of skincare 4. k beauty Overview Google T…" at bounding box center [584, 139] width 808 height 1453
click at [395, 181] on span "body parts 9.4m" at bounding box center [398, 175] width 98 height 11
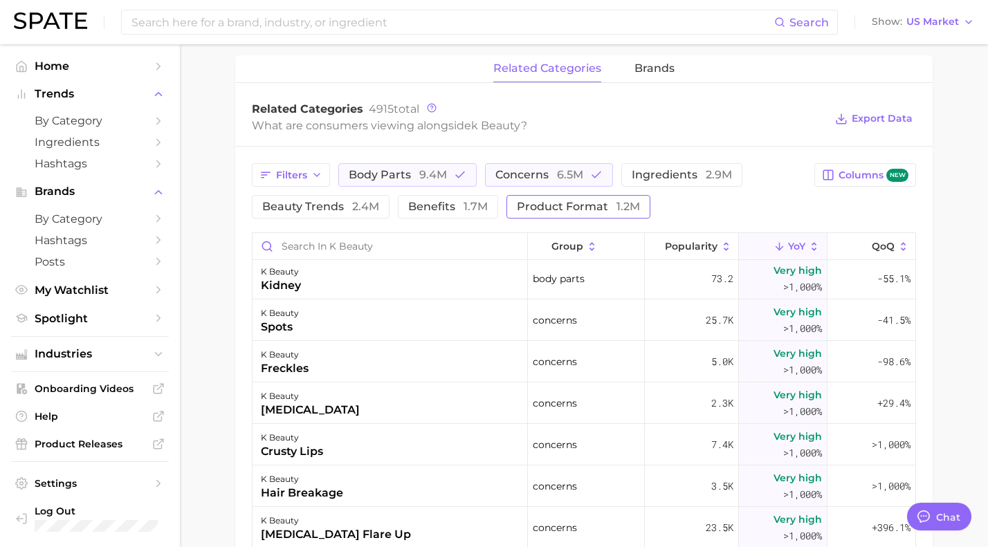
scroll to position [0, 0]
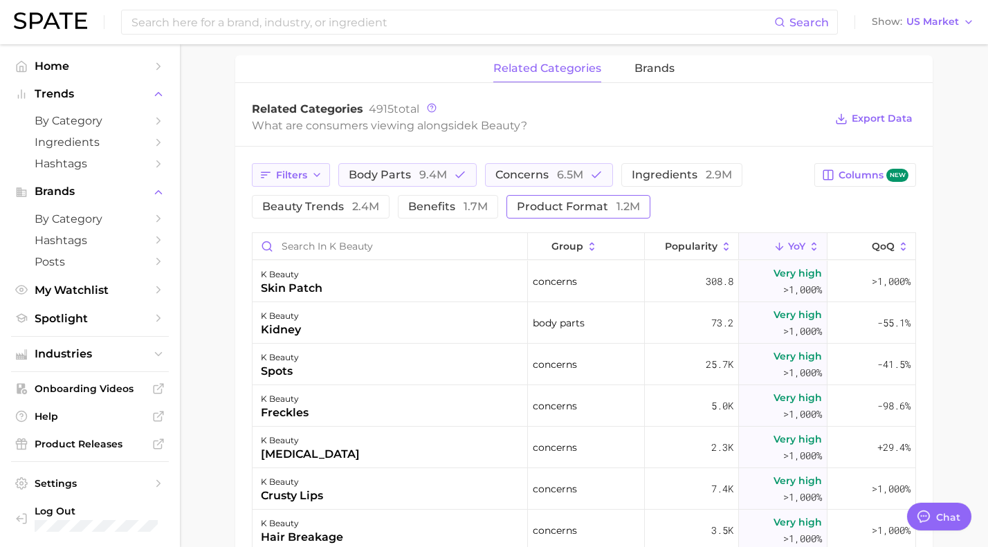
click at [306, 175] on span "Filters" at bounding box center [291, 176] width 31 height 12
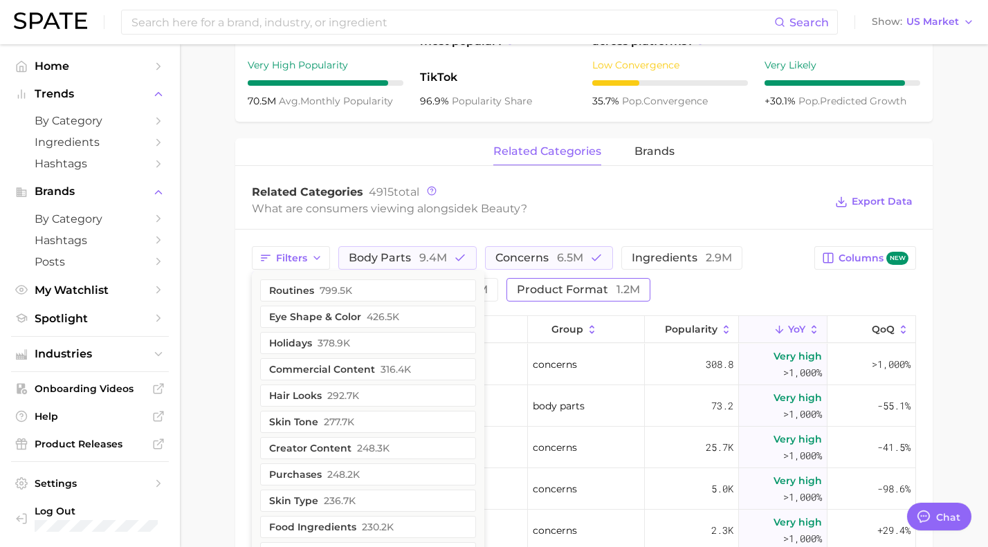
scroll to position [550, 0]
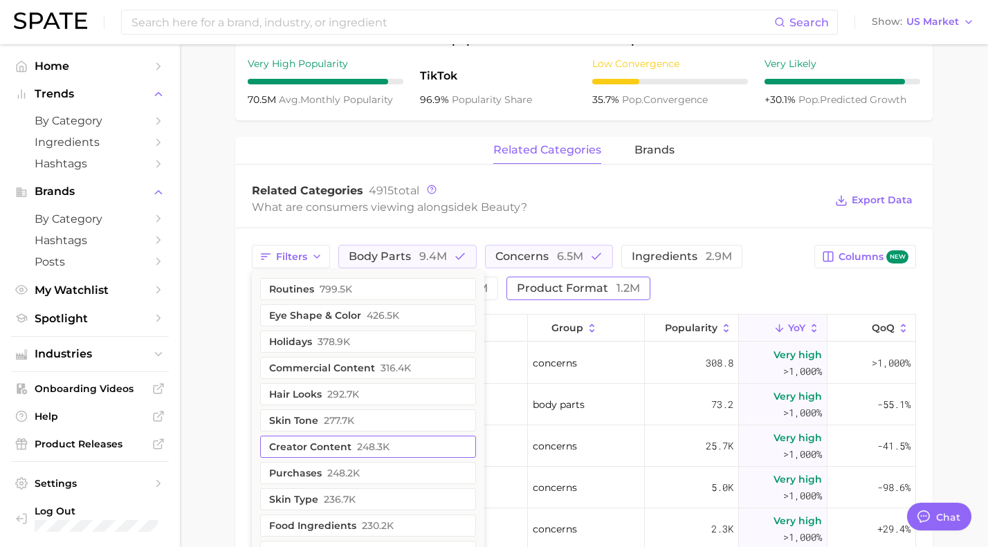
click at [326, 443] on button "creator content 248.3k" at bounding box center [368, 447] width 216 height 22
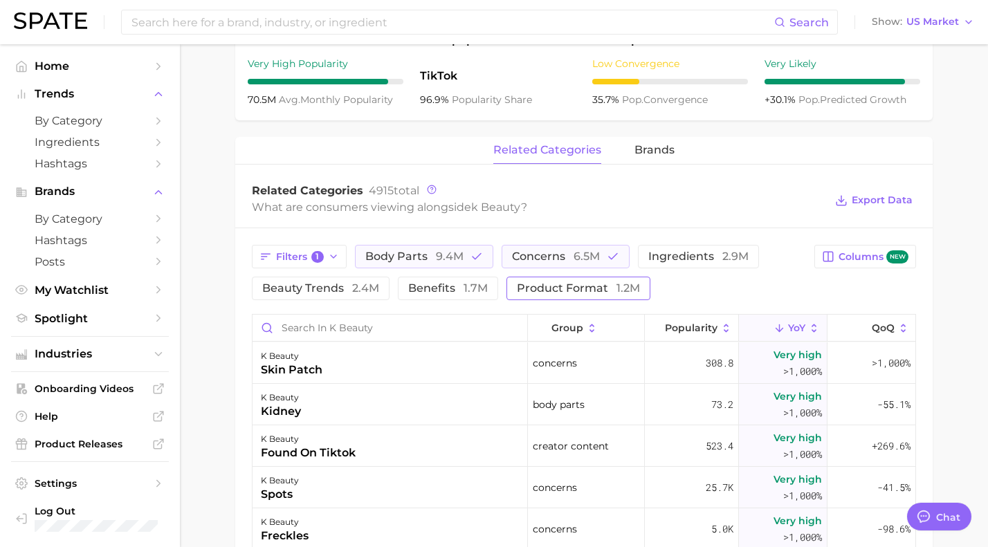
click at [655, 219] on div "Related Categories 4915 total What are consumers viewing alongside k beauty ? E…" at bounding box center [583, 200] width 697 height 55
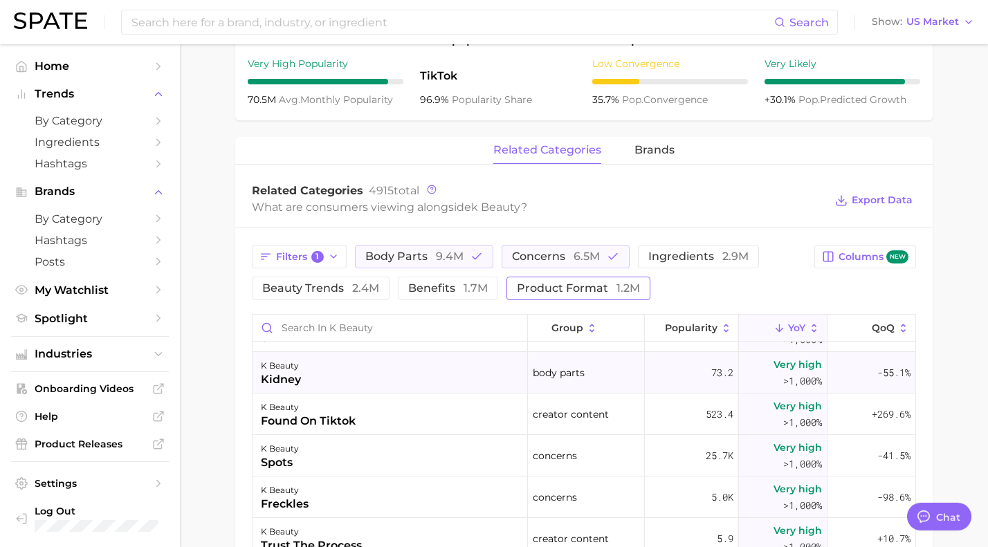
scroll to position [27, 0]
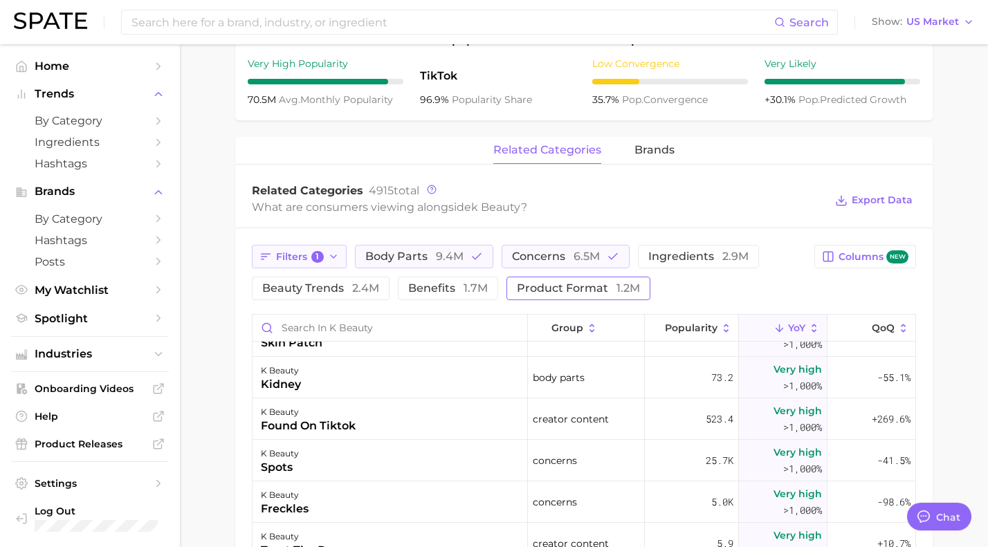
click at [331, 255] on icon "button" at bounding box center [333, 256] width 11 height 11
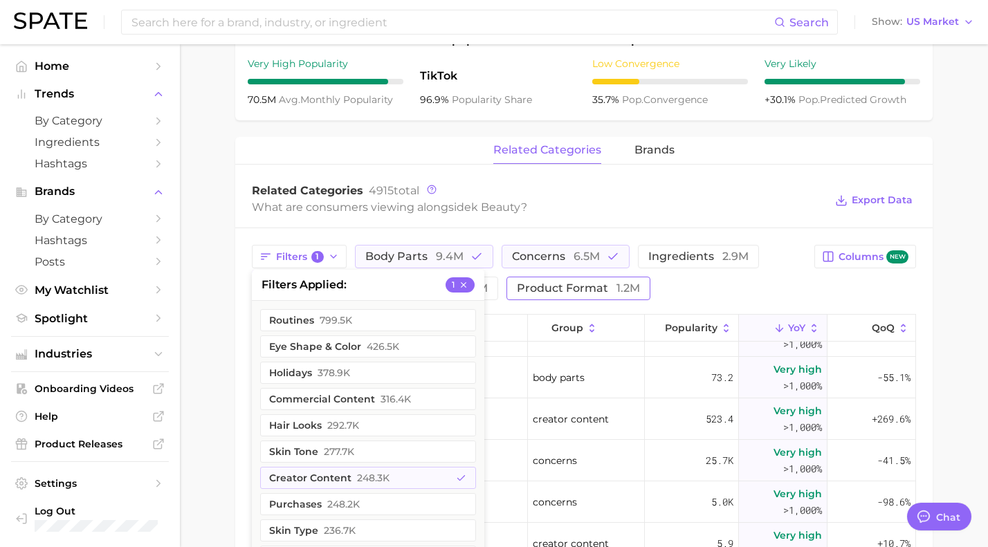
click at [418, 160] on div "related categories brands" at bounding box center [583, 151] width 697 height 28
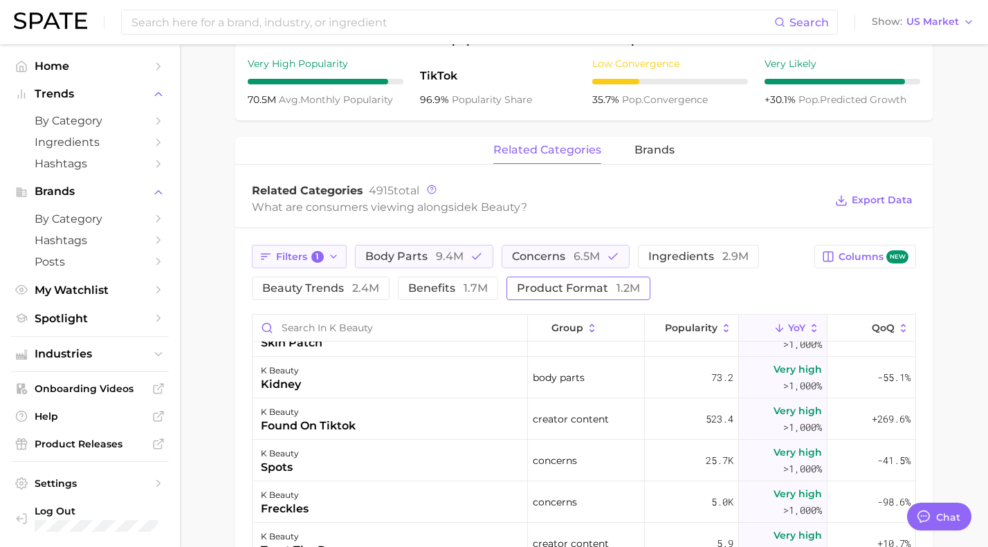
click at [329, 255] on icon "button" at bounding box center [333, 256] width 11 height 11
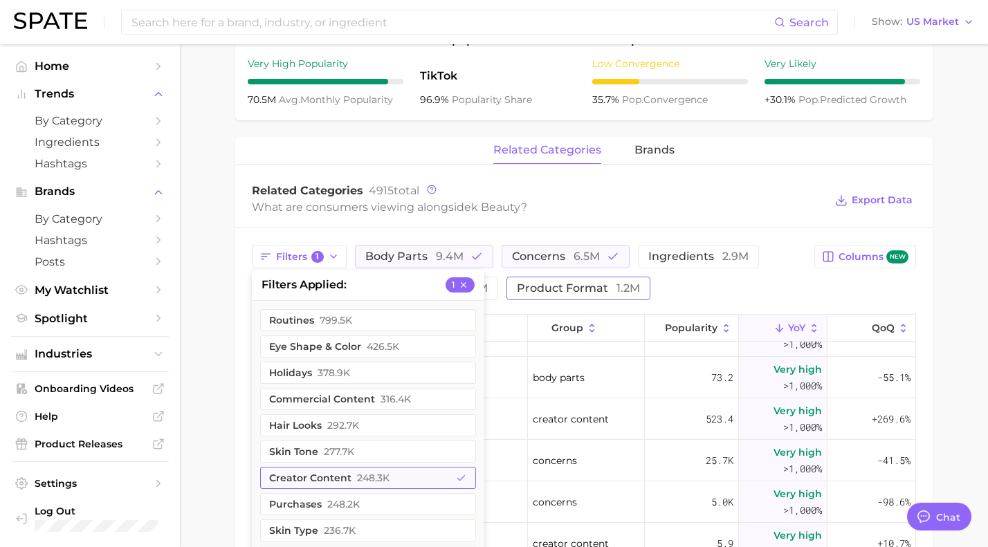
click at [333, 473] on button "creator content 248.3k" at bounding box center [368, 478] width 216 height 22
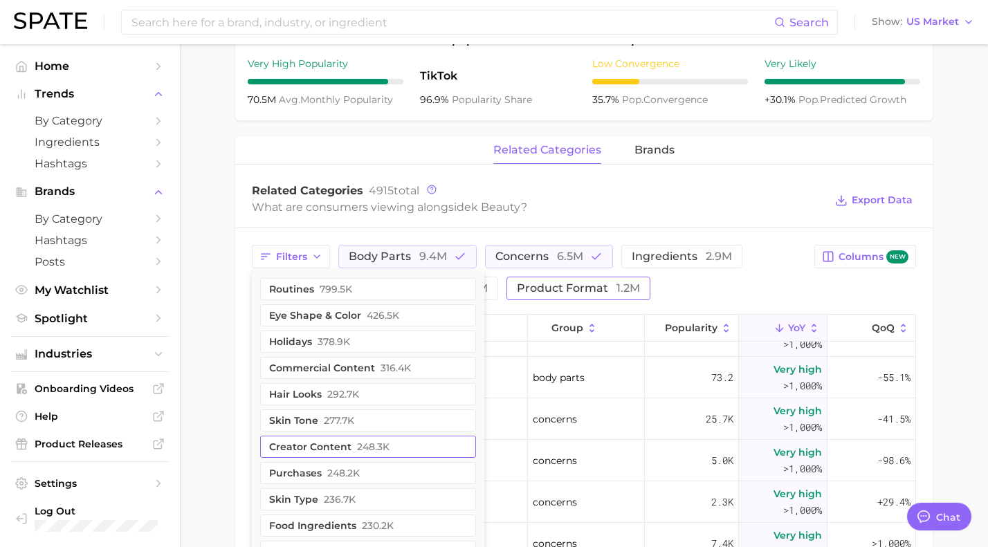
scroll to position [0, 0]
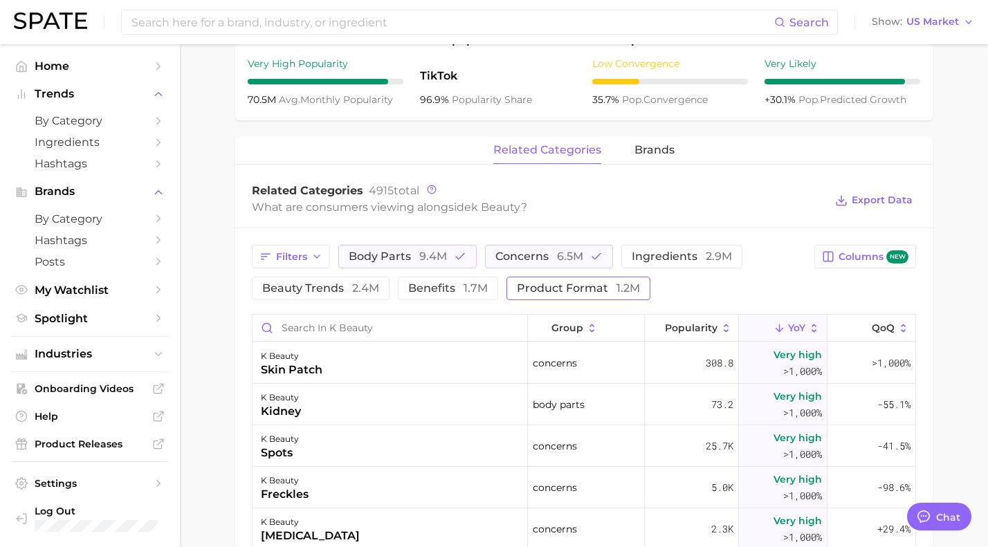
click at [555, 199] on div "What are consumers viewing alongside k beauty ?" at bounding box center [538, 207] width 573 height 19
click at [325, 262] on button "Filters" at bounding box center [291, 257] width 78 height 24
click at [538, 188] on div "Related Categories 4915 total" at bounding box center [538, 191] width 573 height 14
click at [381, 288] on button "beauty trends 2.4m" at bounding box center [321, 289] width 138 height 24
click at [542, 289] on span "product format 1.2m" at bounding box center [597, 288] width 123 height 11
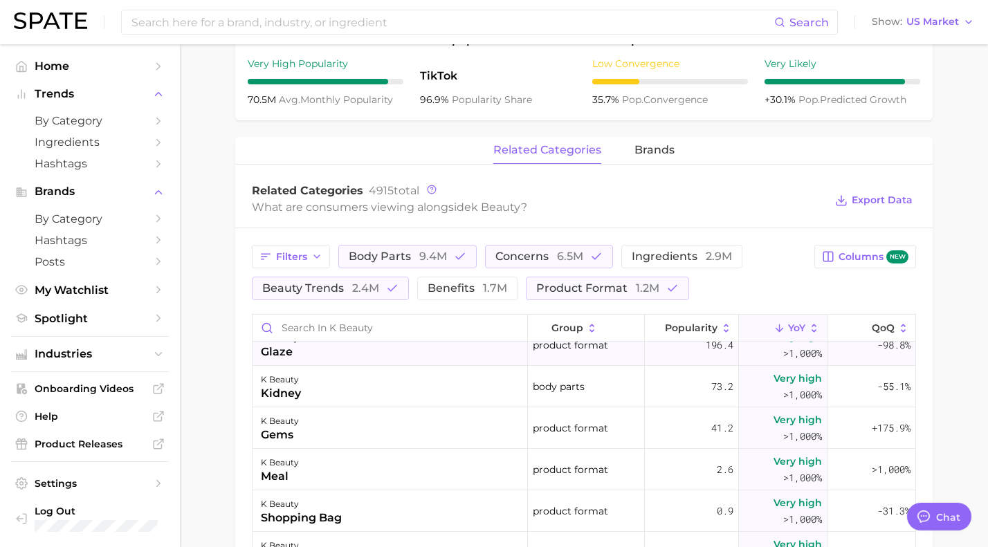
scroll to position [48, 0]
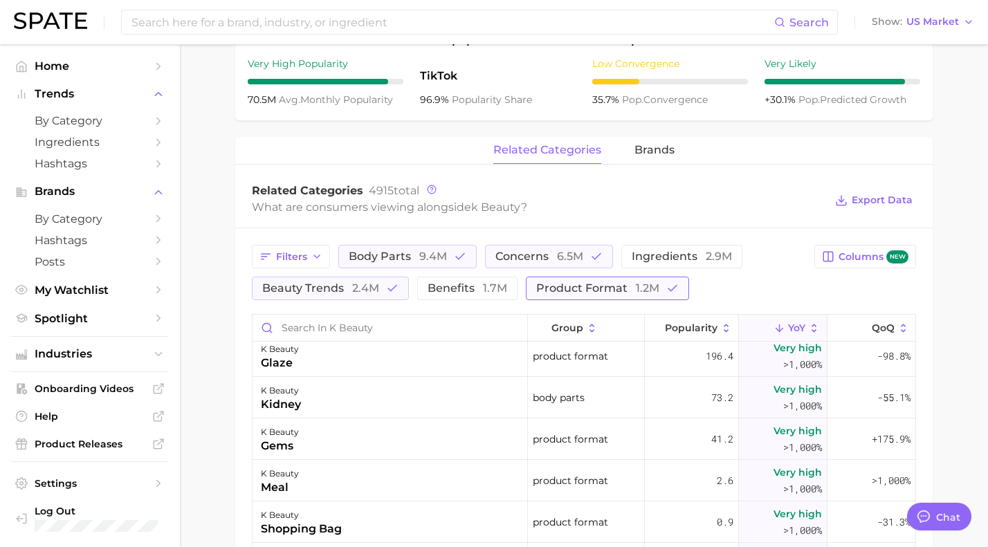
click at [666, 284] on icon "button" at bounding box center [672, 288] width 12 height 12
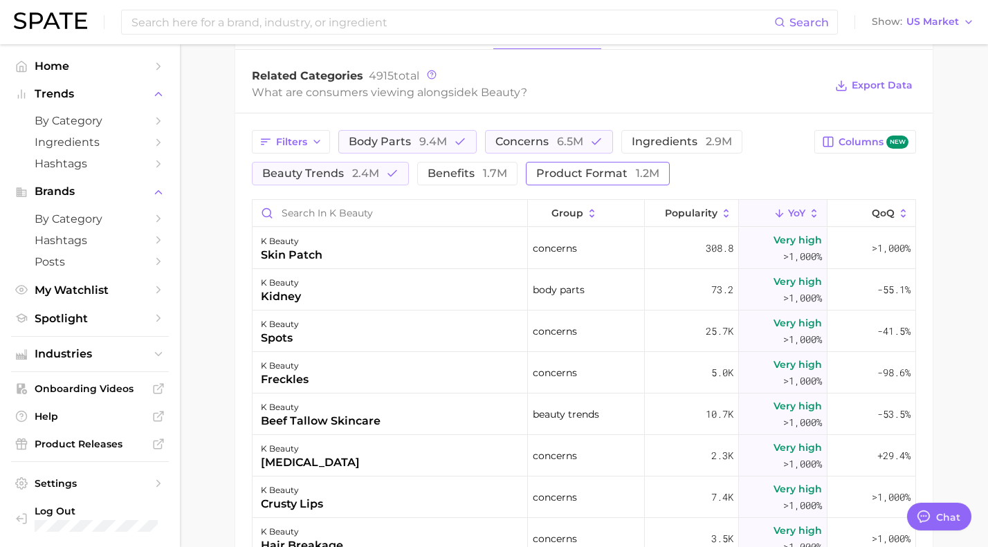
scroll to position [670, 0]
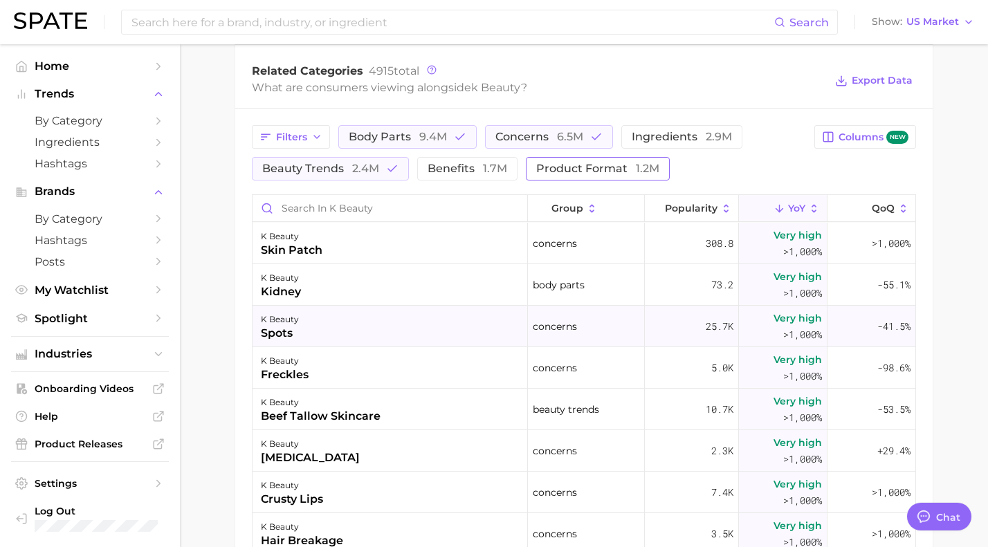
click at [282, 319] on div "k beauty" at bounding box center [280, 319] width 38 height 17
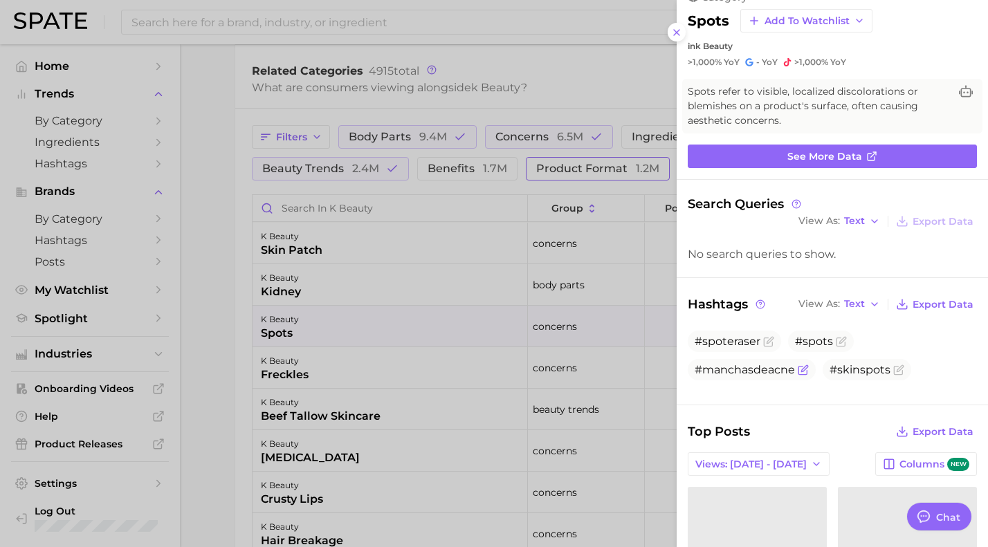
scroll to position [0, 0]
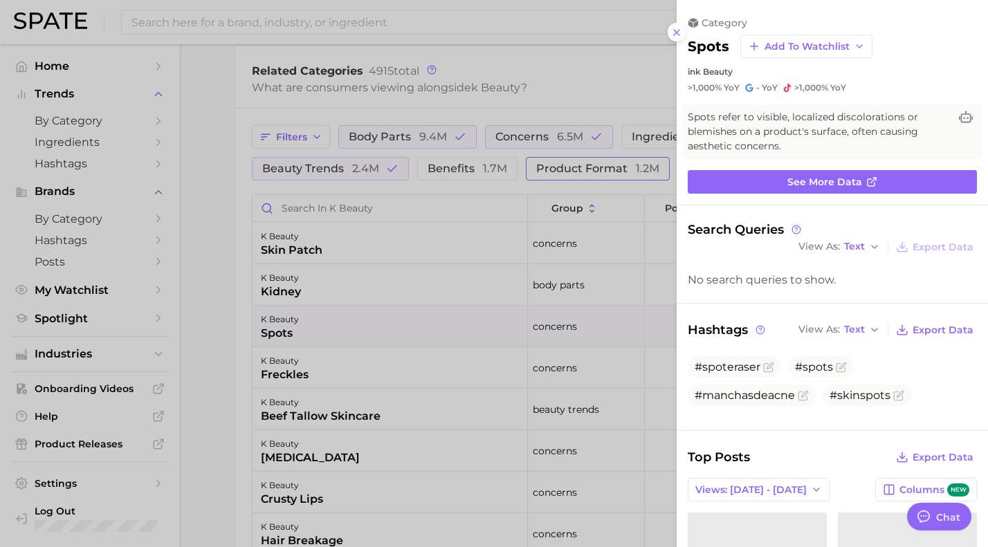
click at [587, 71] on div at bounding box center [494, 273] width 988 height 547
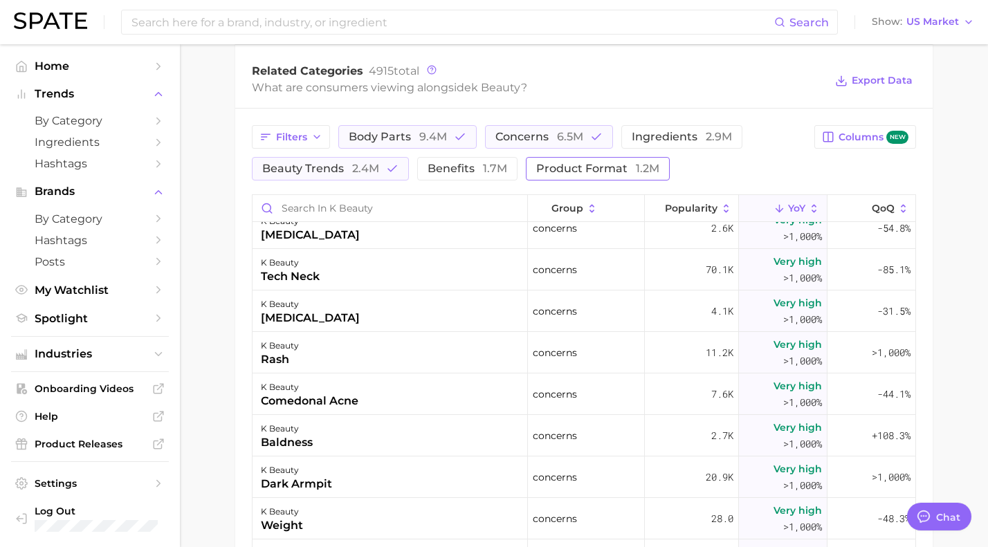
scroll to position [1054, 0]
